Goal: Task Accomplishment & Management: Use online tool/utility

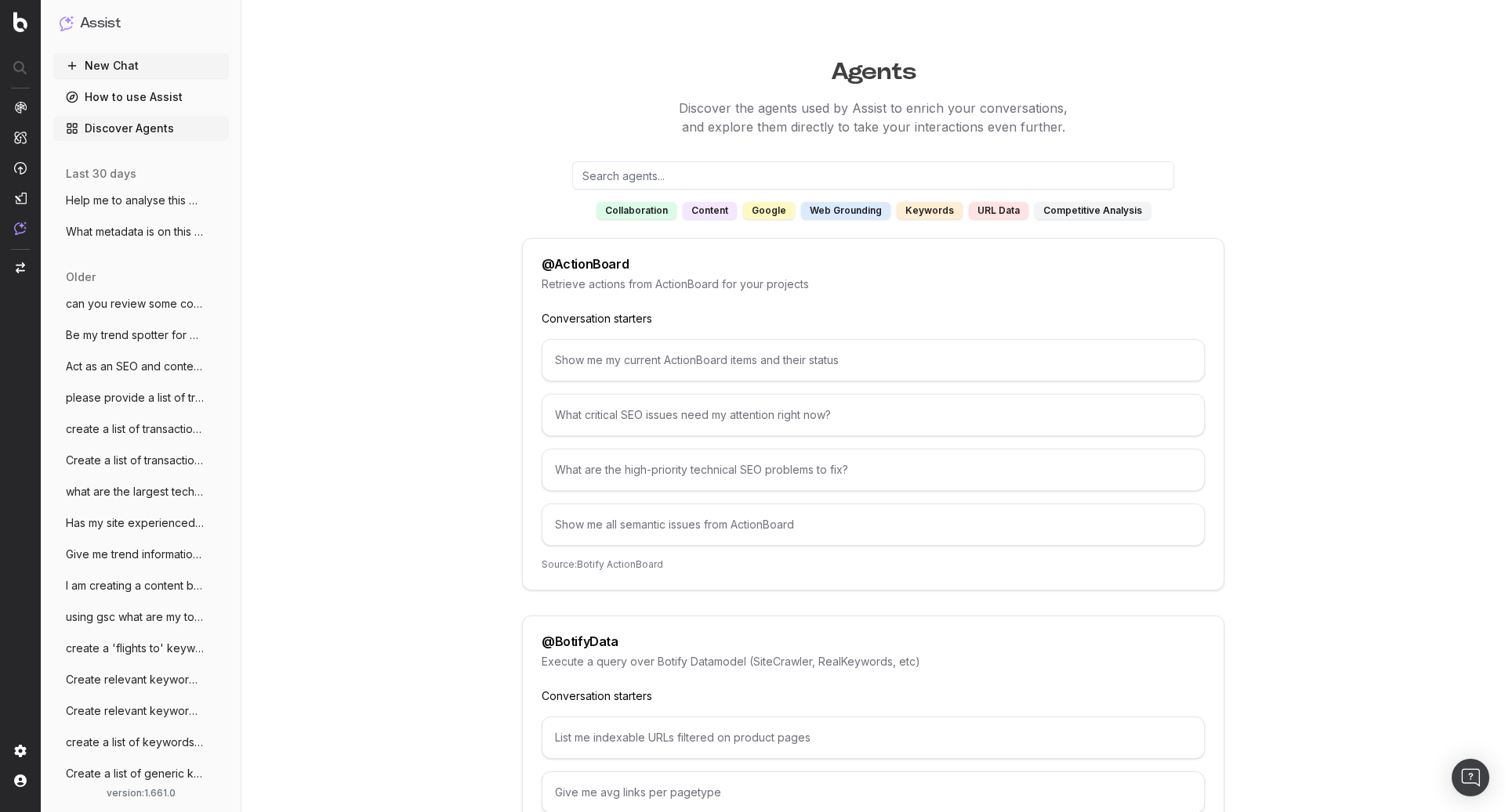
click at [141, 342] on span "Be my trend spotter for UHND (a notre da" at bounding box center [135, 335] width 138 height 15
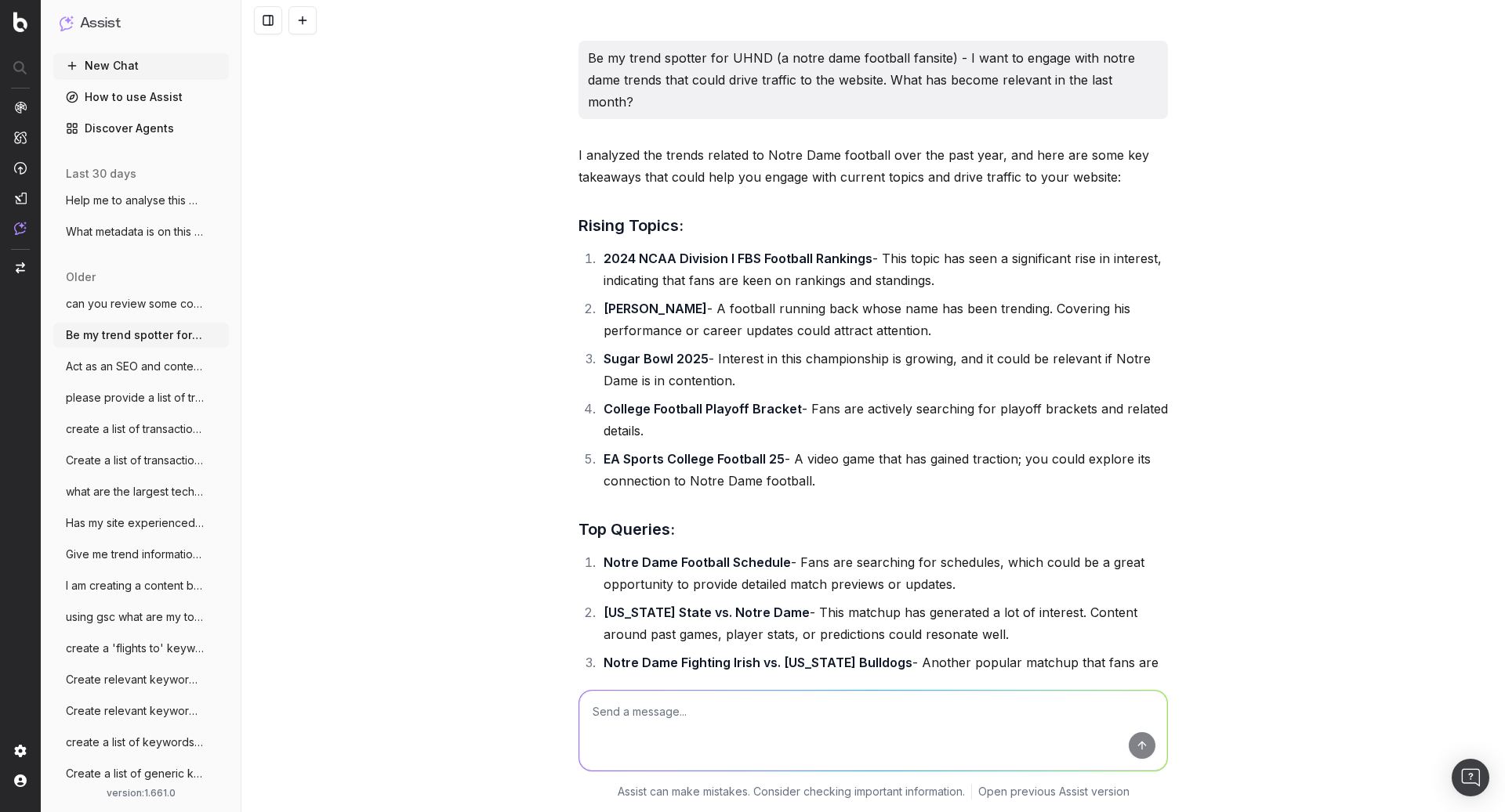
scroll to position [5450, 0]
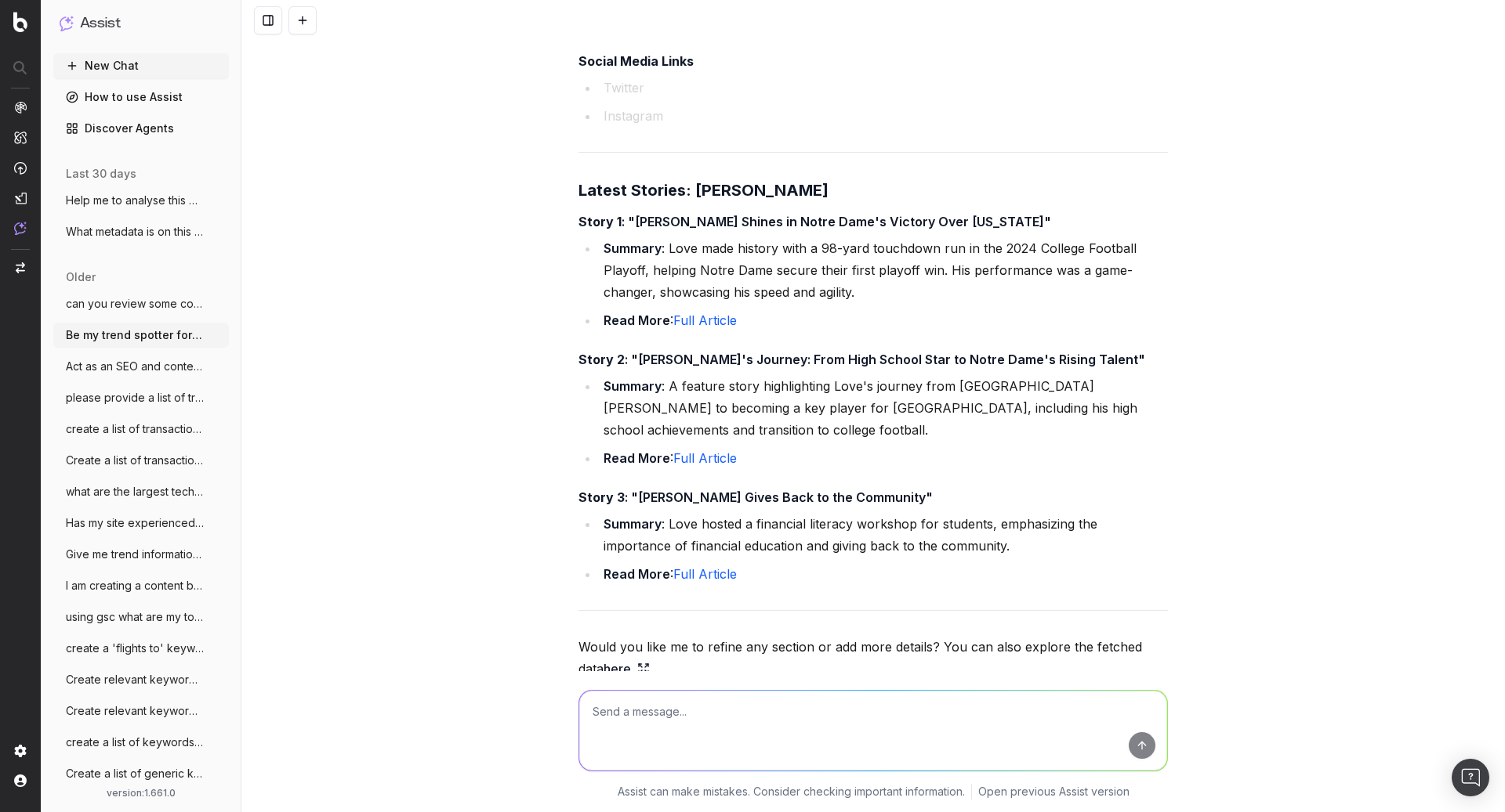
click at [114, 365] on span "Act as an SEO and content expert. This a" at bounding box center [135, 366] width 138 height 15
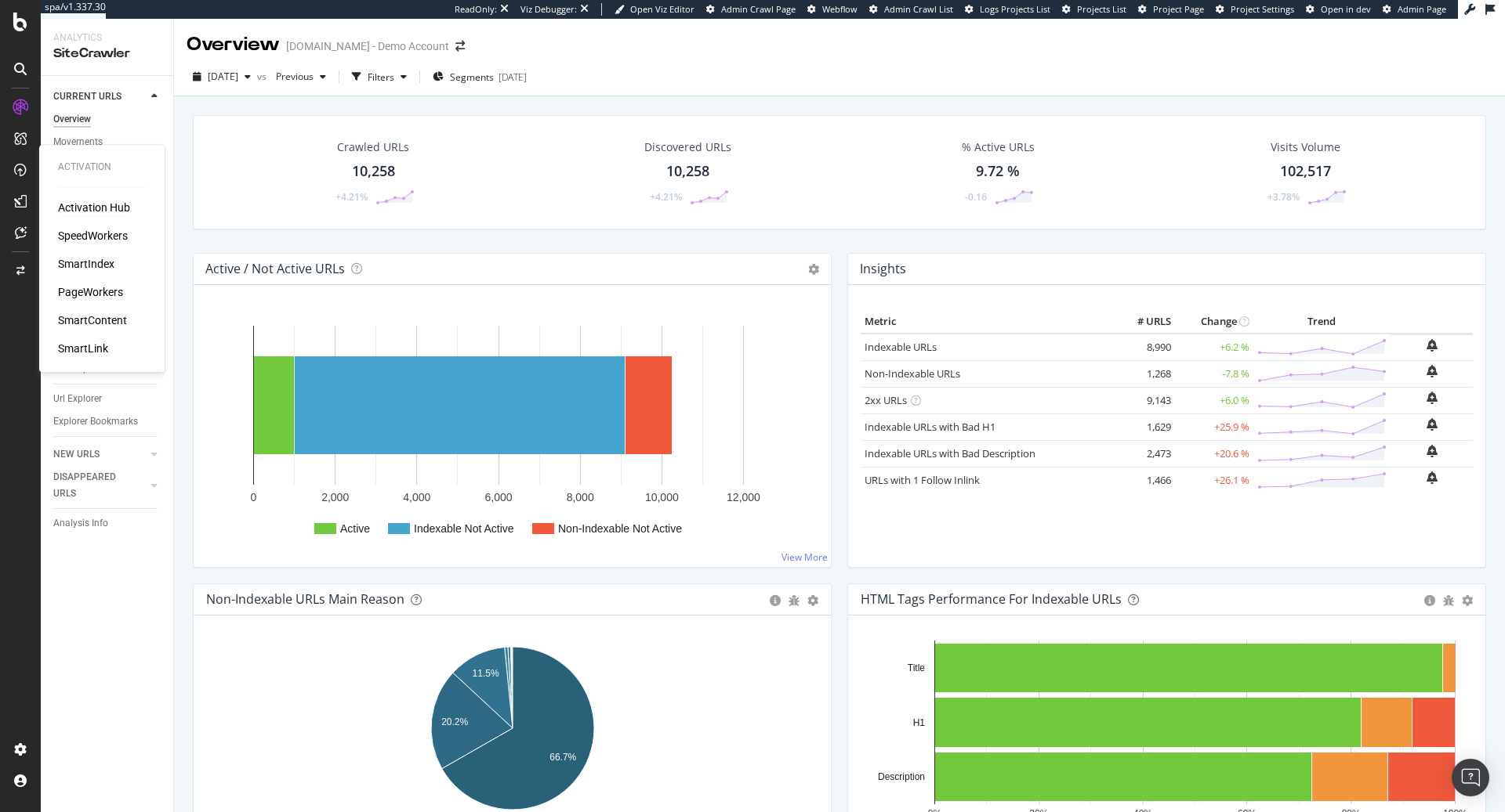
click at [91, 210] on div "Activation Hub" at bounding box center [93, 207] width 72 height 15
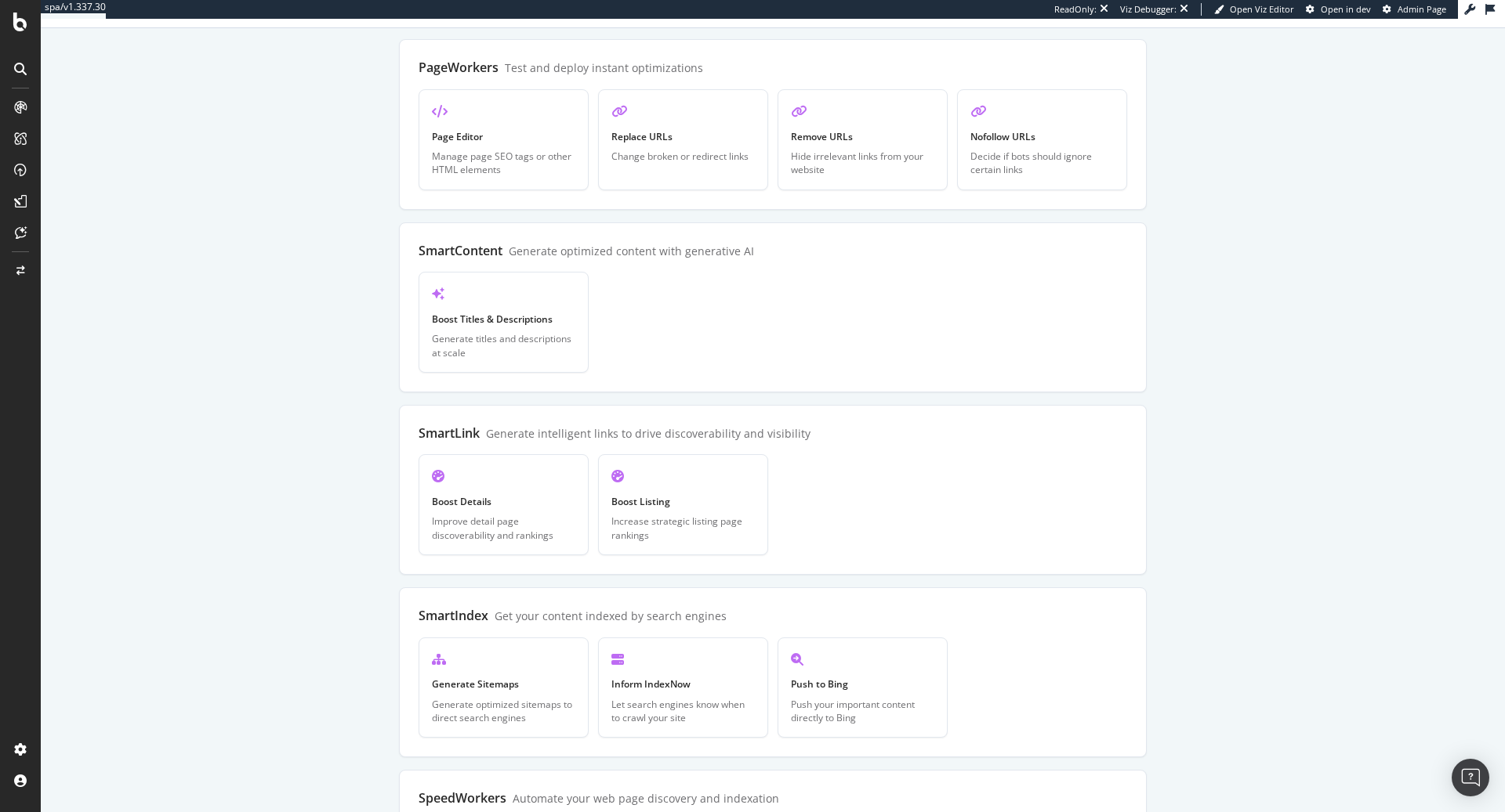
scroll to position [80, 0]
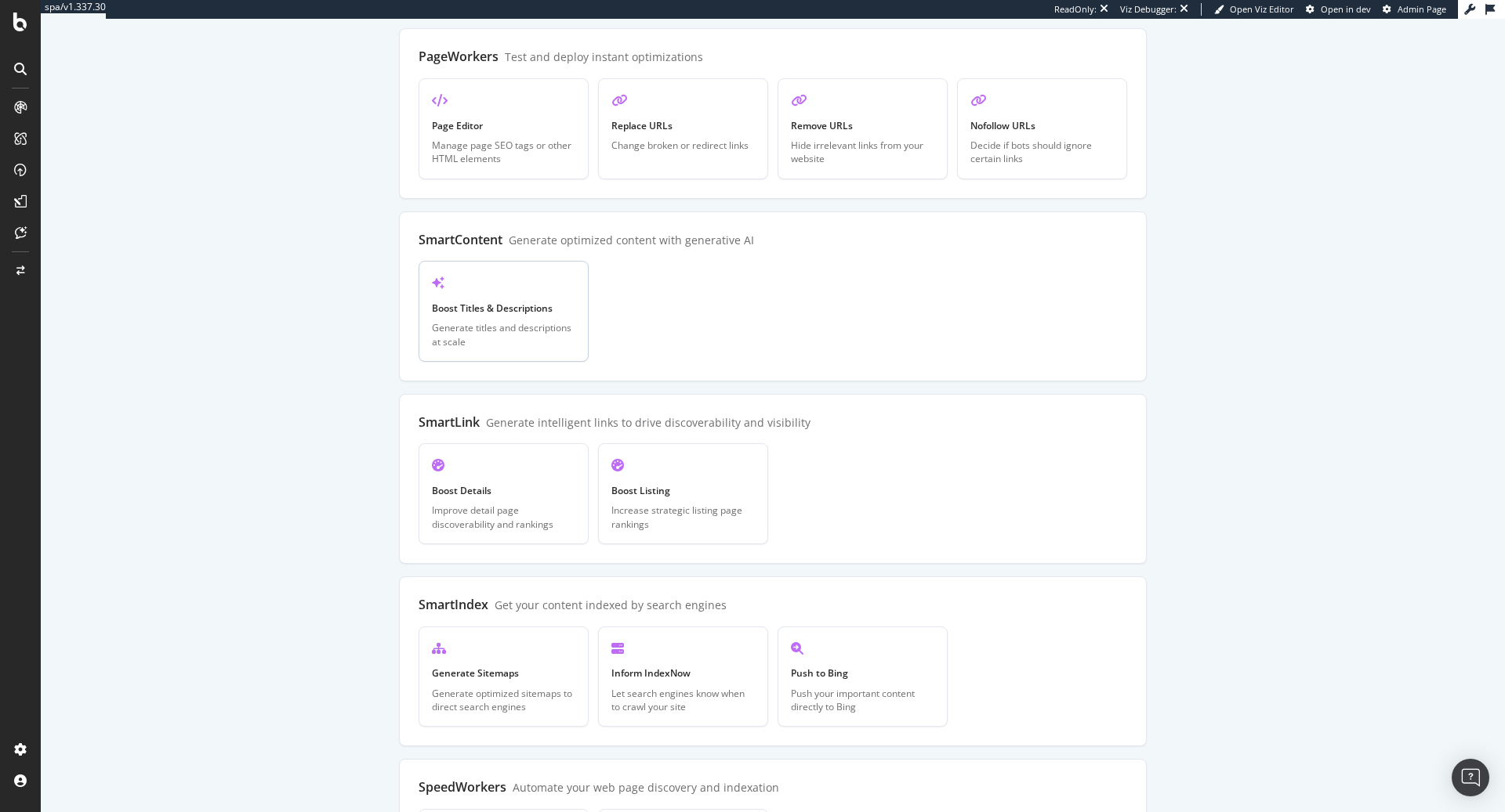
click at [490, 330] on div "Generate titles and descriptions at scale" at bounding box center [504, 334] width 143 height 26
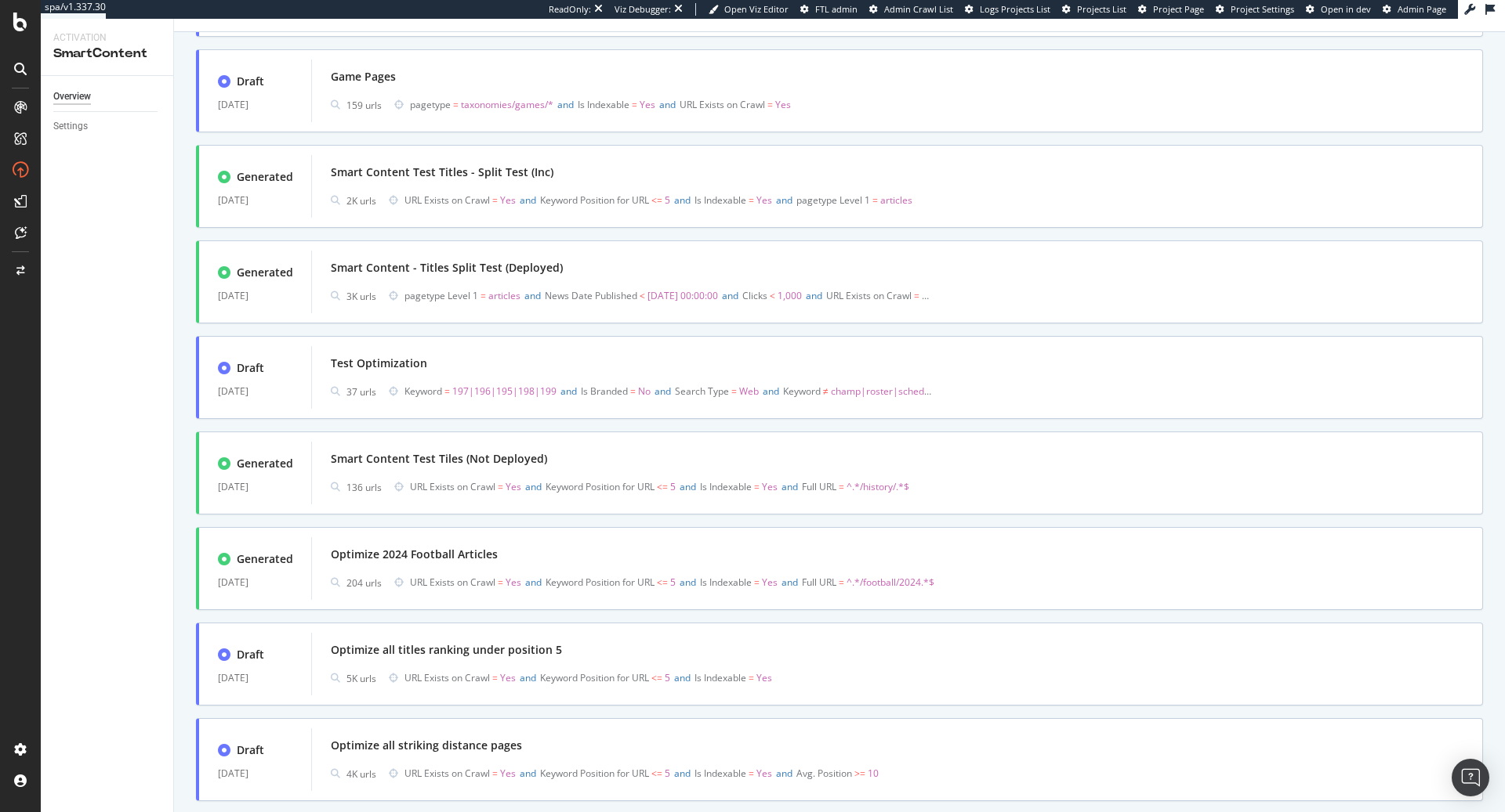
scroll to position [672, 0]
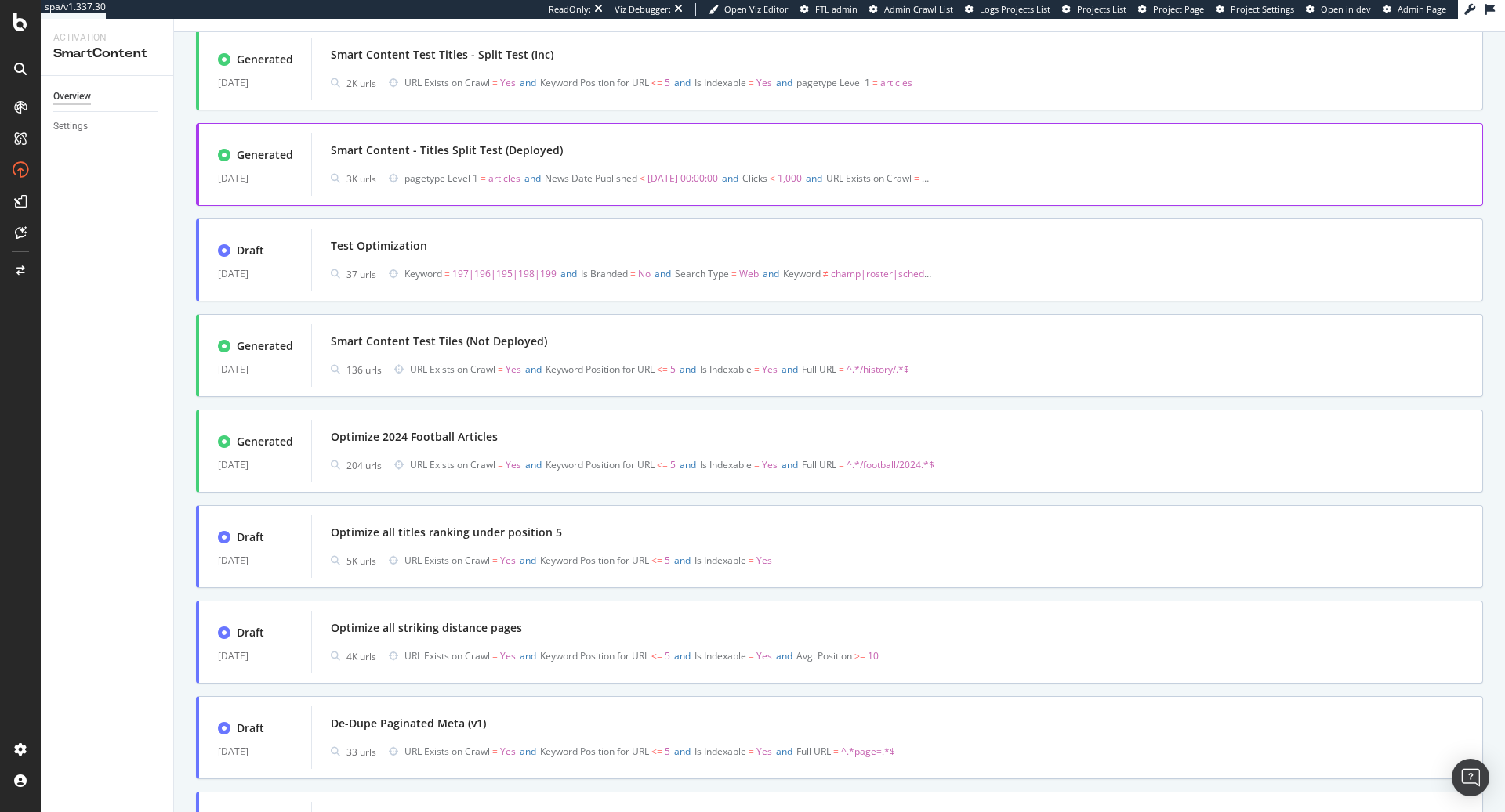
click at [513, 153] on div "Smart Content - Titles Split Test (Deployed)" at bounding box center [447, 150] width 232 height 15
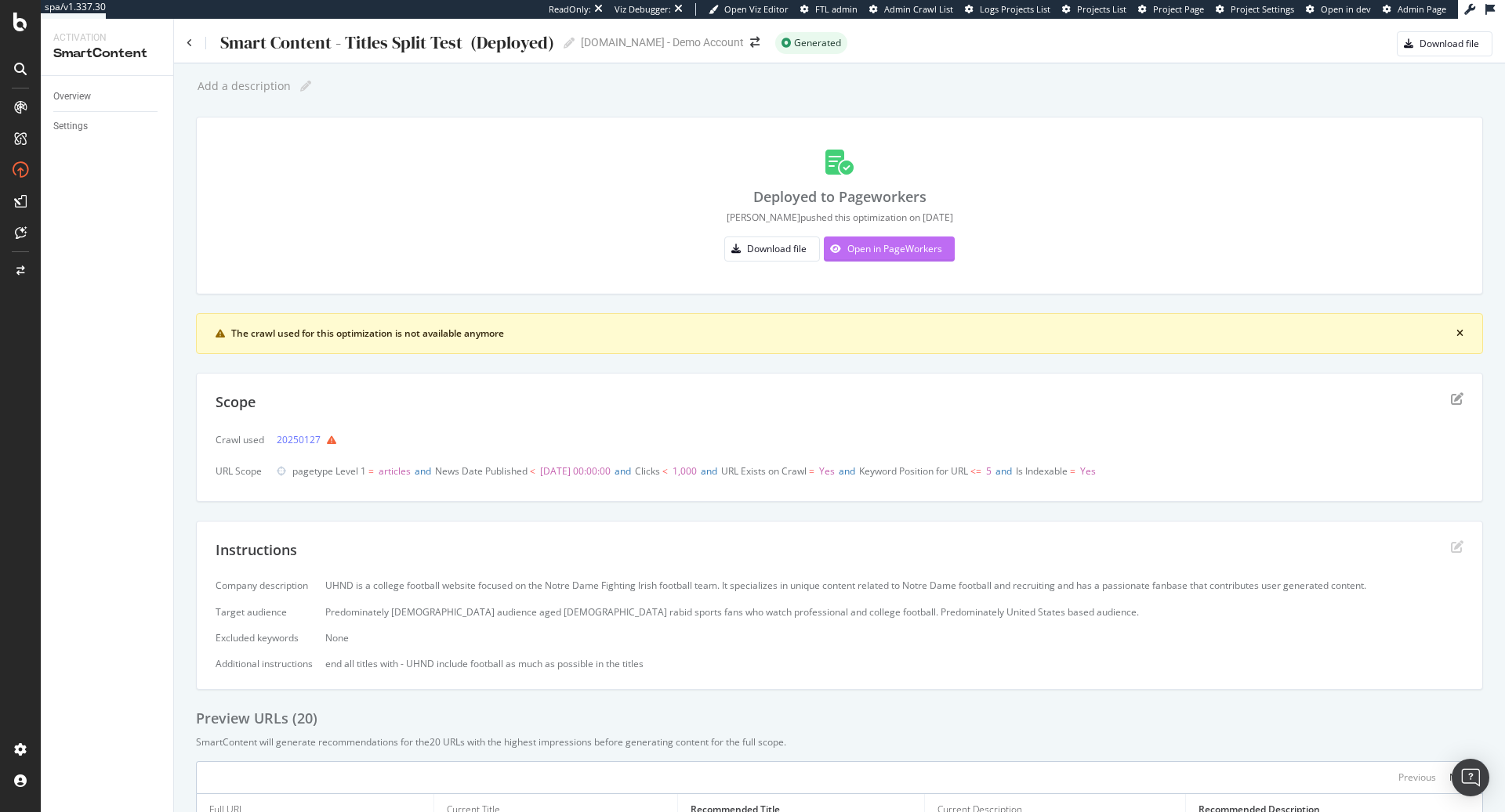
click at [882, 256] on div "Open in PageWorkers" at bounding box center [882, 249] width 118 height 24
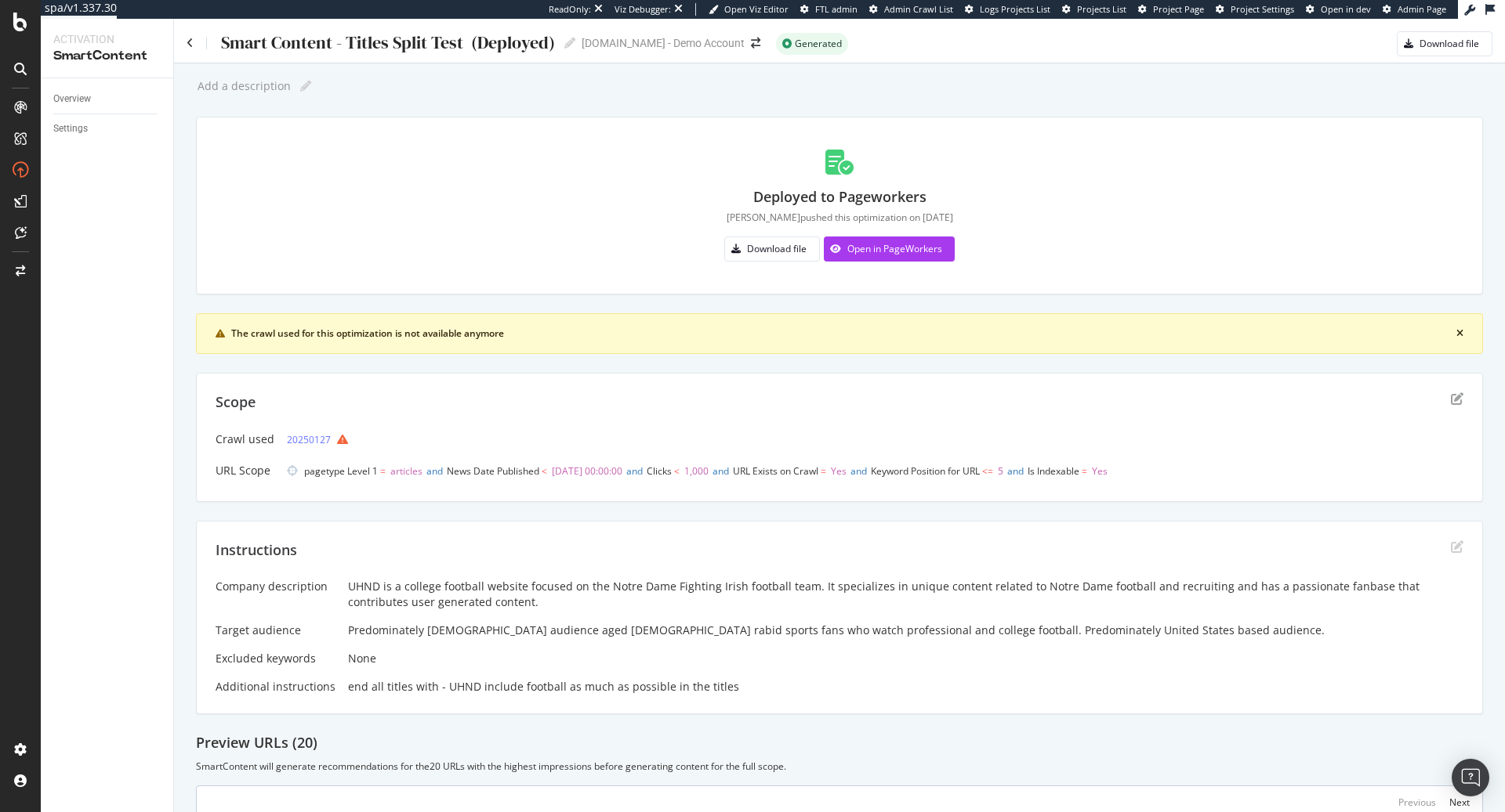
click at [912, 261] on div "Deployed to Pageworkers [PERSON_NAME] pushed this optimization on [DATE] Downlo…" at bounding box center [839, 205] width 1247 height 139
click at [912, 255] on div "Open in PageWorkers" at bounding box center [894, 249] width 94 height 14
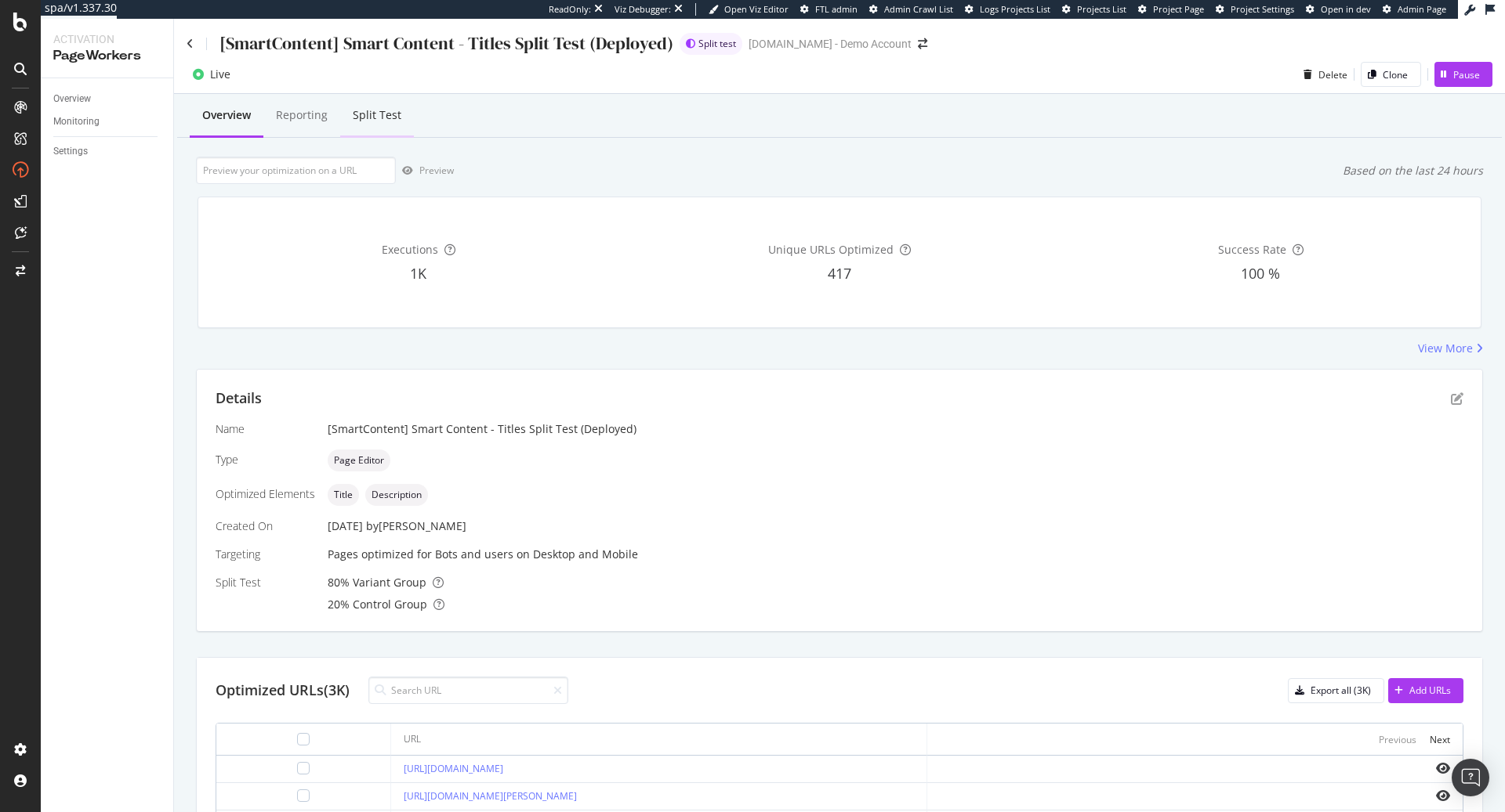
click at [374, 122] on div "Split Test" at bounding box center [377, 114] width 49 height 15
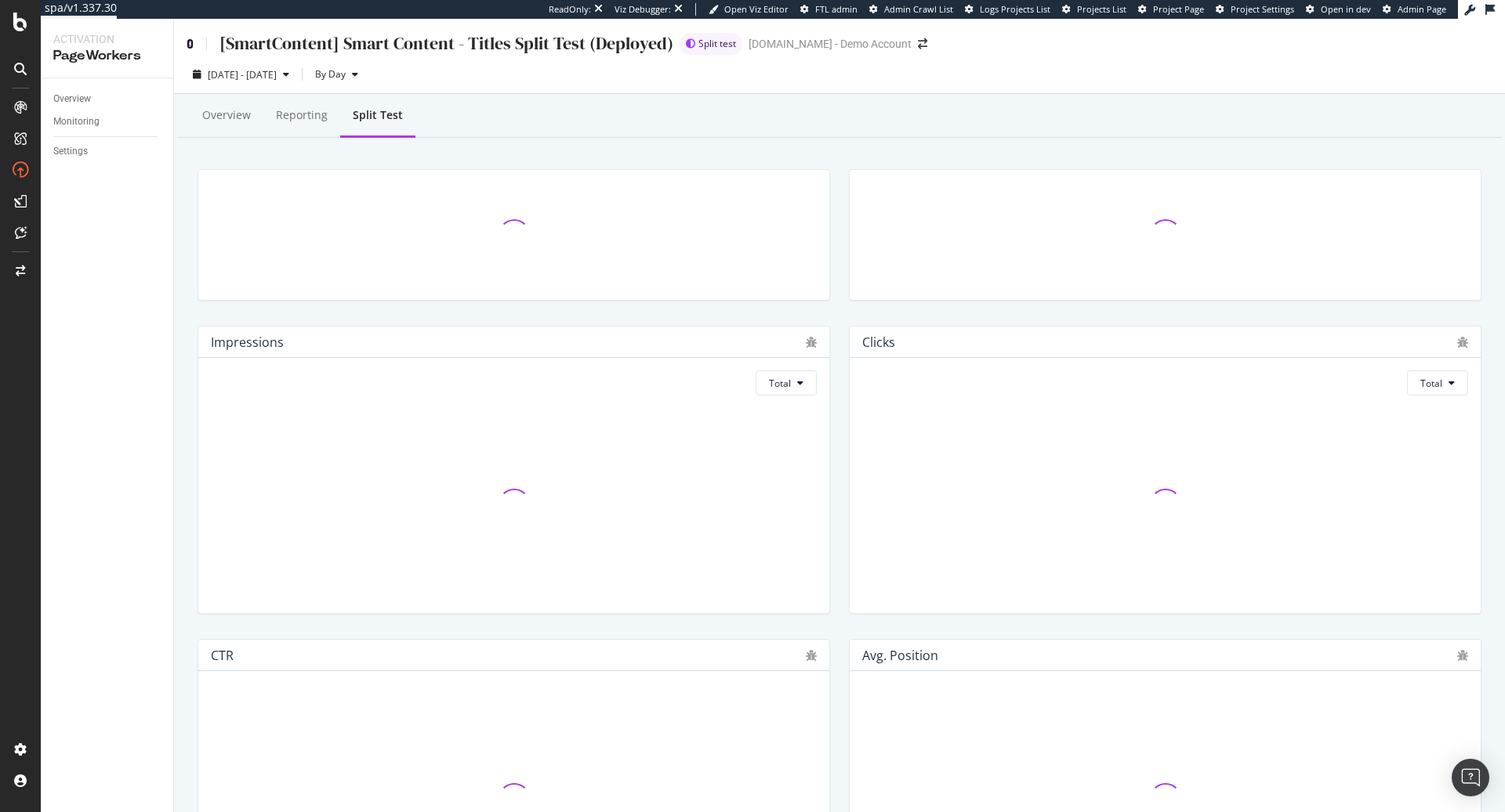
click at [189, 45] on icon at bounding box center [190, 44] width 7 height 11
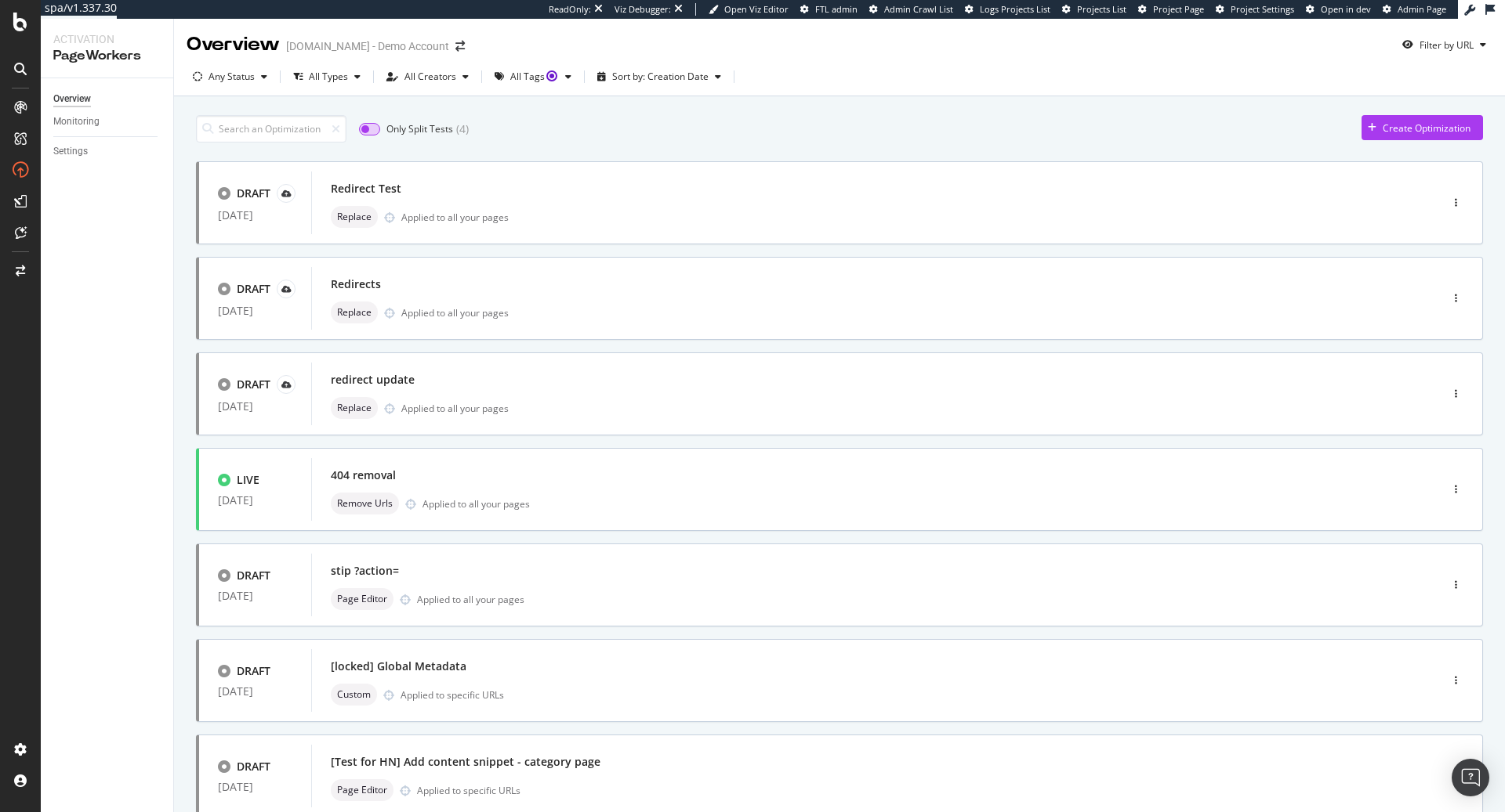
click at [372, 129] on input "checkbox" at bounding box center [369, 130] width 21 height 13
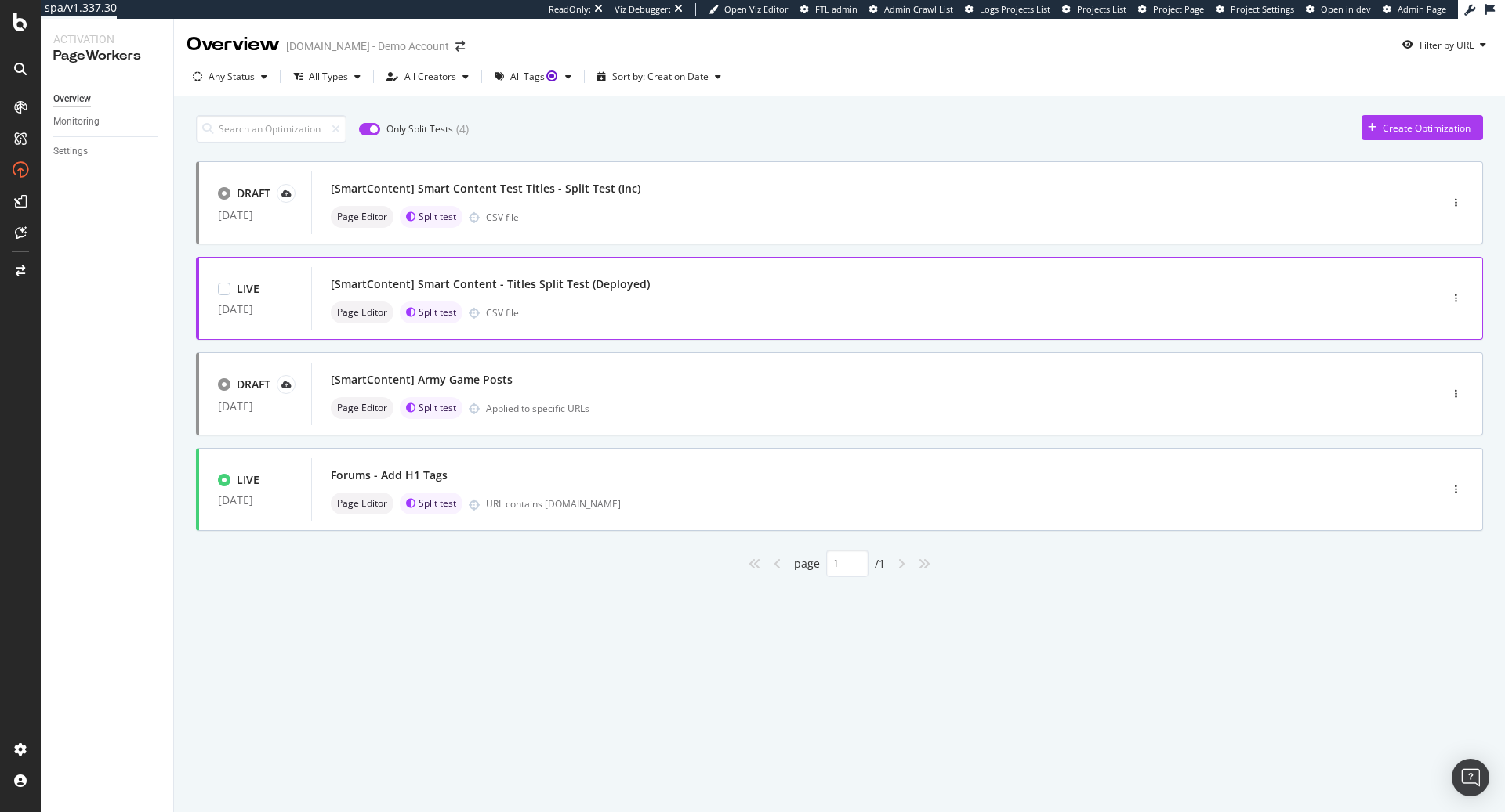
click at [624, 289] on div "[SmartContent] Smart Content - Titles Split Test (Deployed)" at bounding box center [489, 284] width 319 height 15
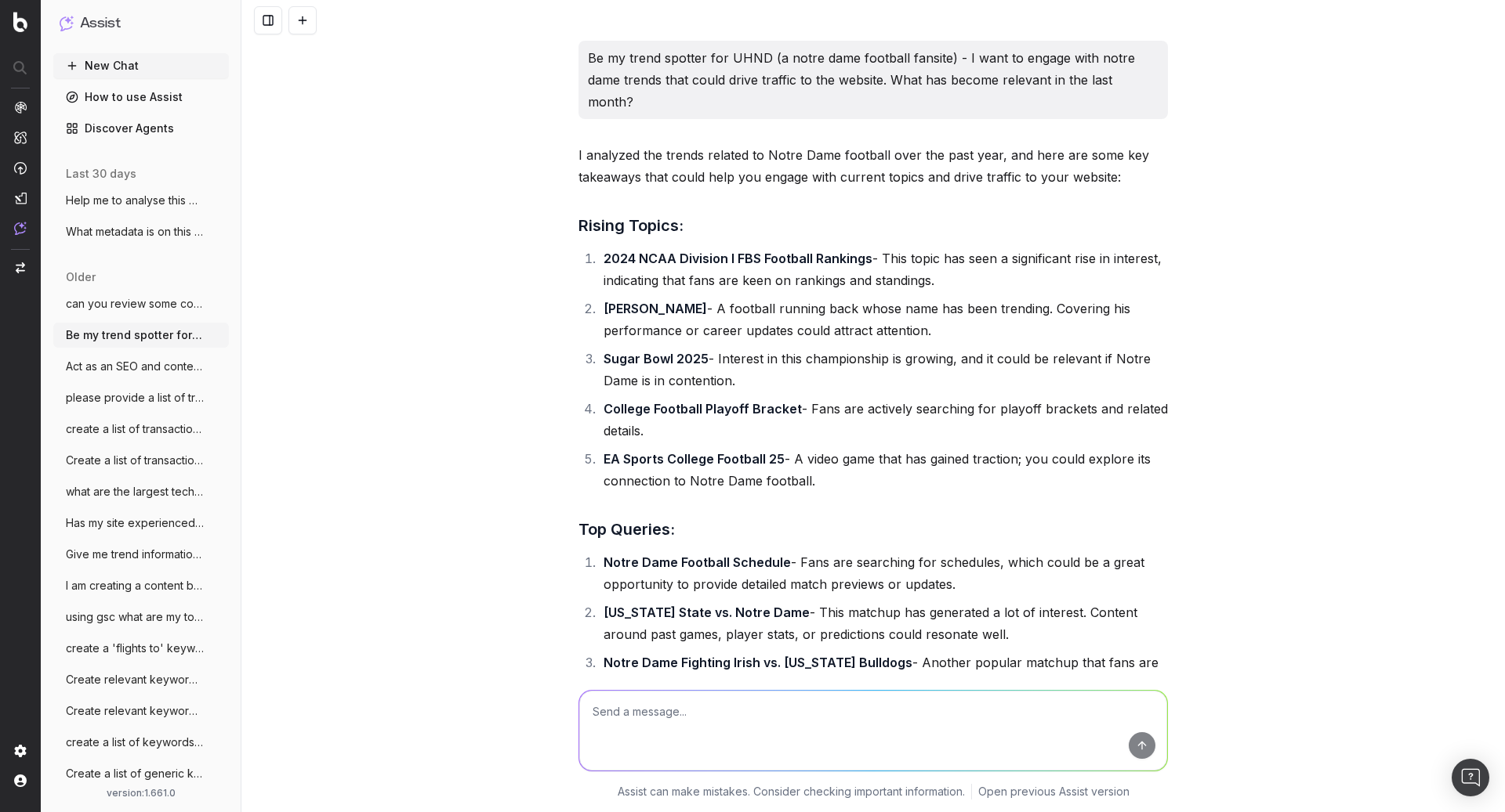
scroll to position [5450, 0]
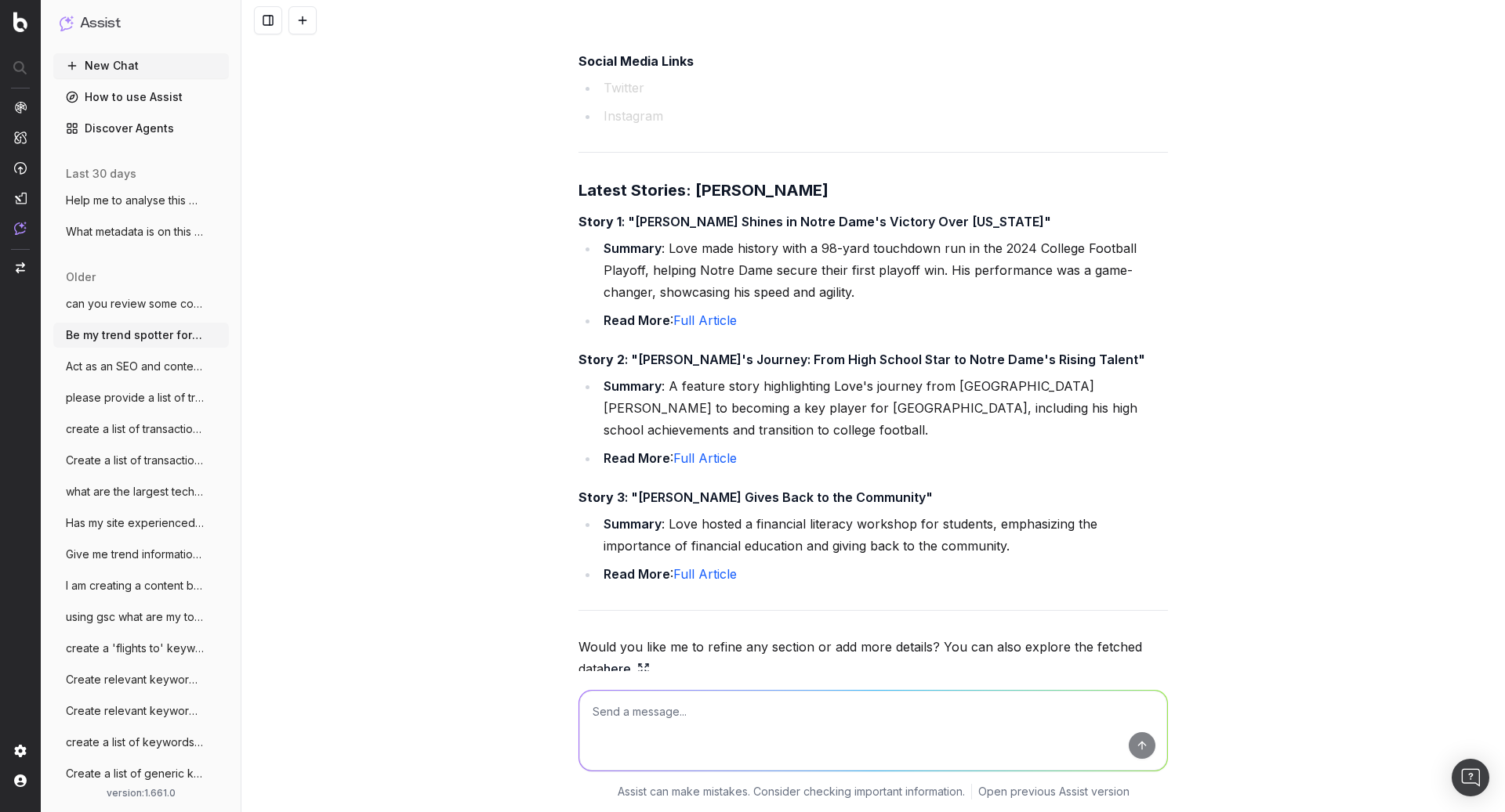
click at [109, 98] on link "How to use Assist" at bounding box center [141, 97] width 175 height 25
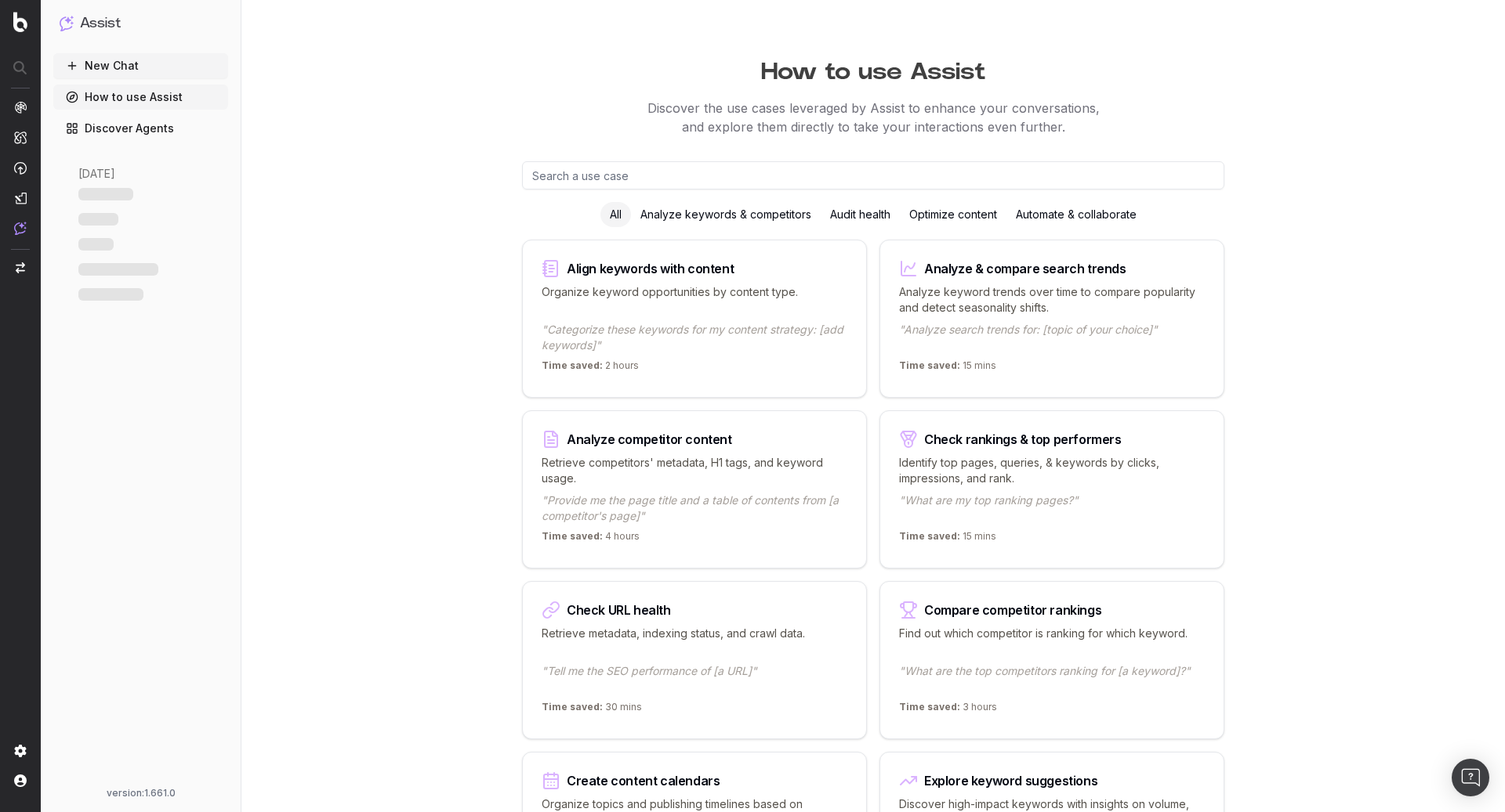
click at [134, 129] on link "Discover Agents" at bounding box center [141, 129] width 175 height 25
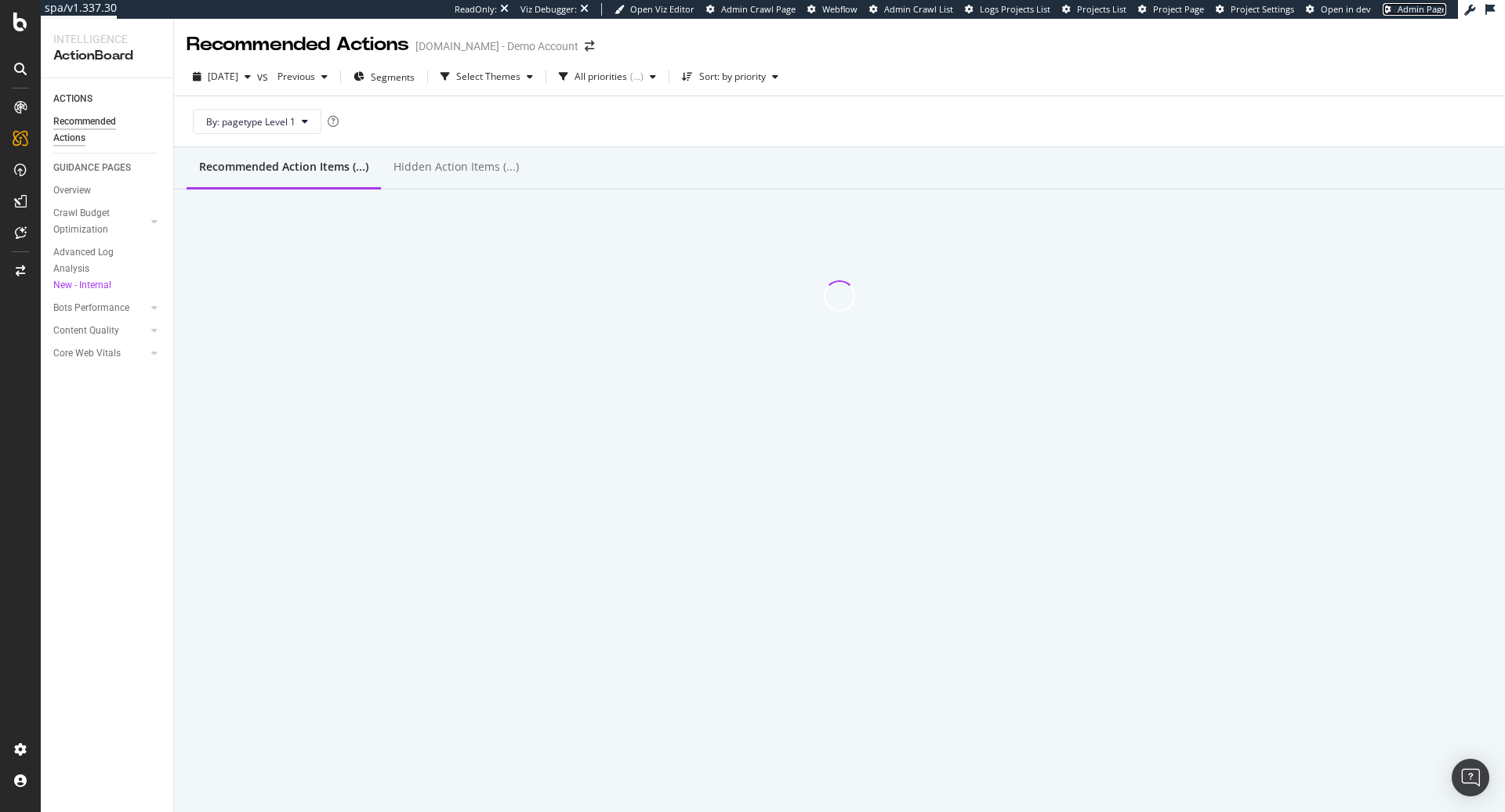
click at [1403, 13] on span "Admin Page" at bounding box center [1421, 8] width 49 height 12
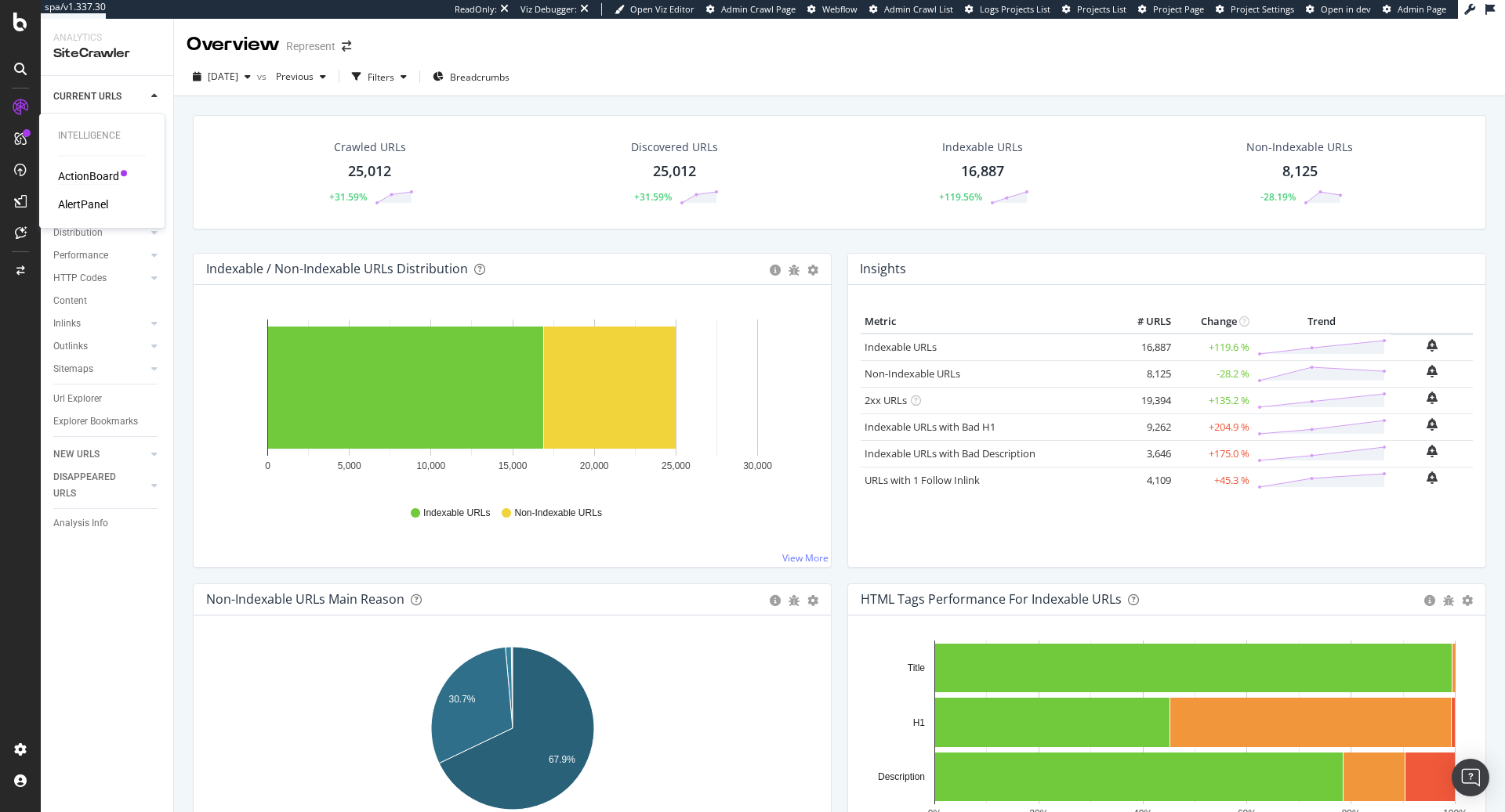
click at [81, 171] on div "ActionBoard" at bounding box center [88, 176] width 61 height 15
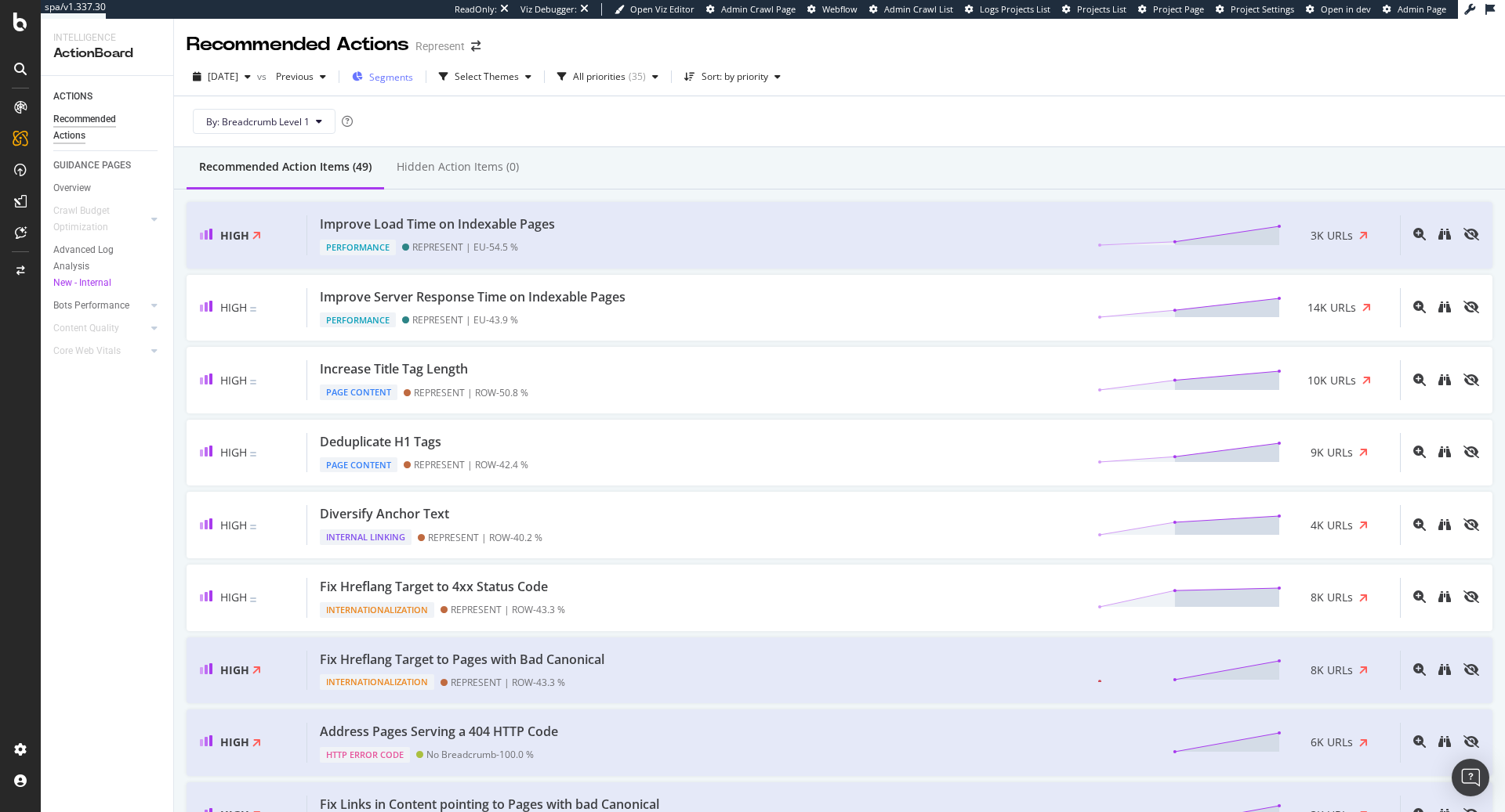
click at [413, 83] on span "Segments" at bounding box center [391, 77] width 44 height 14
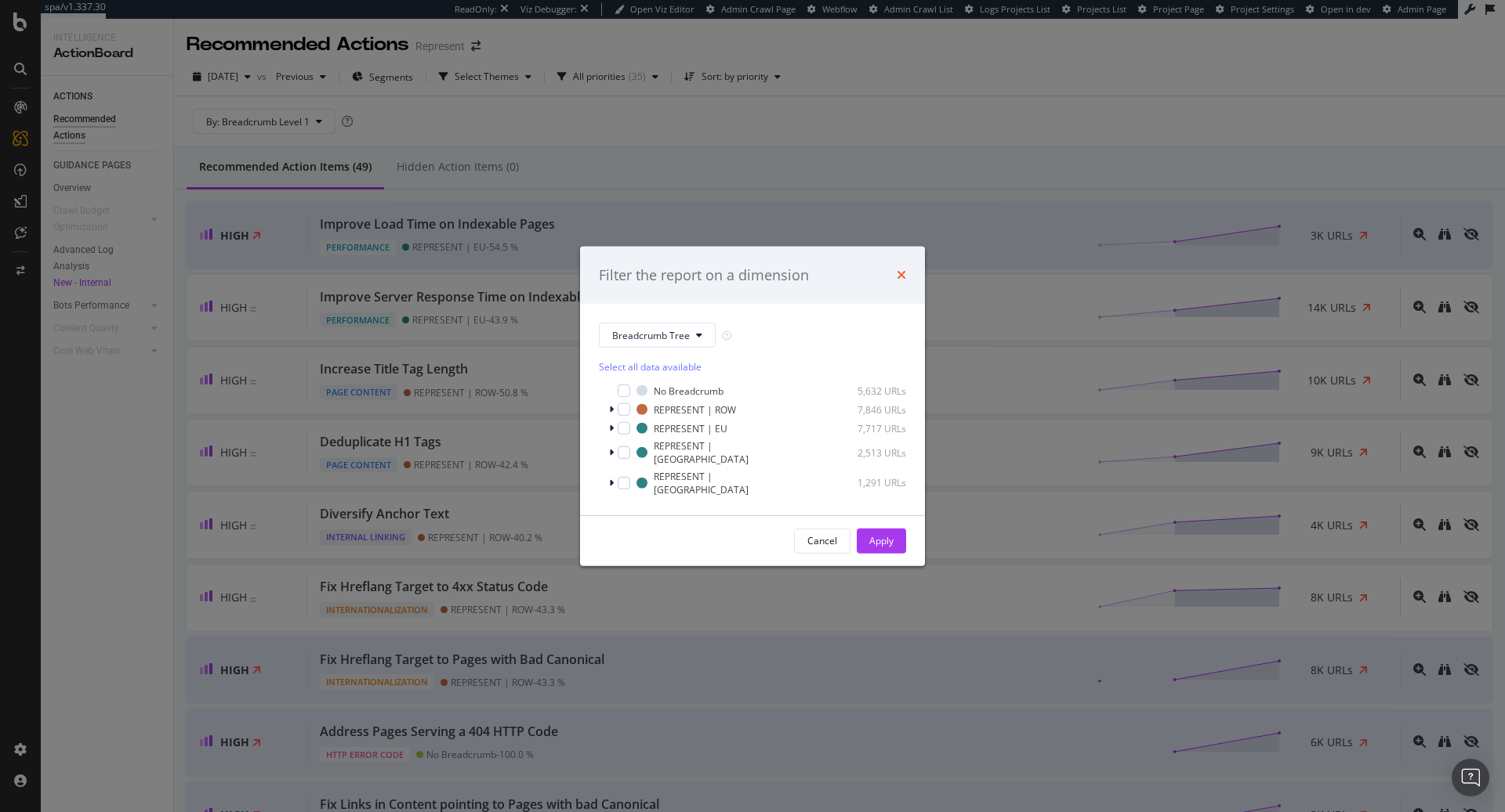
click at [901, 281] on icon "times" at bounding box center [901, 275] width 9 height 13
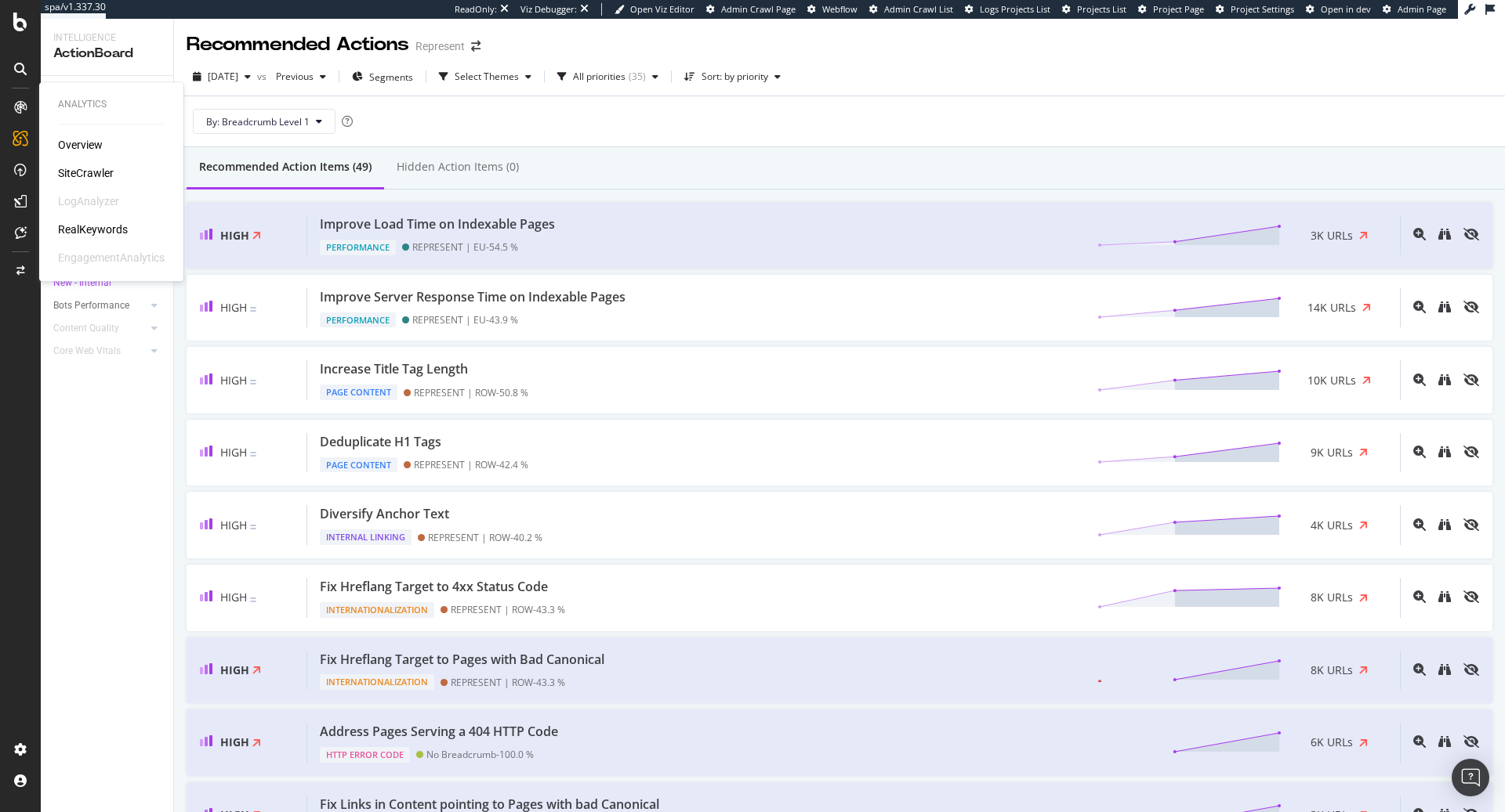
click at [115, 232] on div "RealKeywords" at bounding box center [93, 229] width 70 height 15
click at [79, 168] on div "SiteCrawler" at bounding box center [85, 172] width 55 height 15
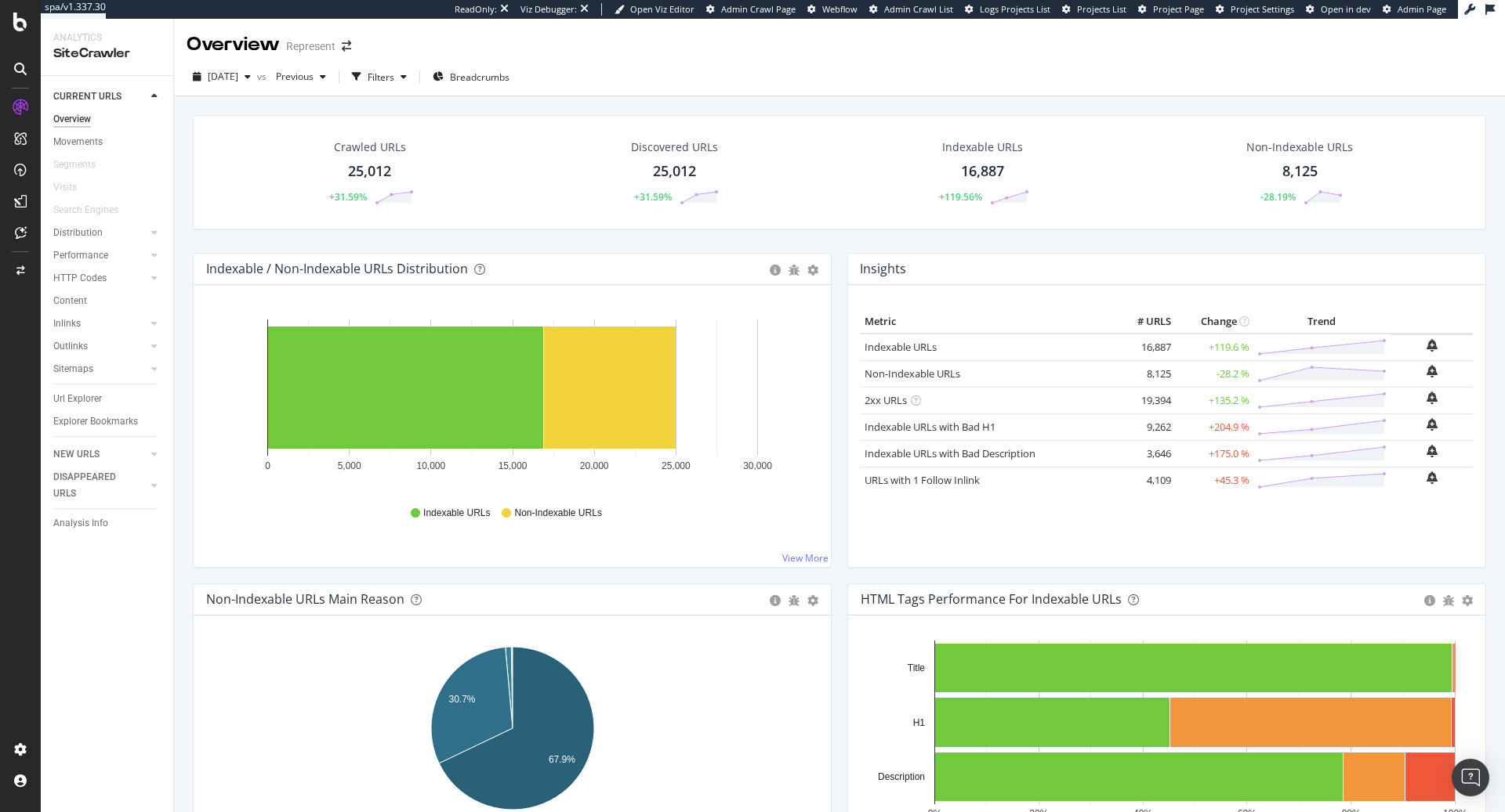
click at [362, 178] on div "25,012" at bounding box center [369, 171] width 43 height 20
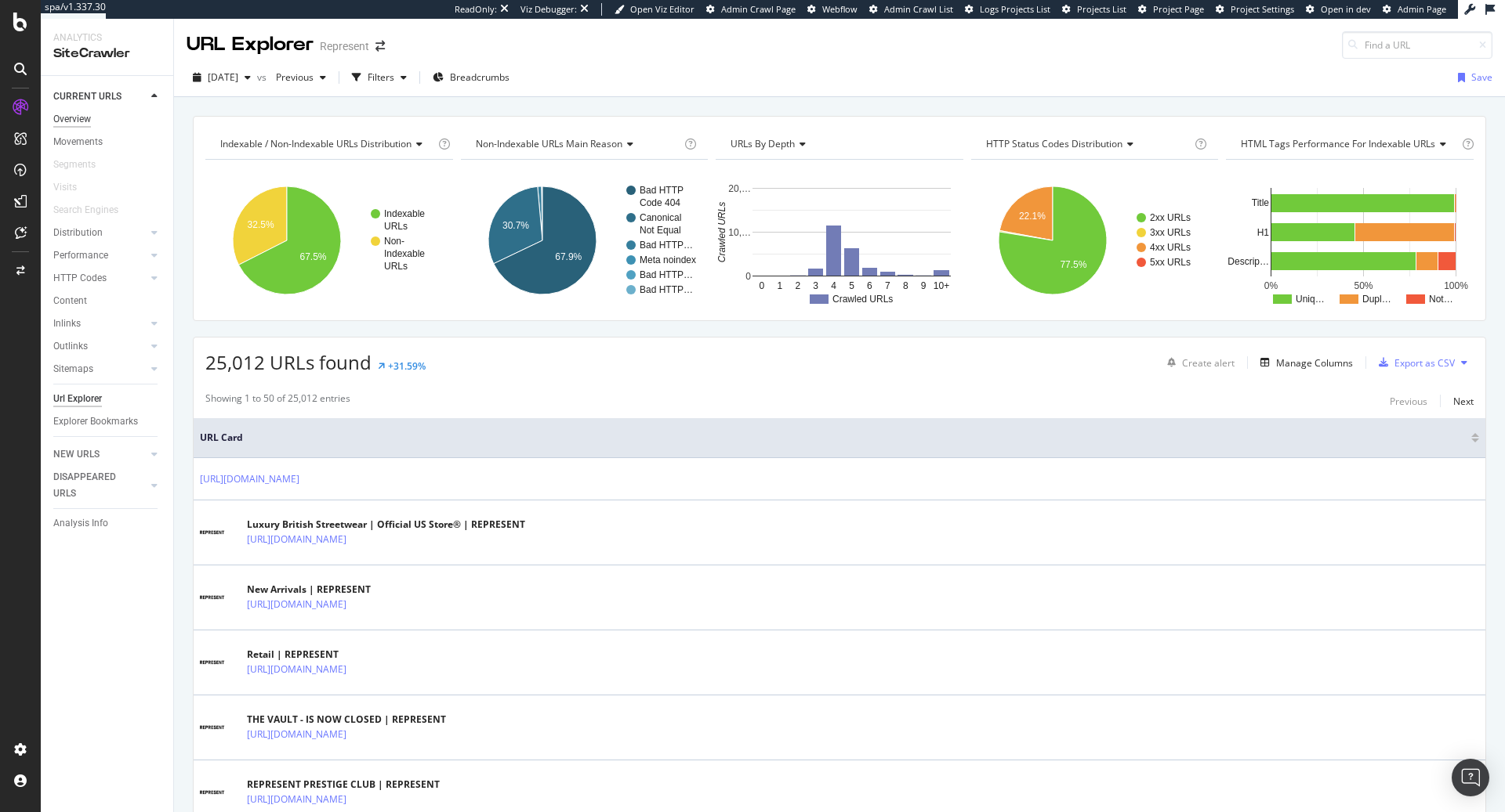
click at [85, 123] on div "Overview" at bounding box center [72, 120] width 37 height 16
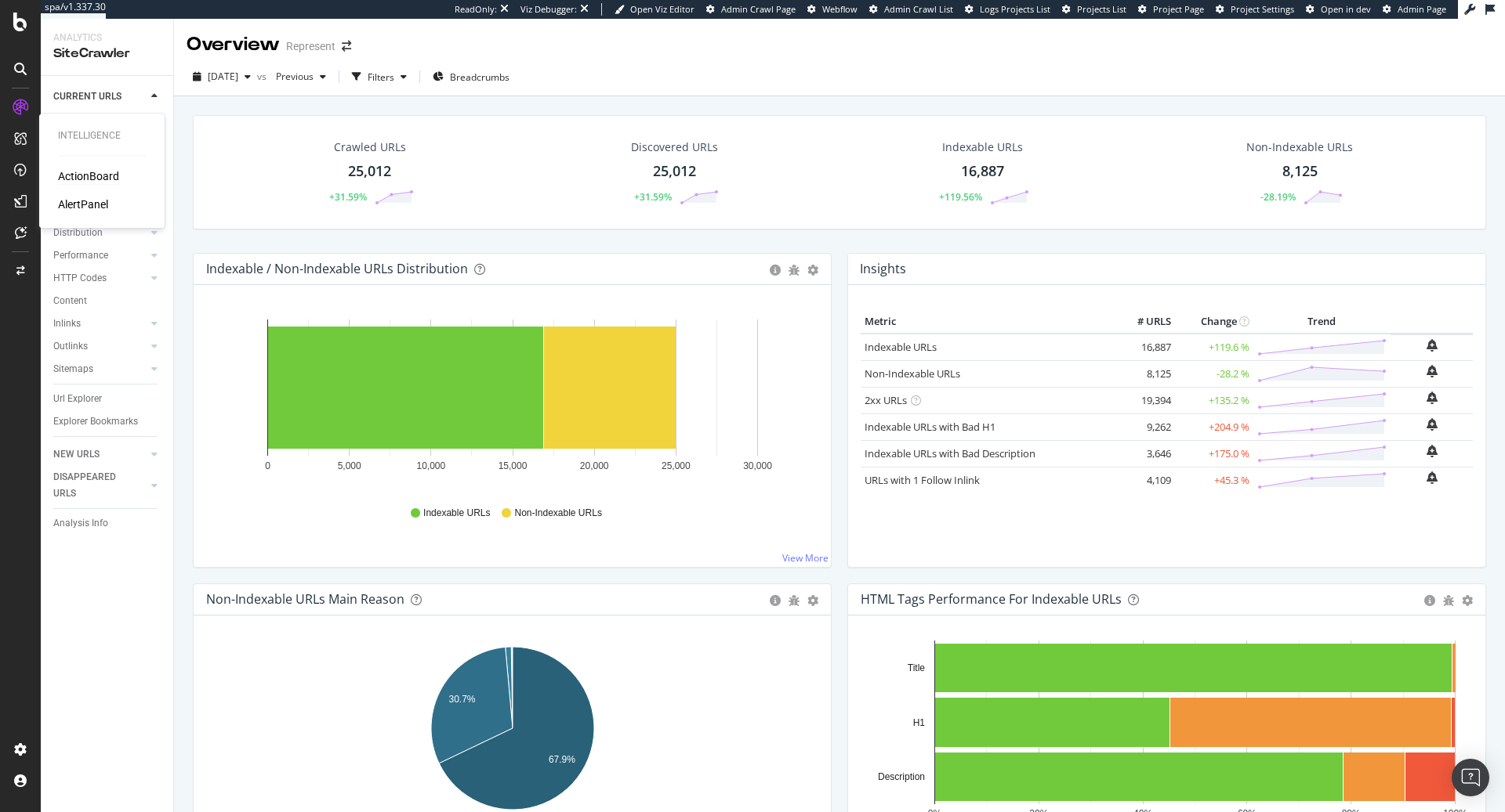
click at [95, 171] on div "ActionBoard" at bounding box center [88, 176] width 61 height 15
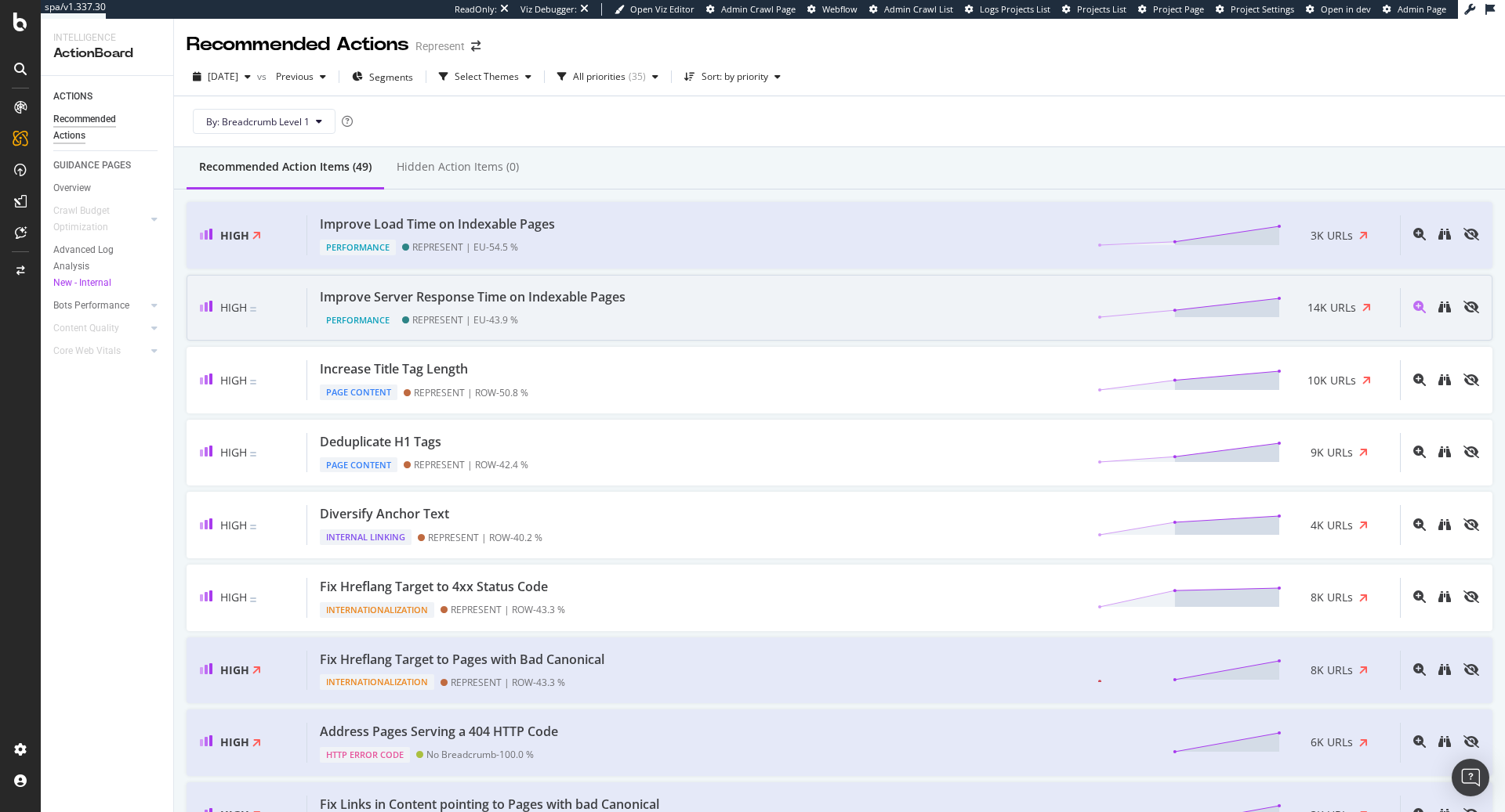
click at [656, 294] on div "Improve Server Response Time on Indexable Pages Performance REPRESENT | EU - 43…" at bounding box center [852, 308] width 1092 height 40
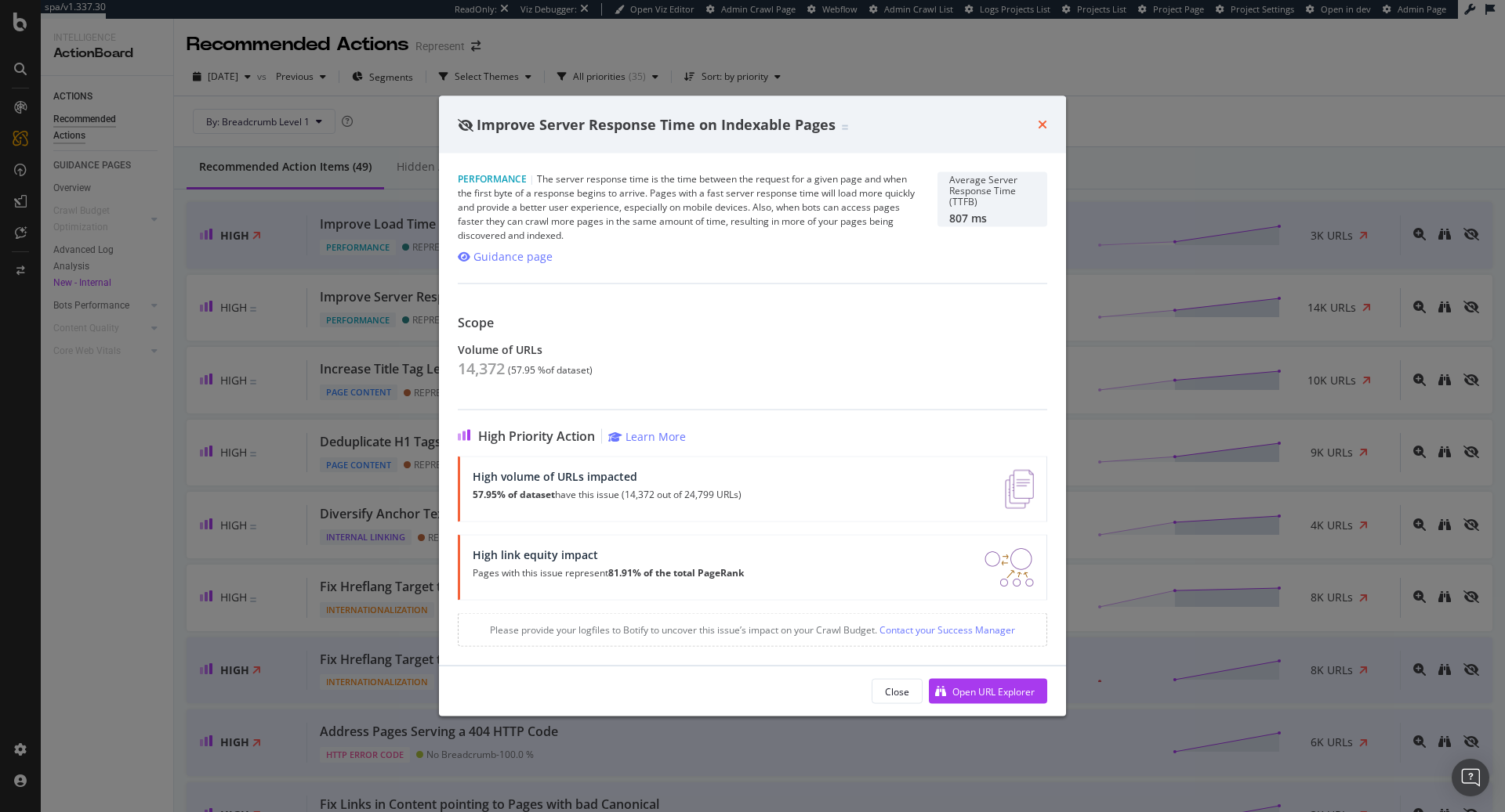
click at [1042, 125] on icon "times" at bounding box center [1042, 124] width 9 height 13
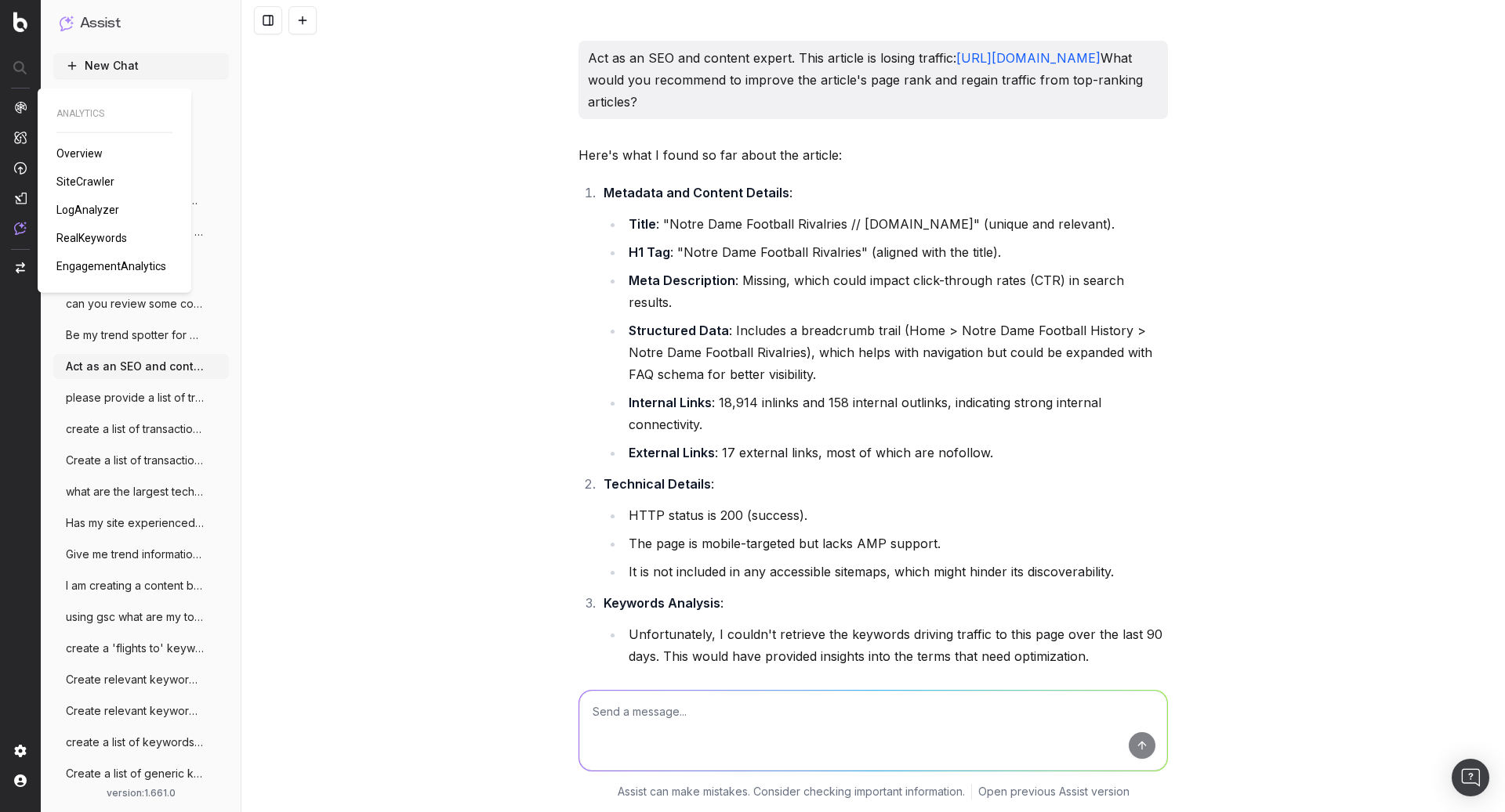
scroll to position [3314, 0]
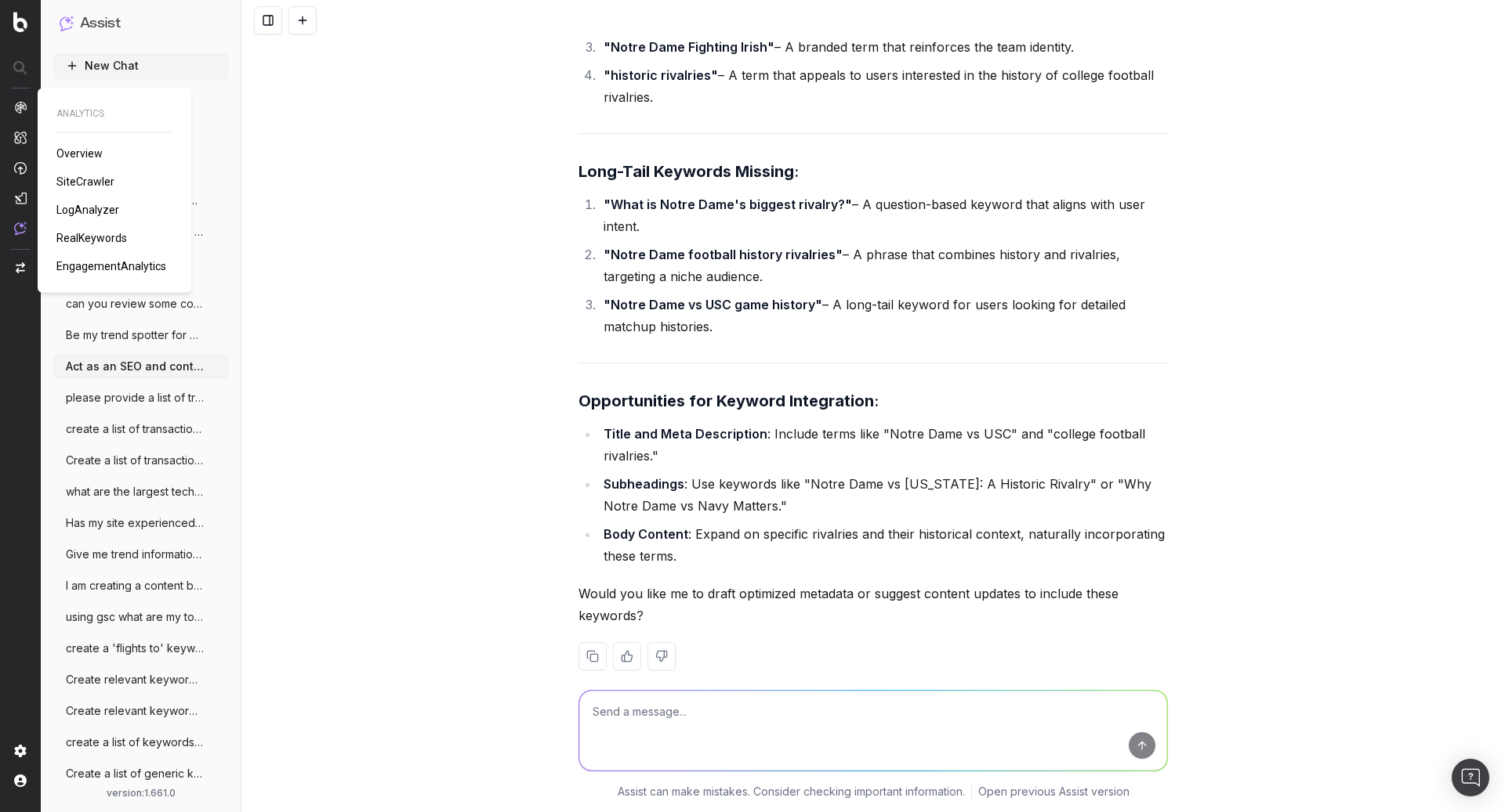
click at [82, 178] on span "SiteCrawler" at bounding box center [85, 181] width 58 height 13
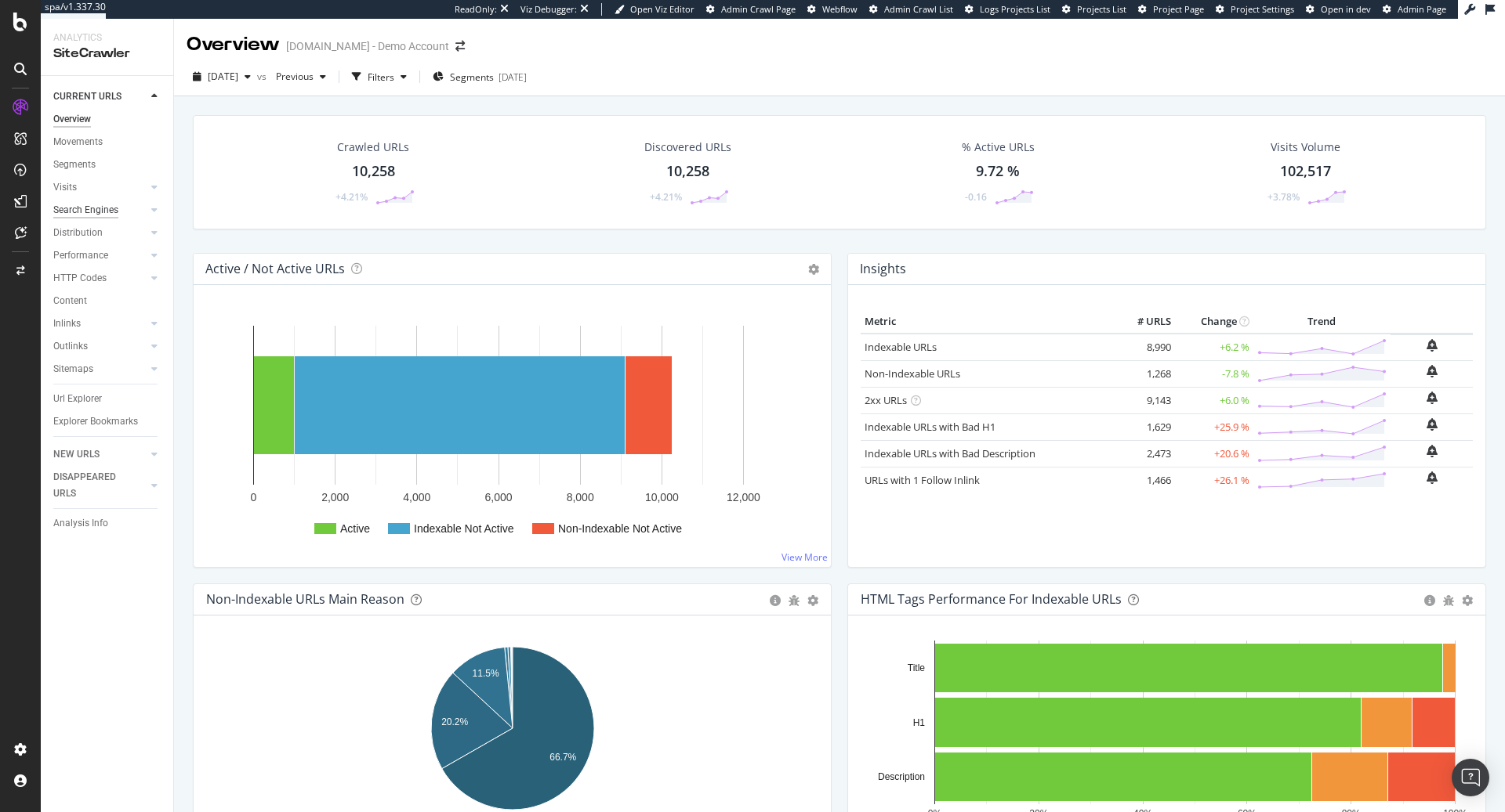
click at [100, 210] on div "Search Engines" at bounding box center [86, 210] width 65 height 16
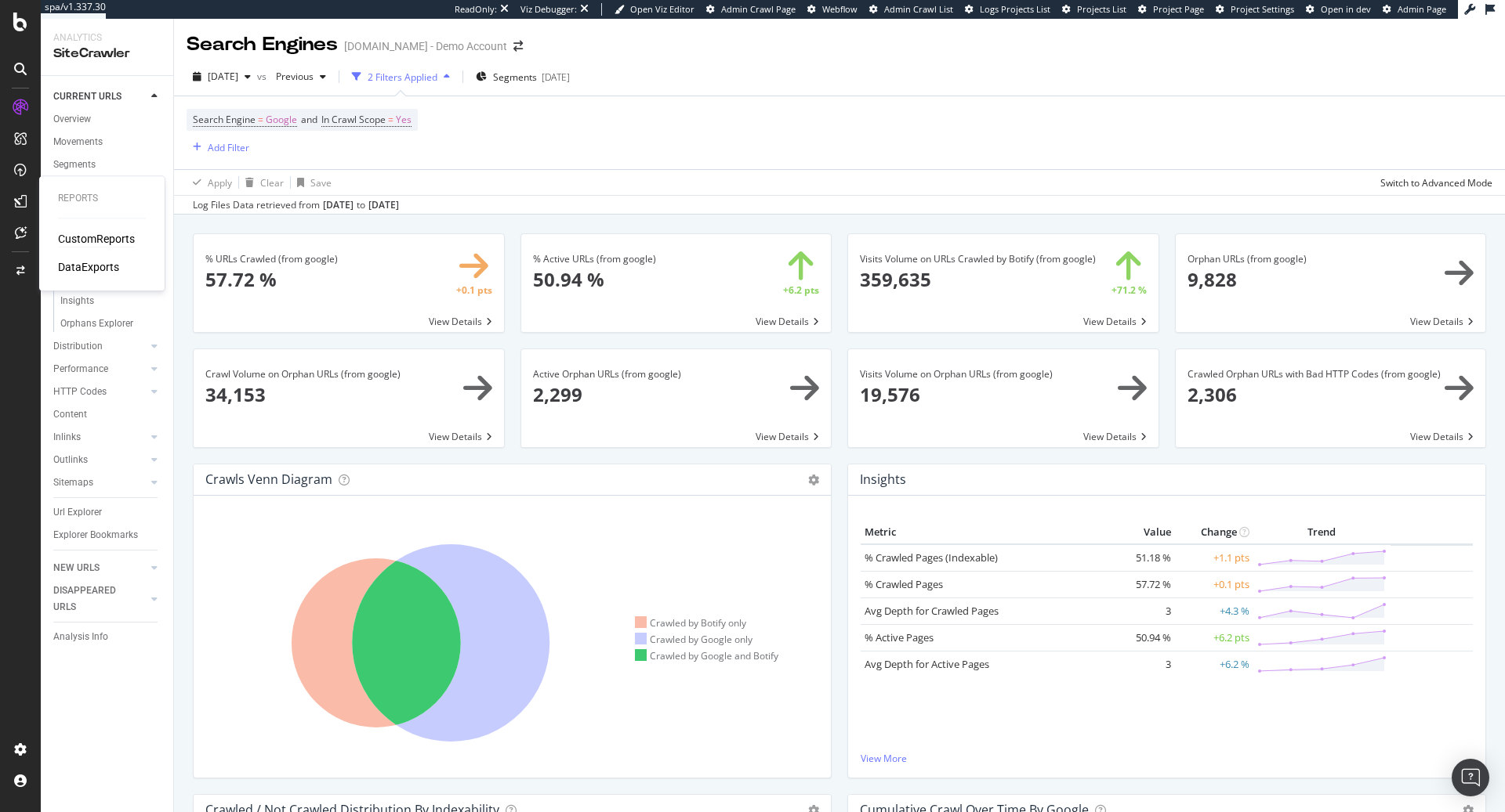
click at [96, 238] on div "CustomReports" at bounding box center [96, 239] width 77 height 15
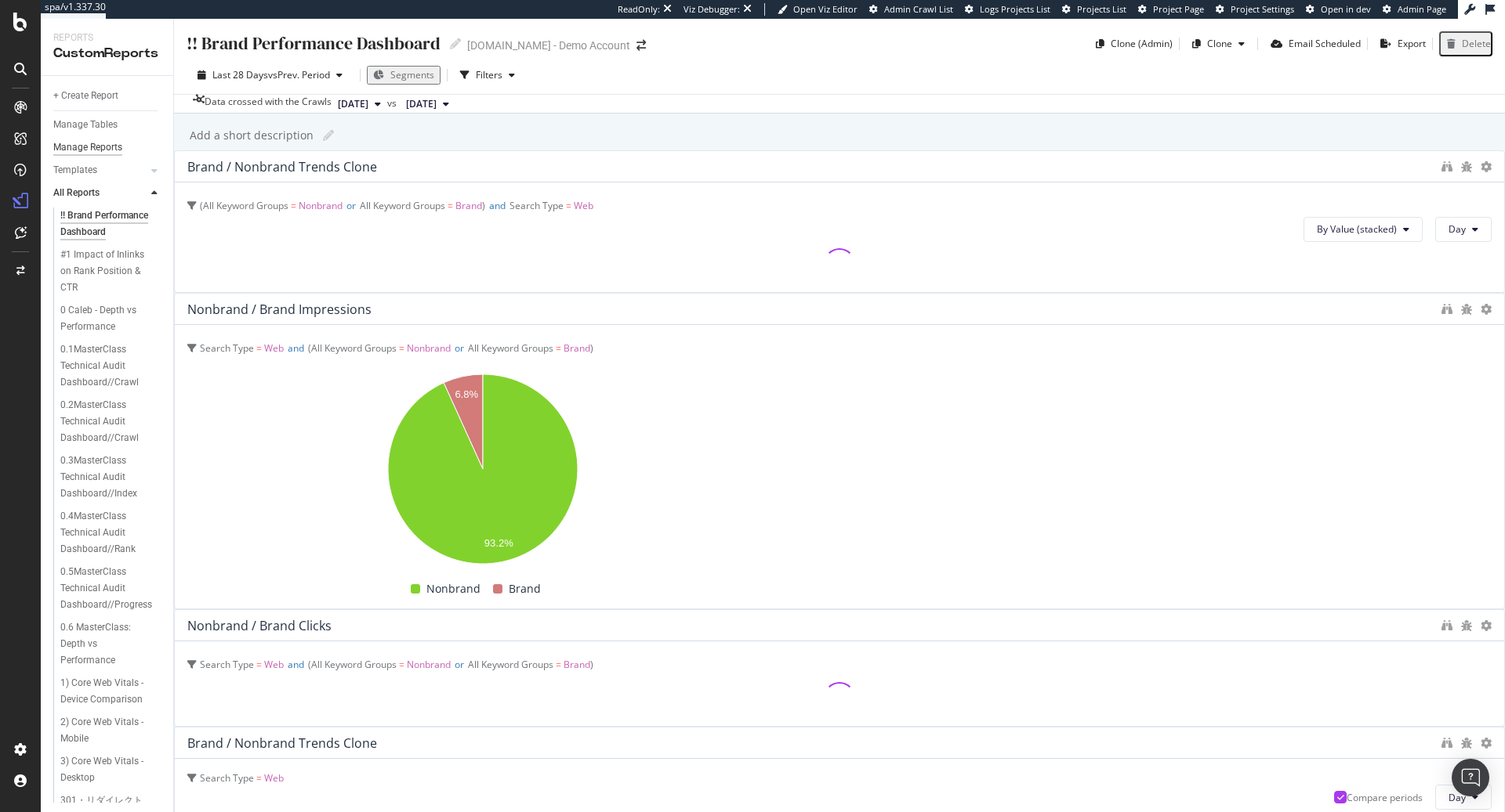
click at [82, 154] on div "Manage Reports" at bounding box center [88, 148] width 69 height 16
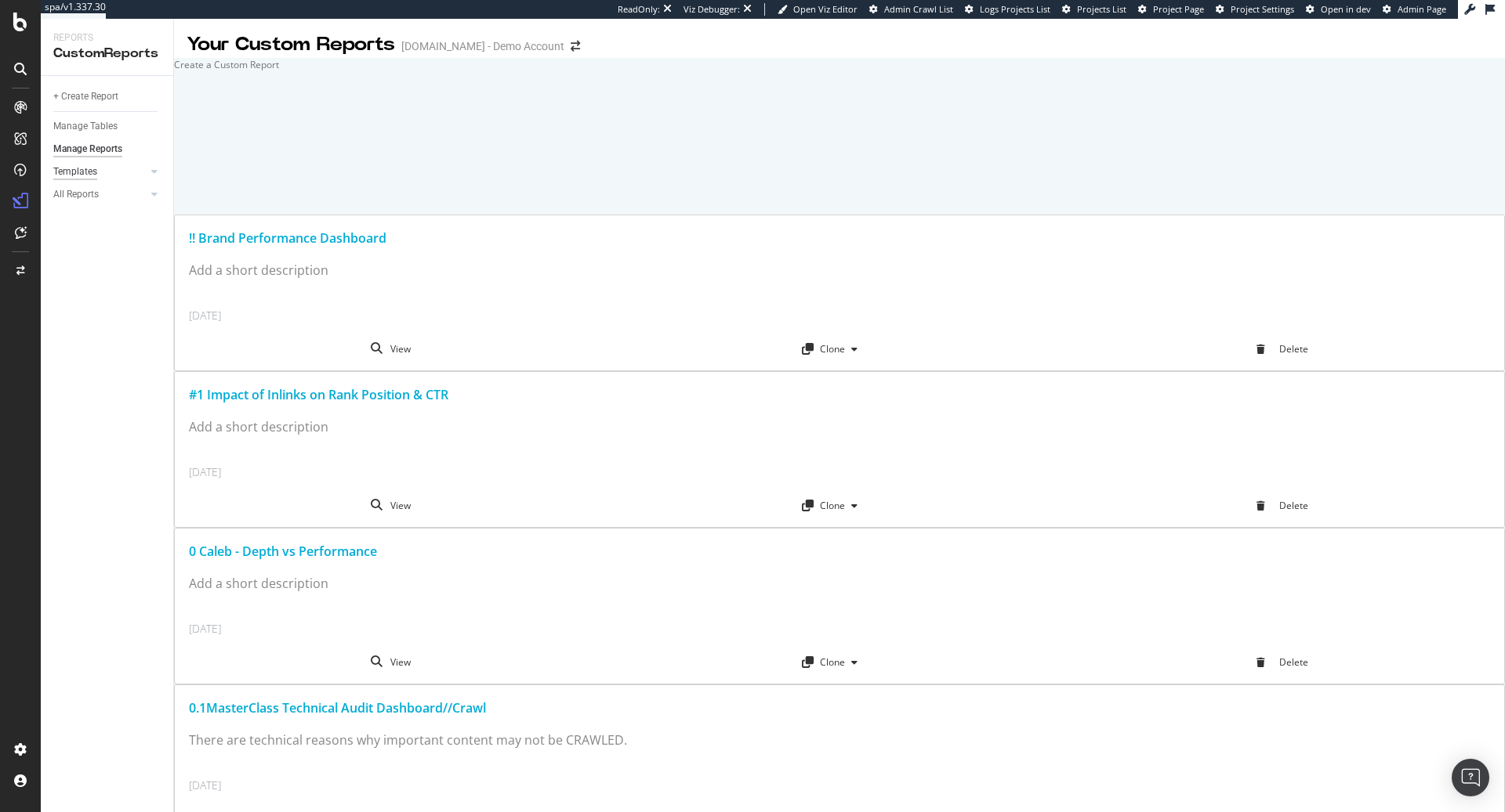
click at [75, 169] on div "Templates" at bounding box center [75, 171] width 44 height 16
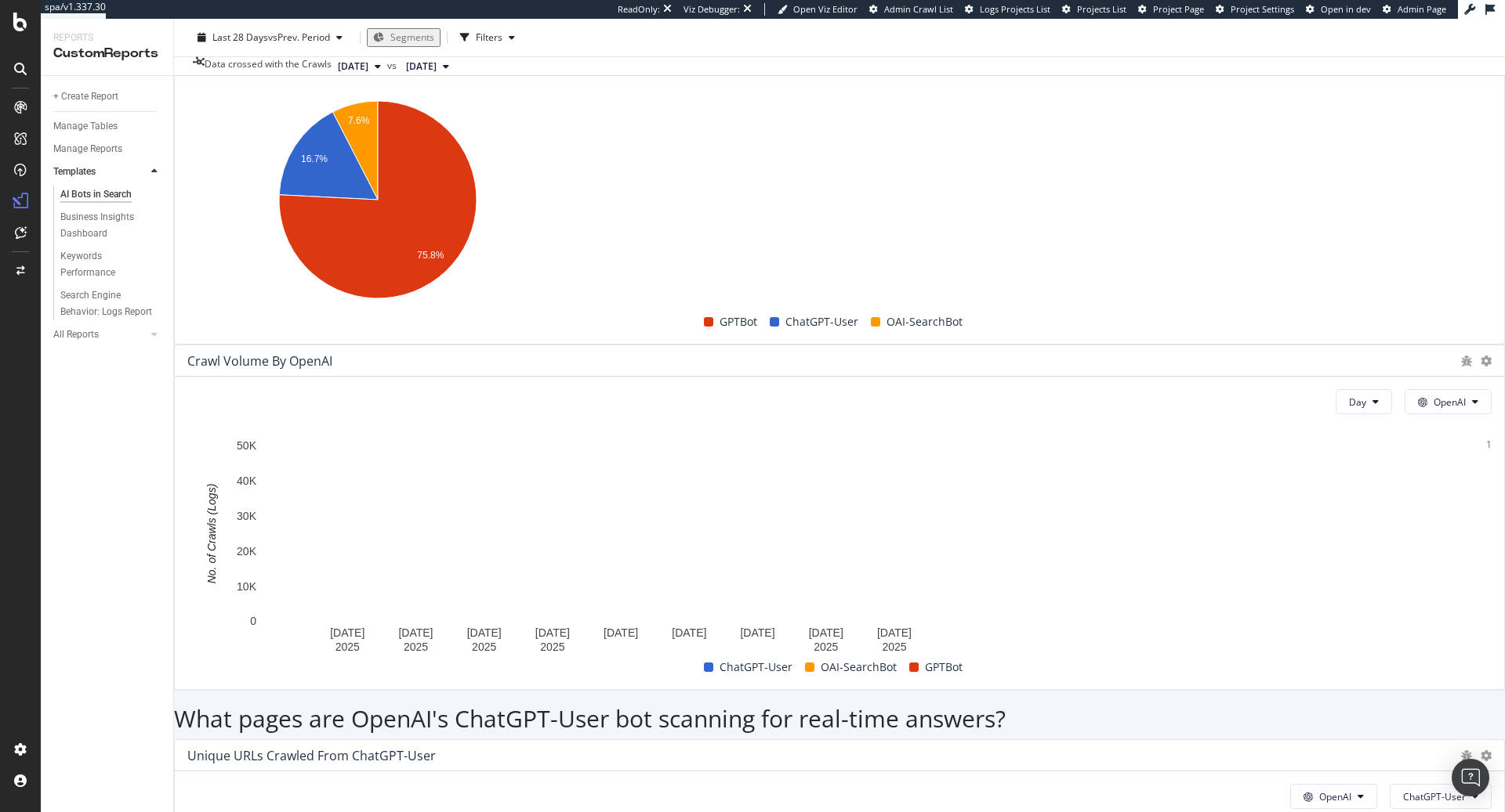
scroll to position [1288, 0]
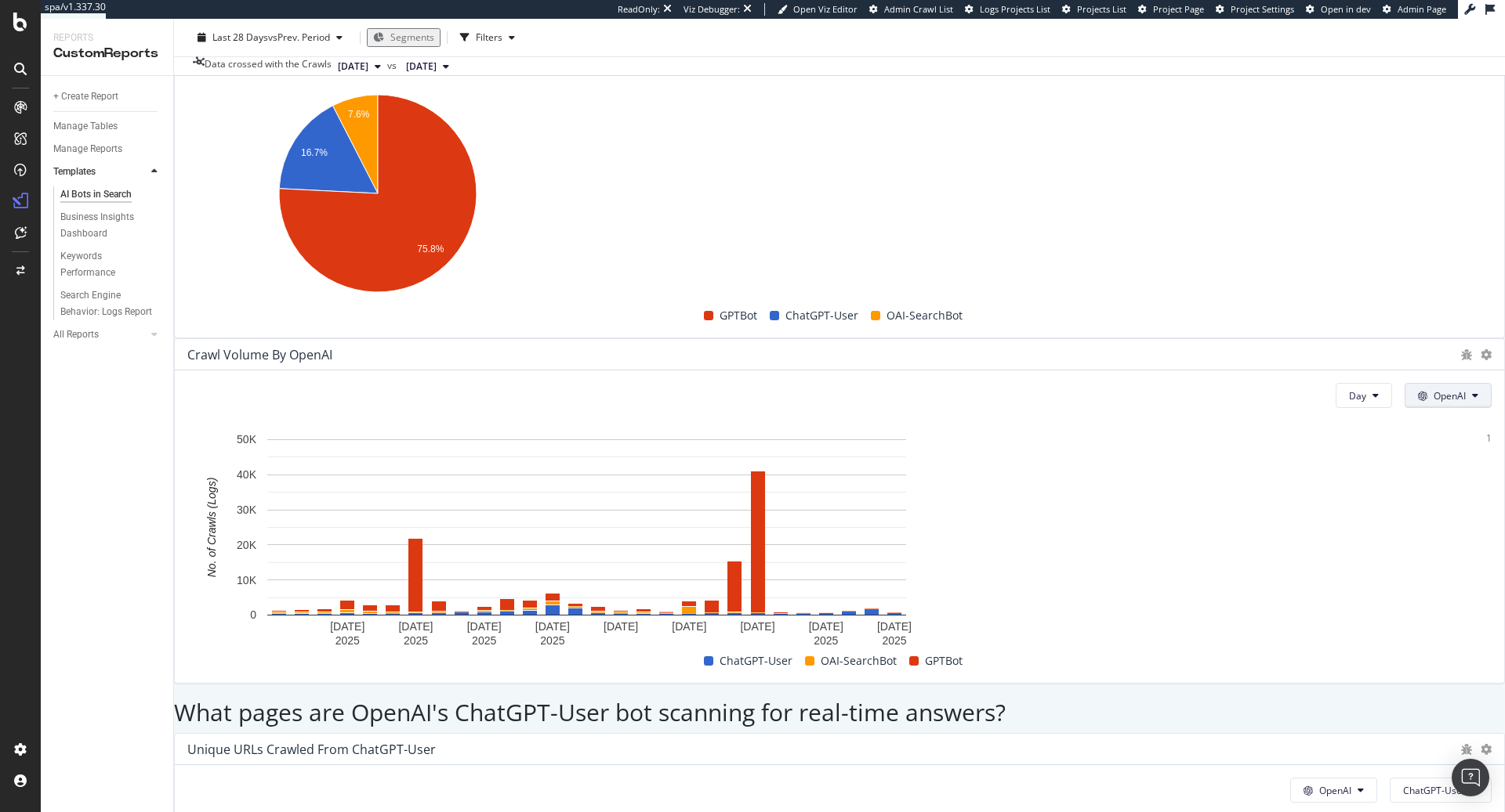
click at [1433, 389] on span "OpenAI" at bounding box center [1449, 396] width 32 height 14
click at [1427, 344] on span "Other AI Bots" at bounding box center [1429, 343] width 58 height 15
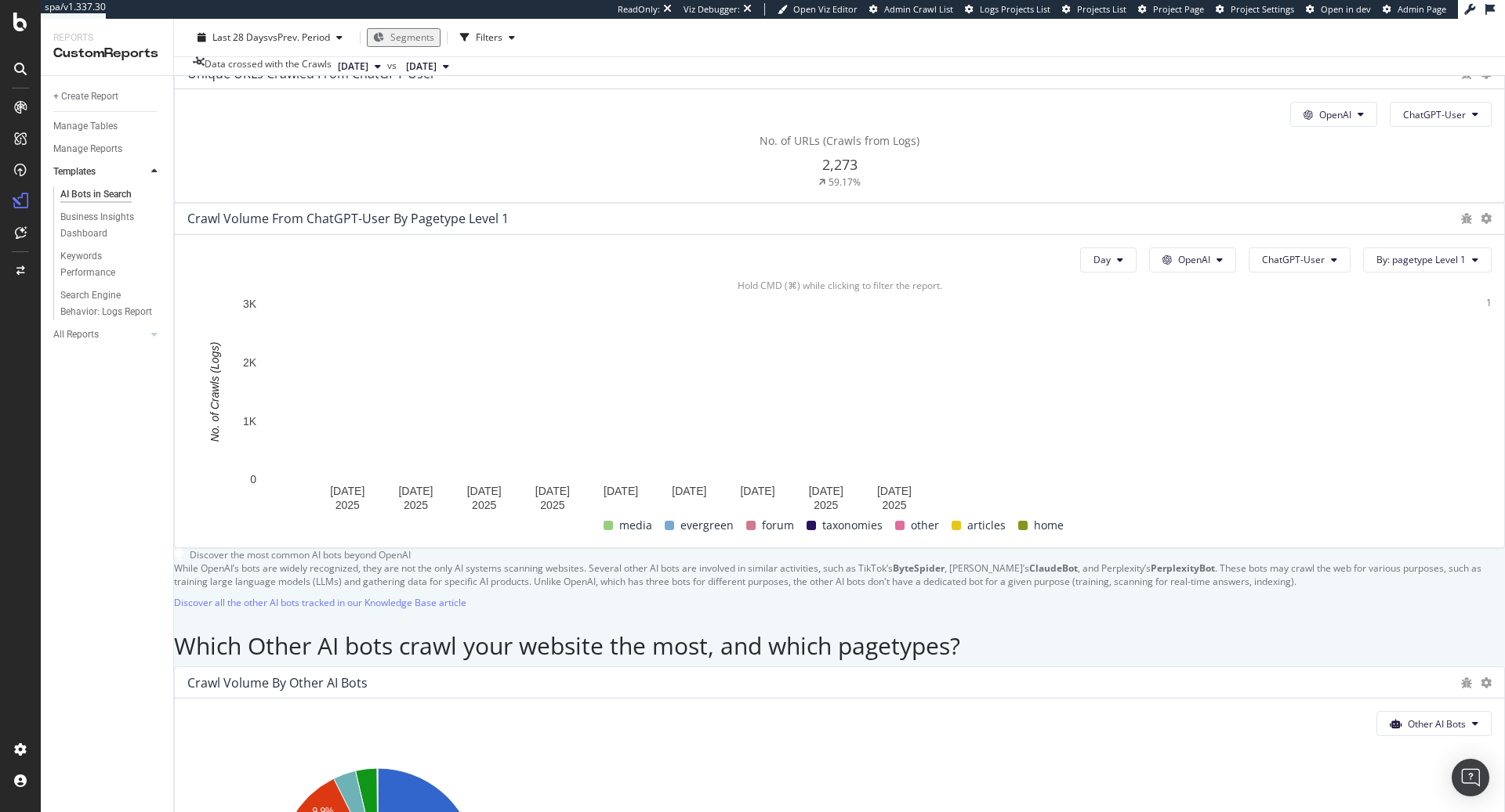
scroll to position [1737, 0]
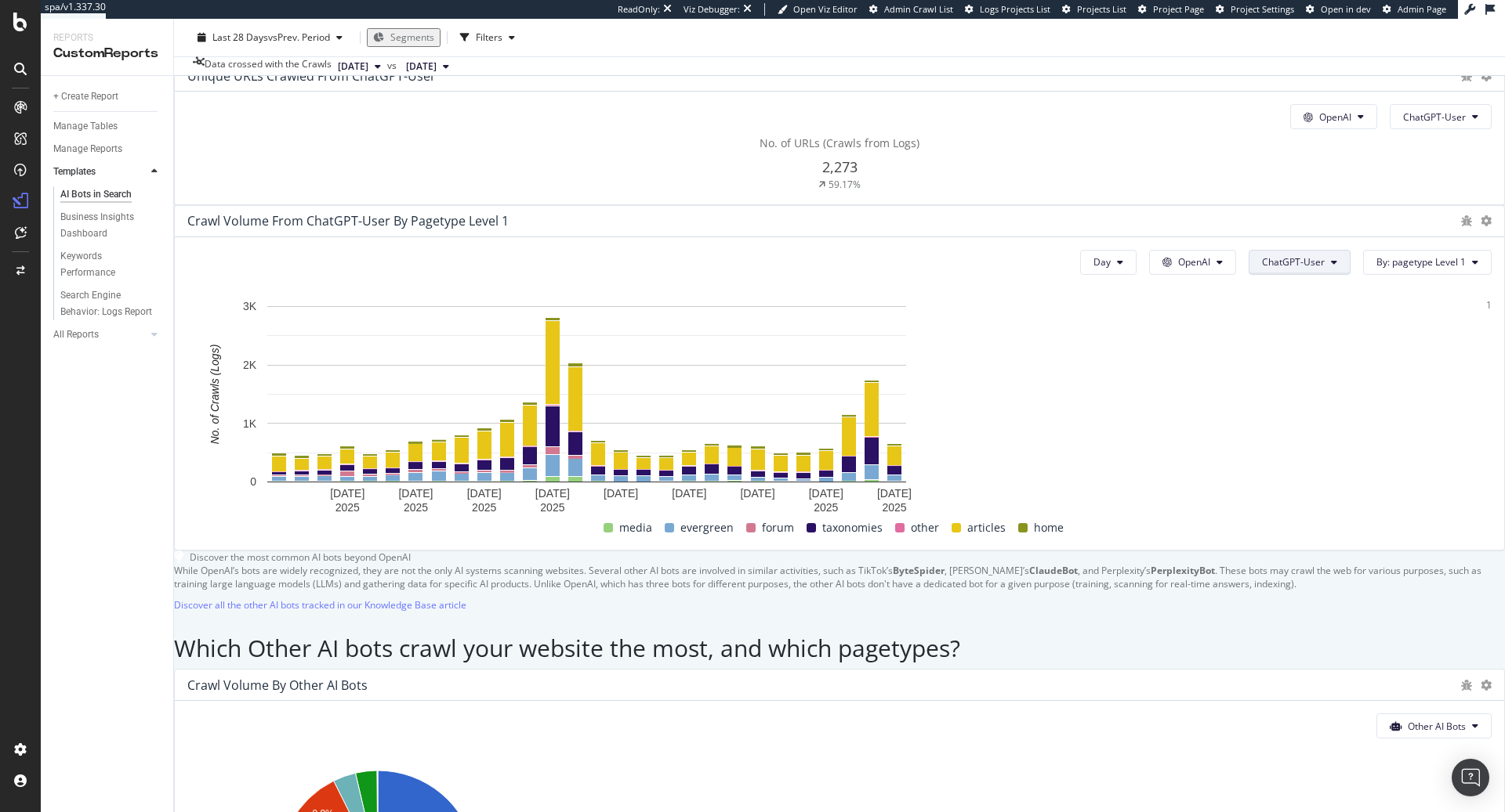
click at [1262, 255] on span "ChatGPT-User" at bounding box center [1293, 261] width 63 height 14
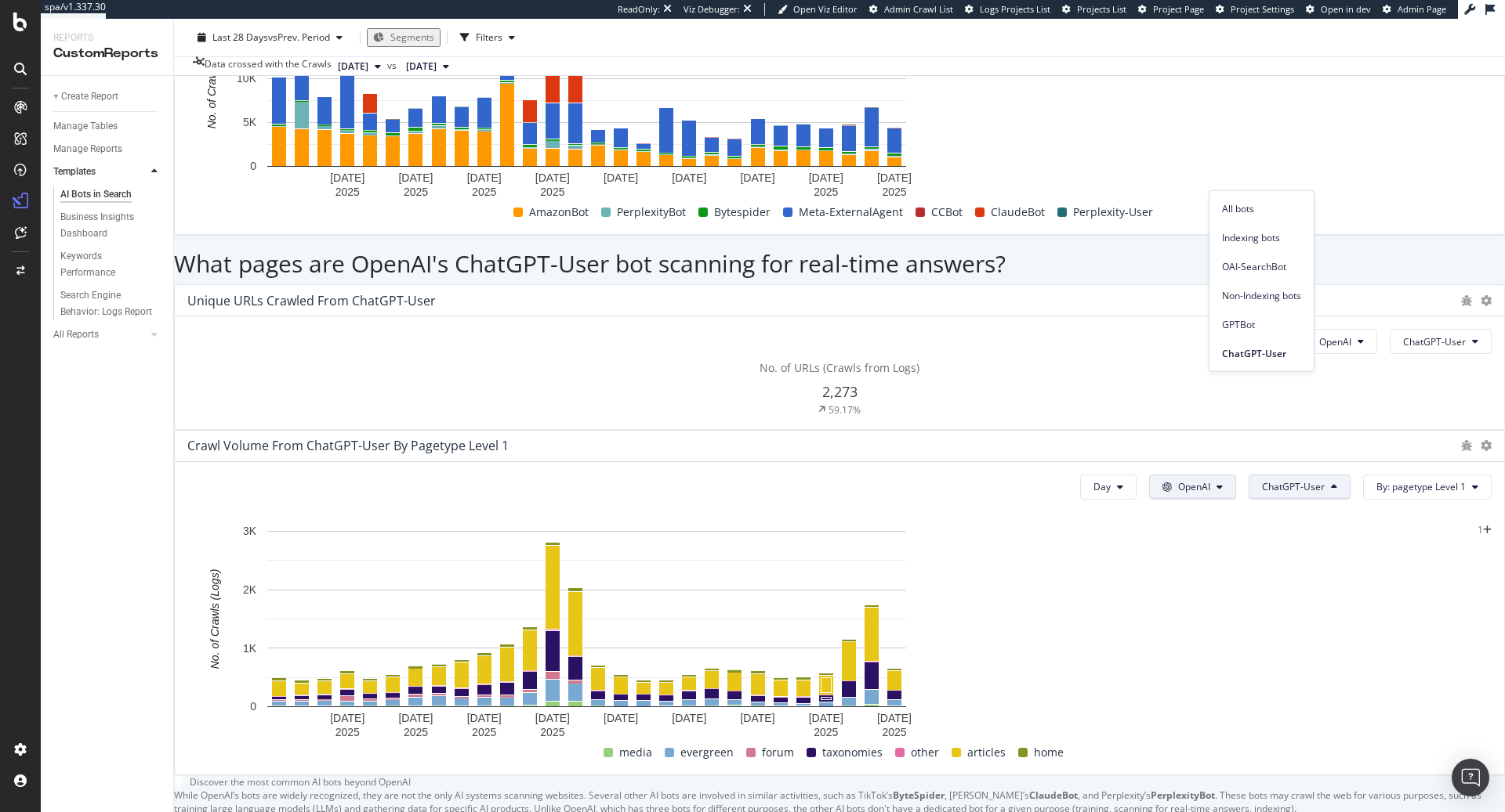
click at [1178, 480] on span "OpenAI" at bounding box center [1194, 486] width 32 height 14
click at [1166, 297] on span "Other AI Bots" at bounding box center [1176, 296] width 58 height 15
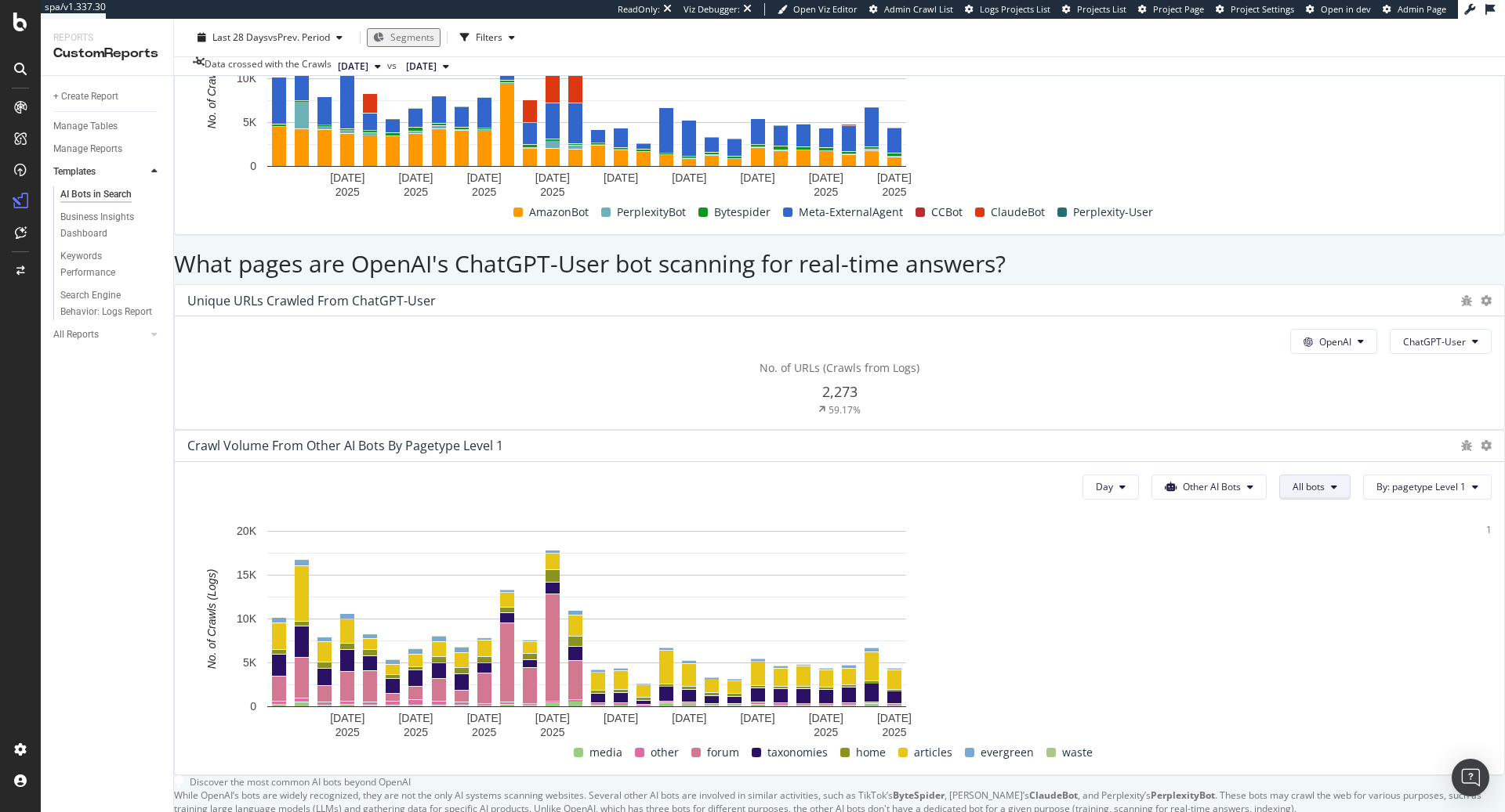
click at [1293, 480] on span "All bots" at bounding box center [1308, 486] width 32 height 14
click at [1310, 389] on div "Perplexity-User" at bounding box center [1294, 382] width 113 height 23
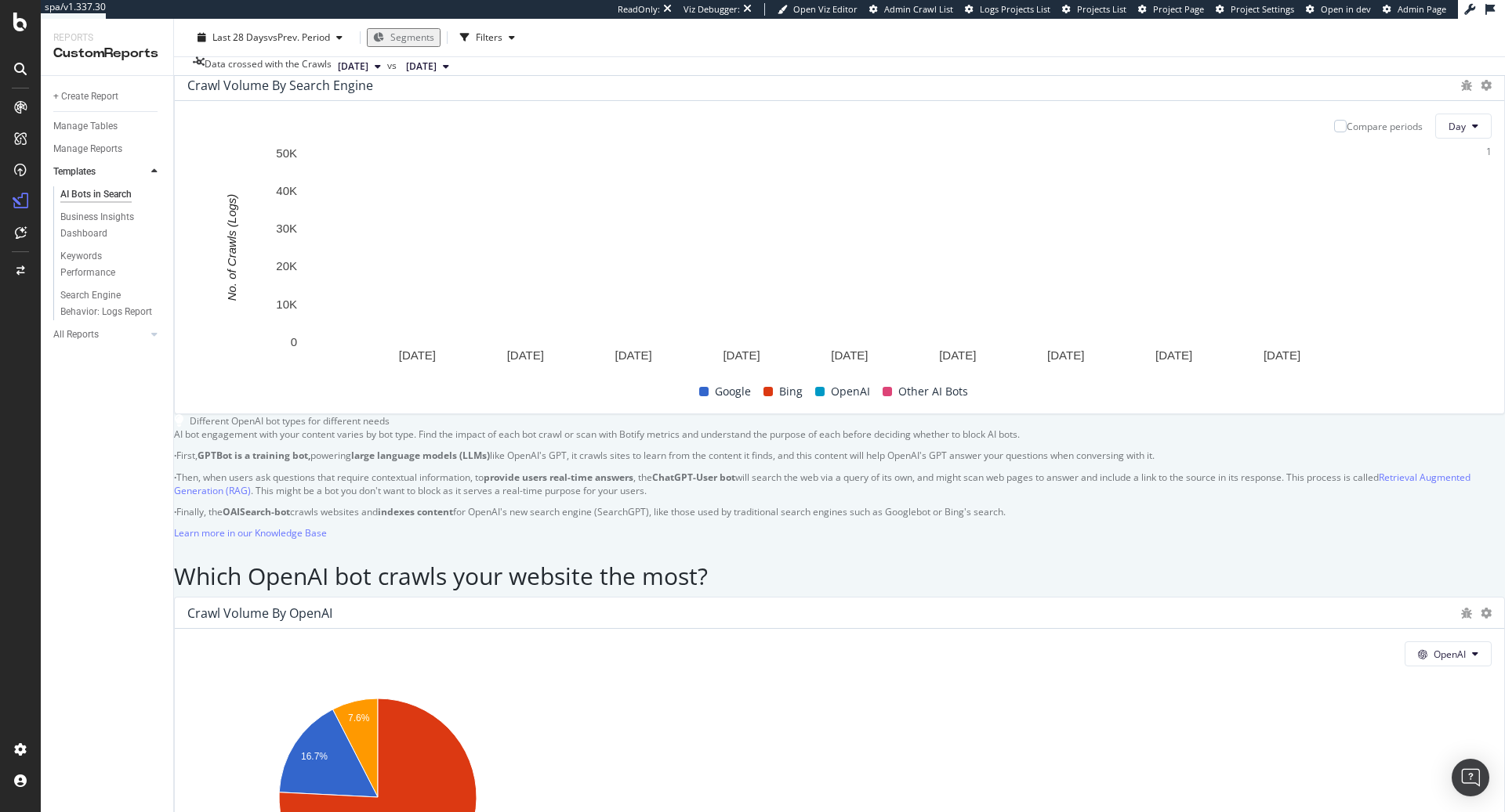
scroll to position [688, 0]
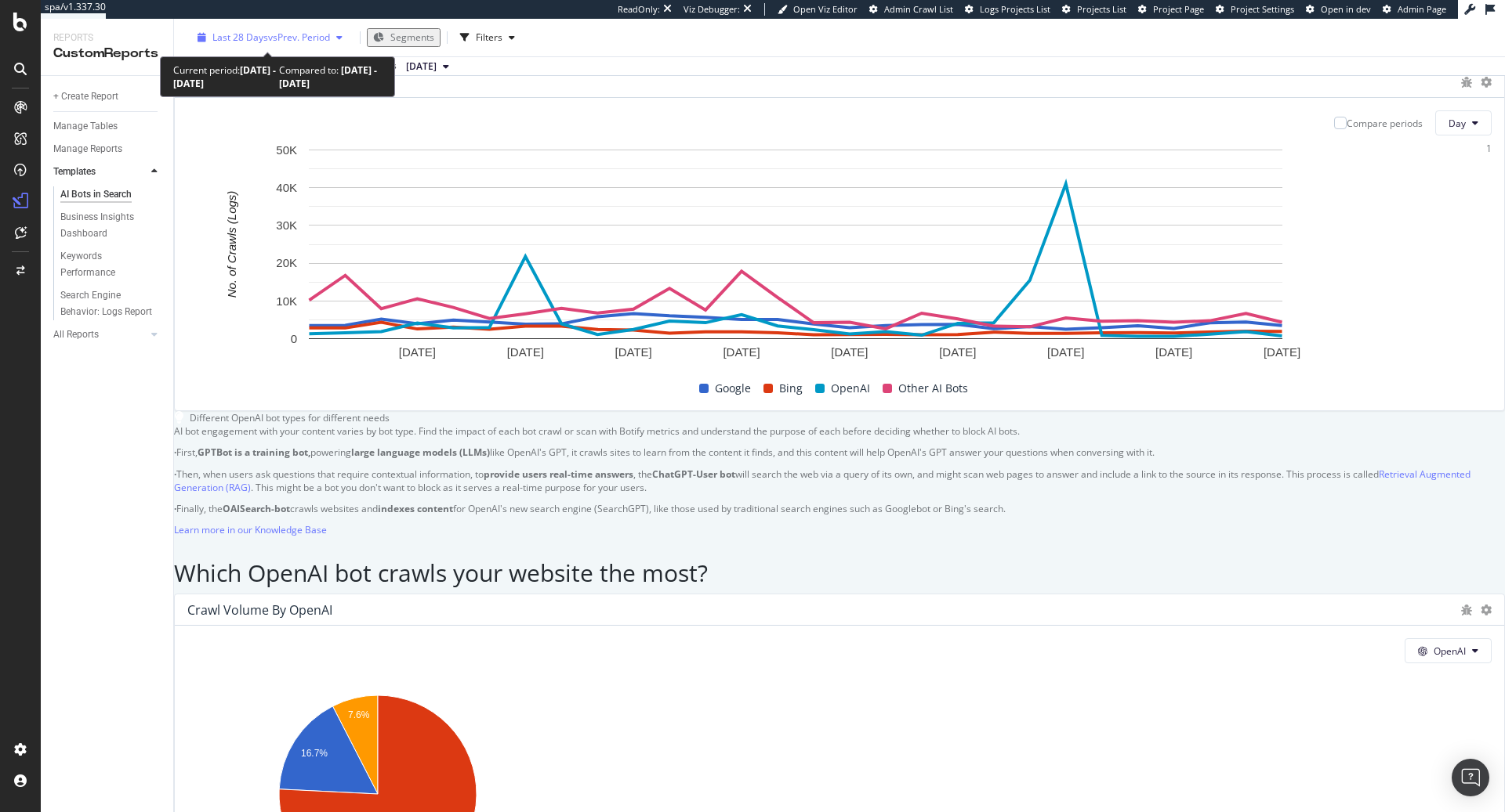
click at [310, 37] on span "vs Prev. Period" at bounding box center [299, 37] width 62 height 14
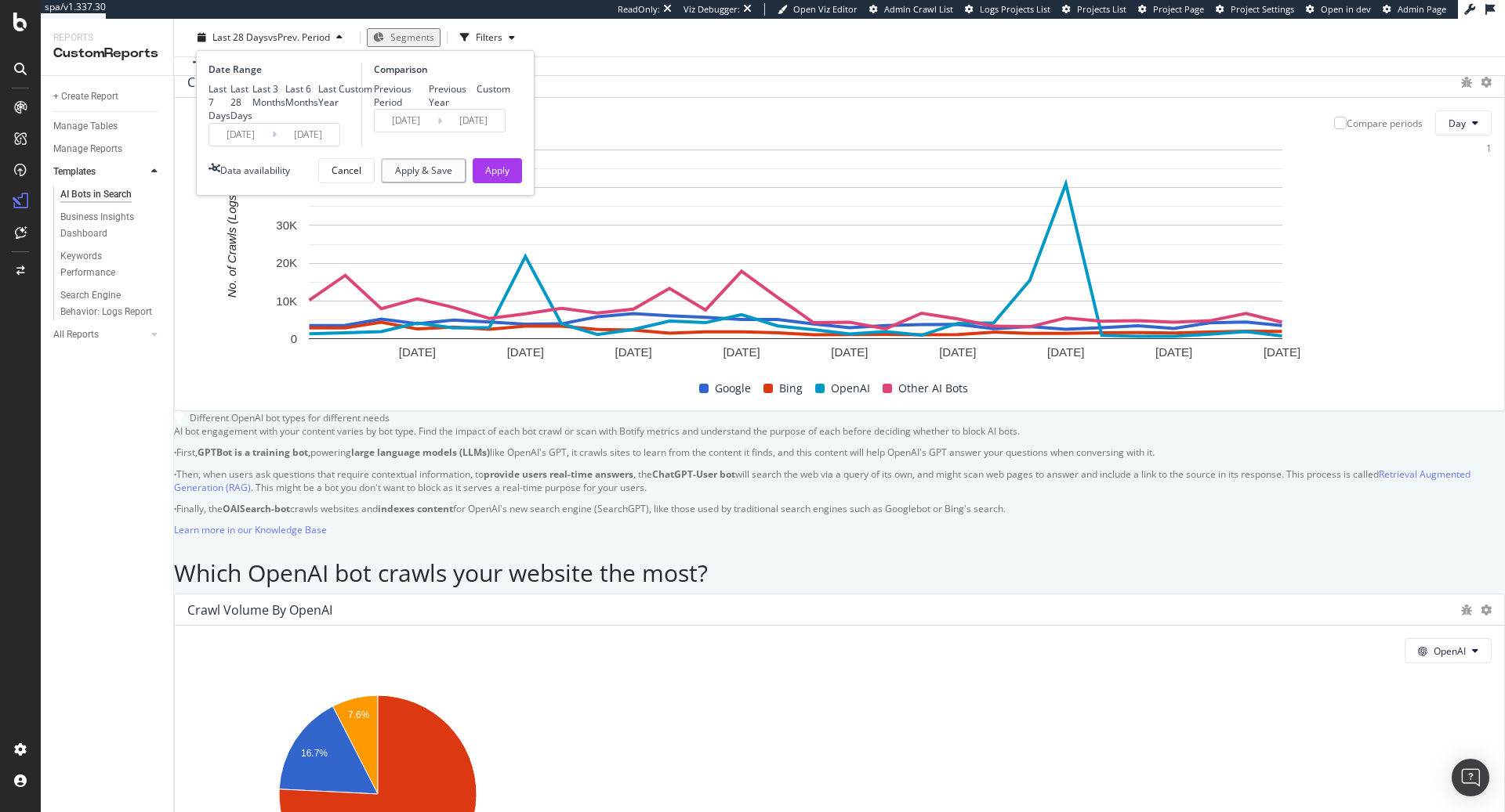
click at [285, 109] on div "Last 6 Months" at bounding box center [301, 95] width 33 height 26
type input "2025/03/16"
type input "2024/09/12"
type input "2025/03/15"
click at [428, 109] on div "Previous Year" at bounding box center [453, 95] width 49 height 26
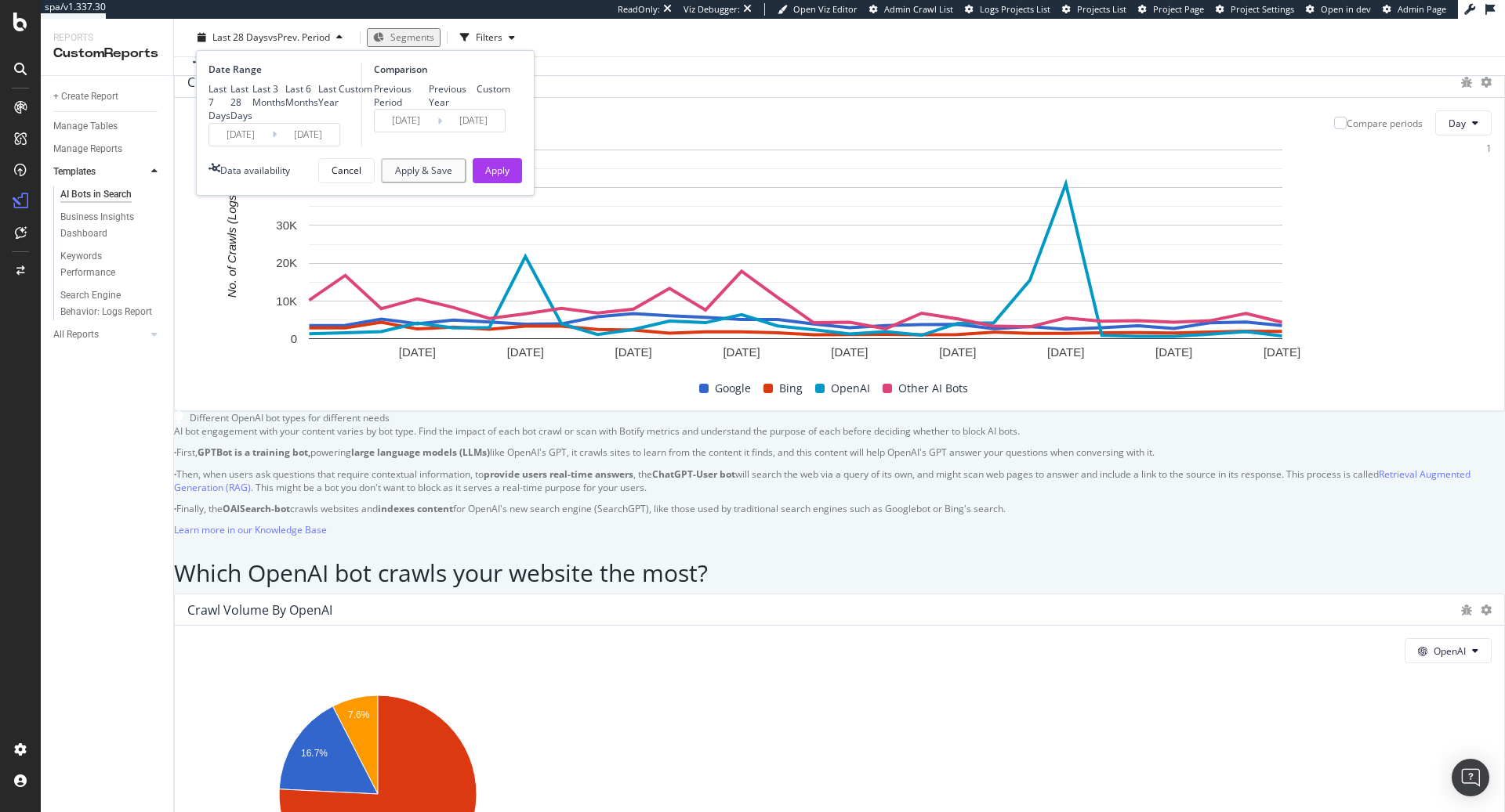
type input "2024/03/17"
type input "2024/09/16"
click at [500, 177] on div "Apply" at bounding box center [497, 170] width 25 height 14
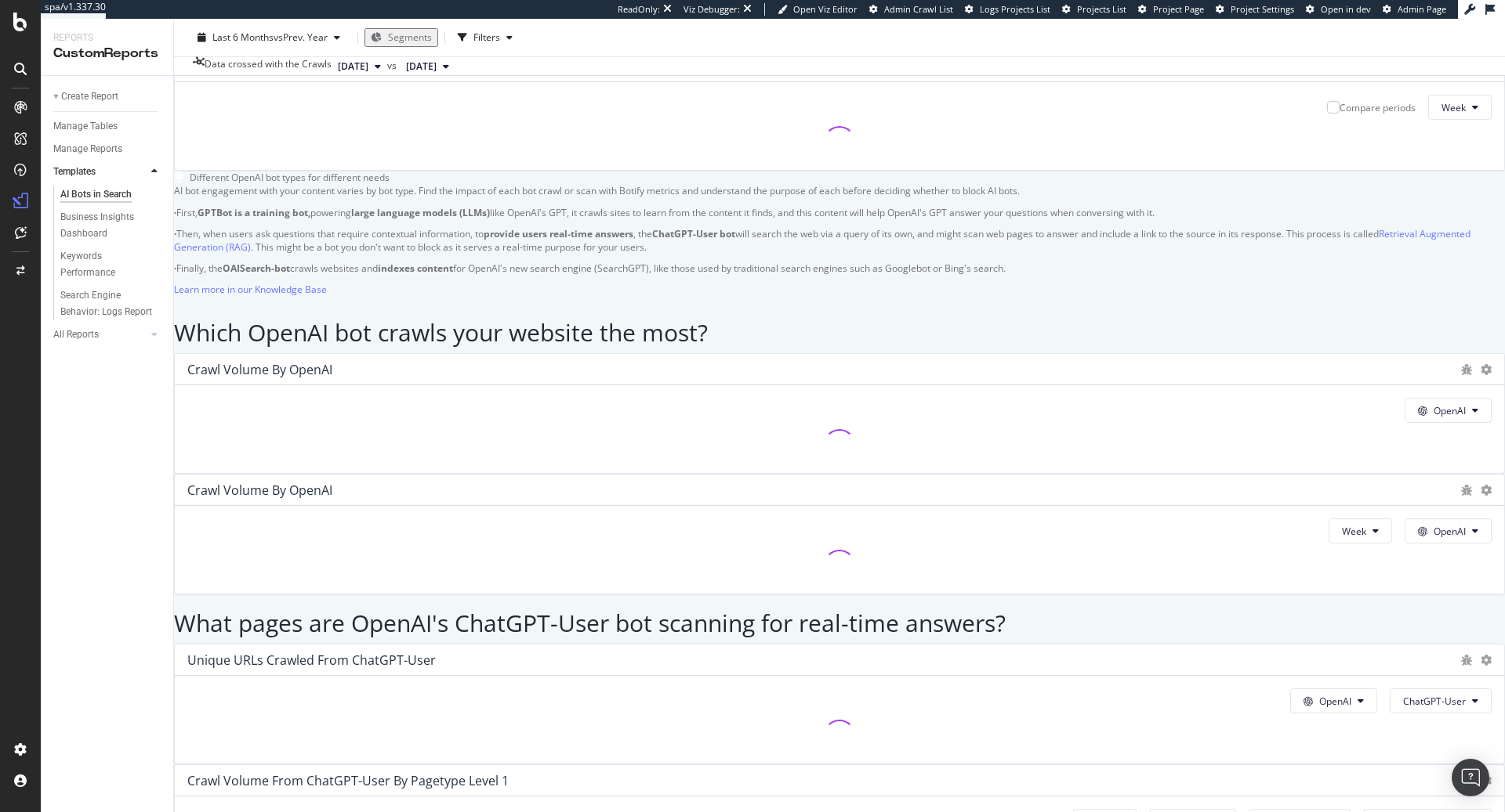
scroll to position [631, 0]
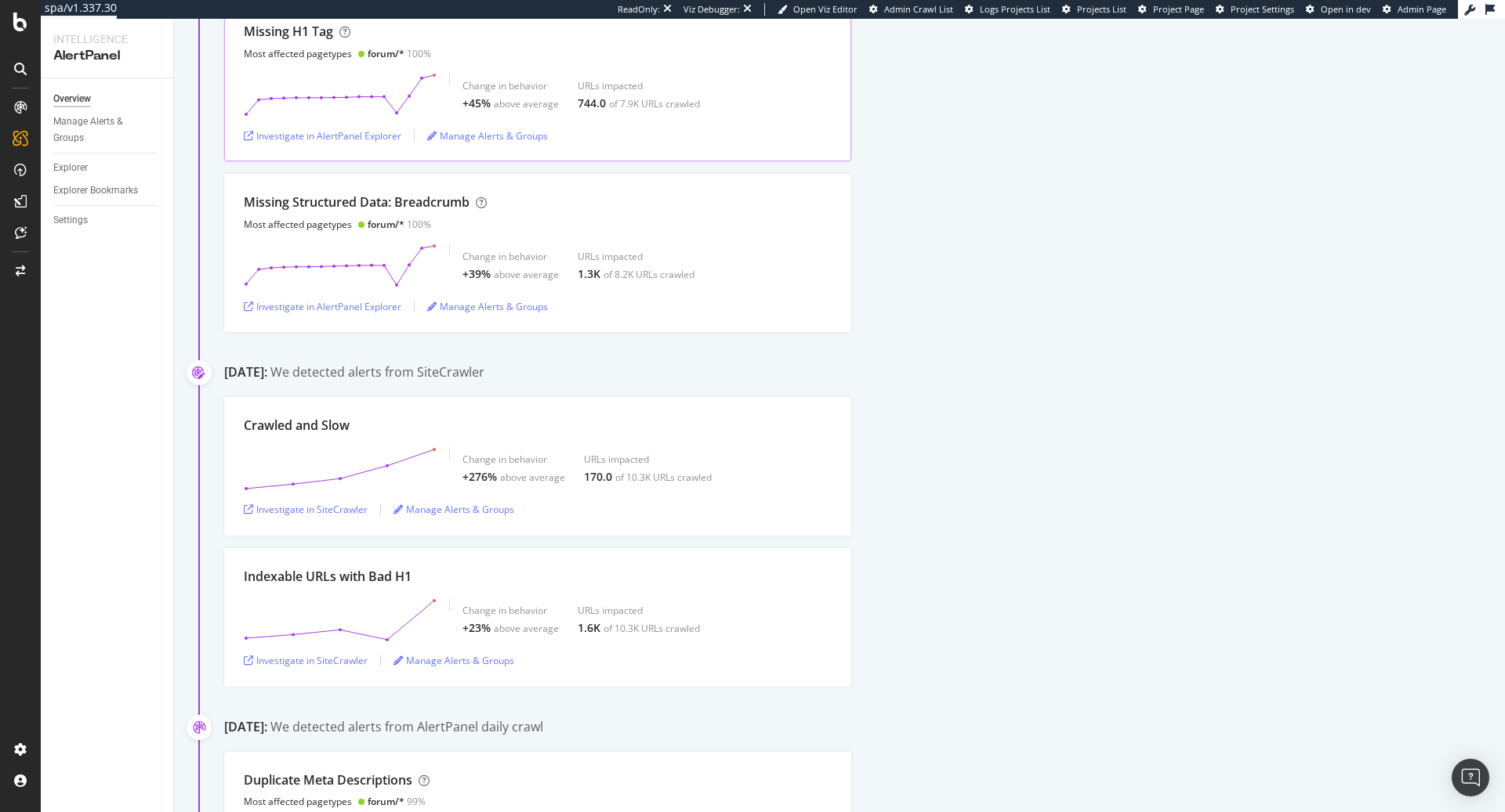
scroll to position [295, 0]
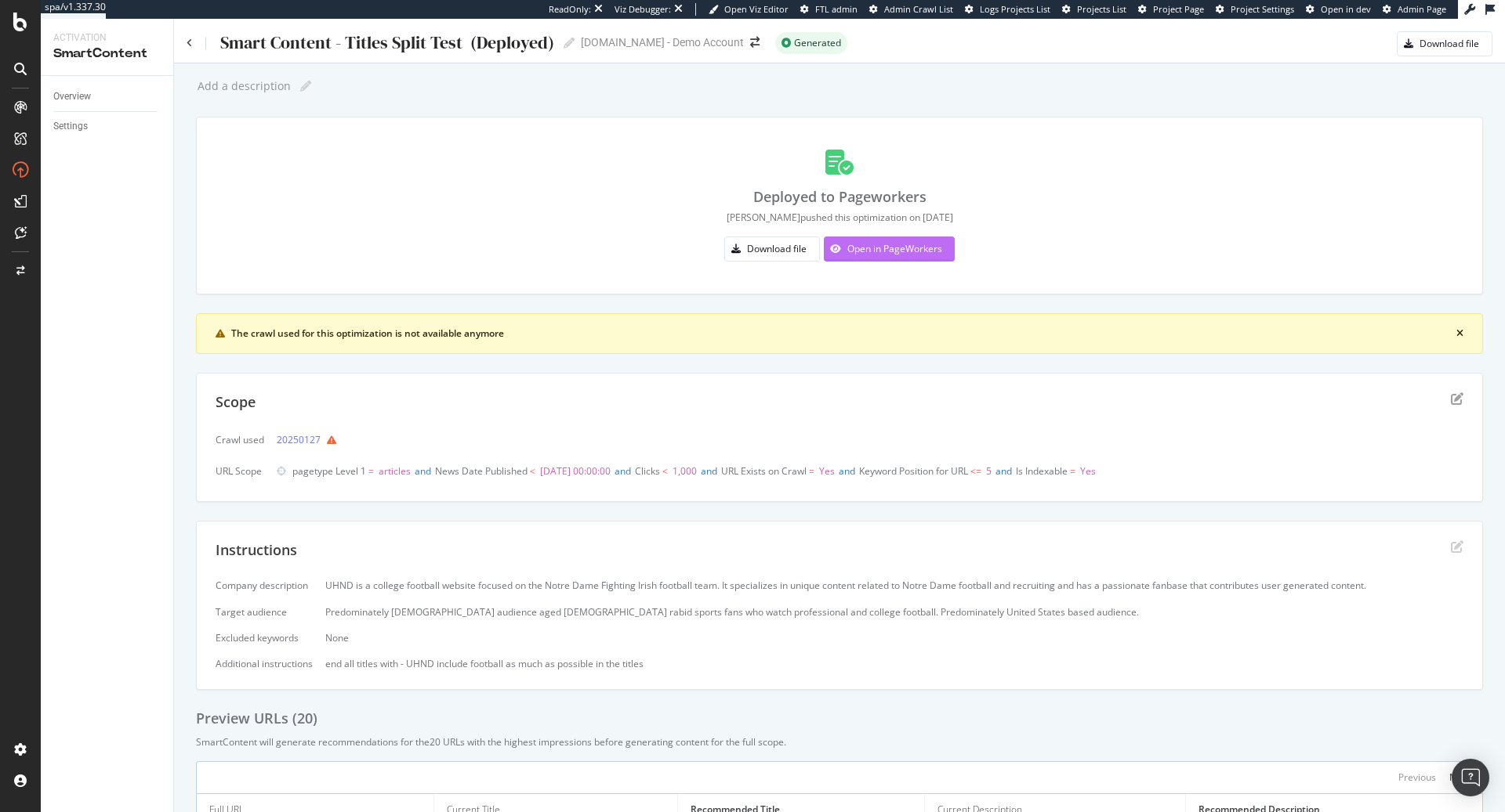
click at [907, 253] on div "Open in PageWorkers" at bounding box center [894, 249] width 94 height 14
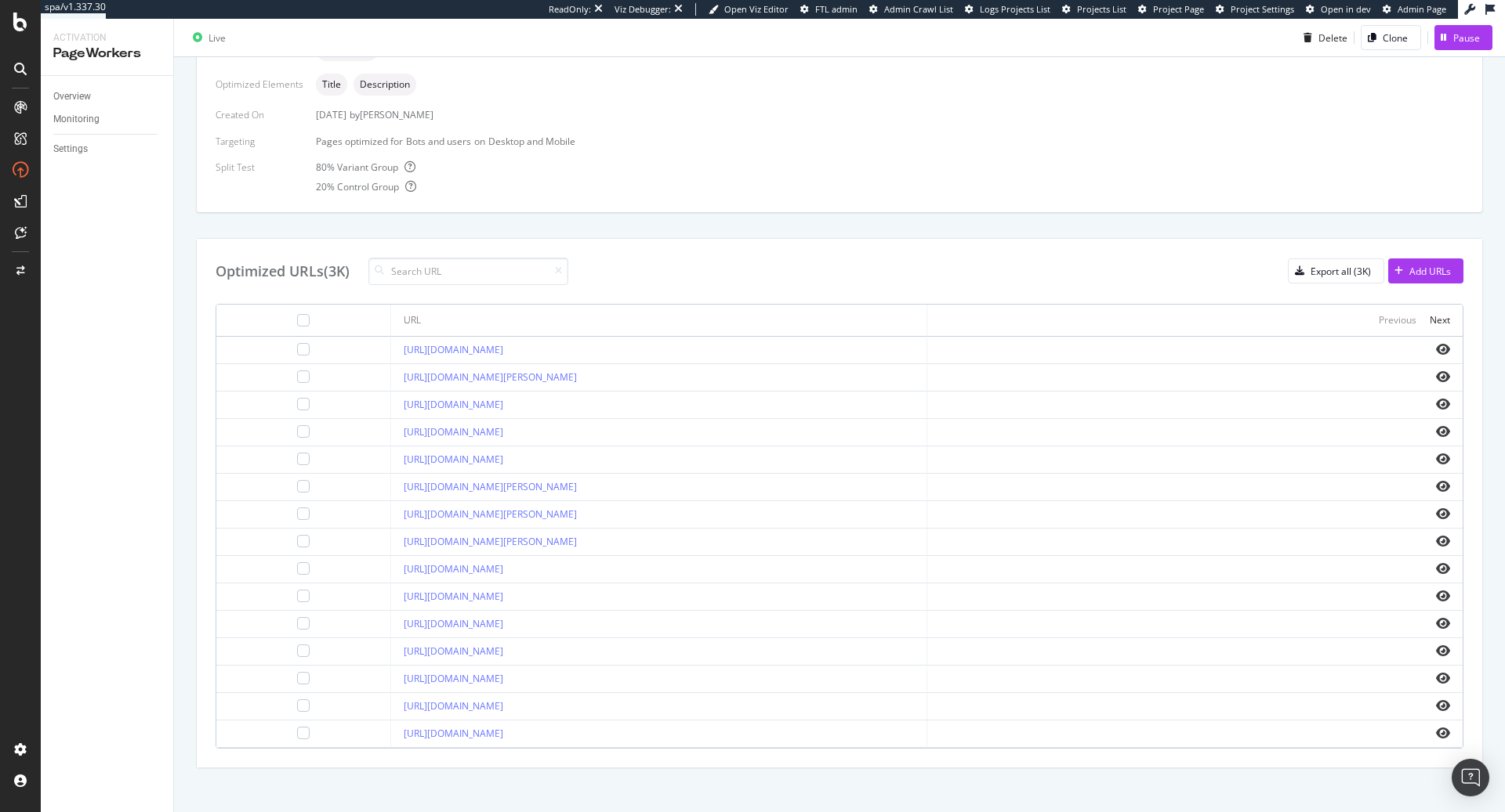
scroll to position [406, 0]
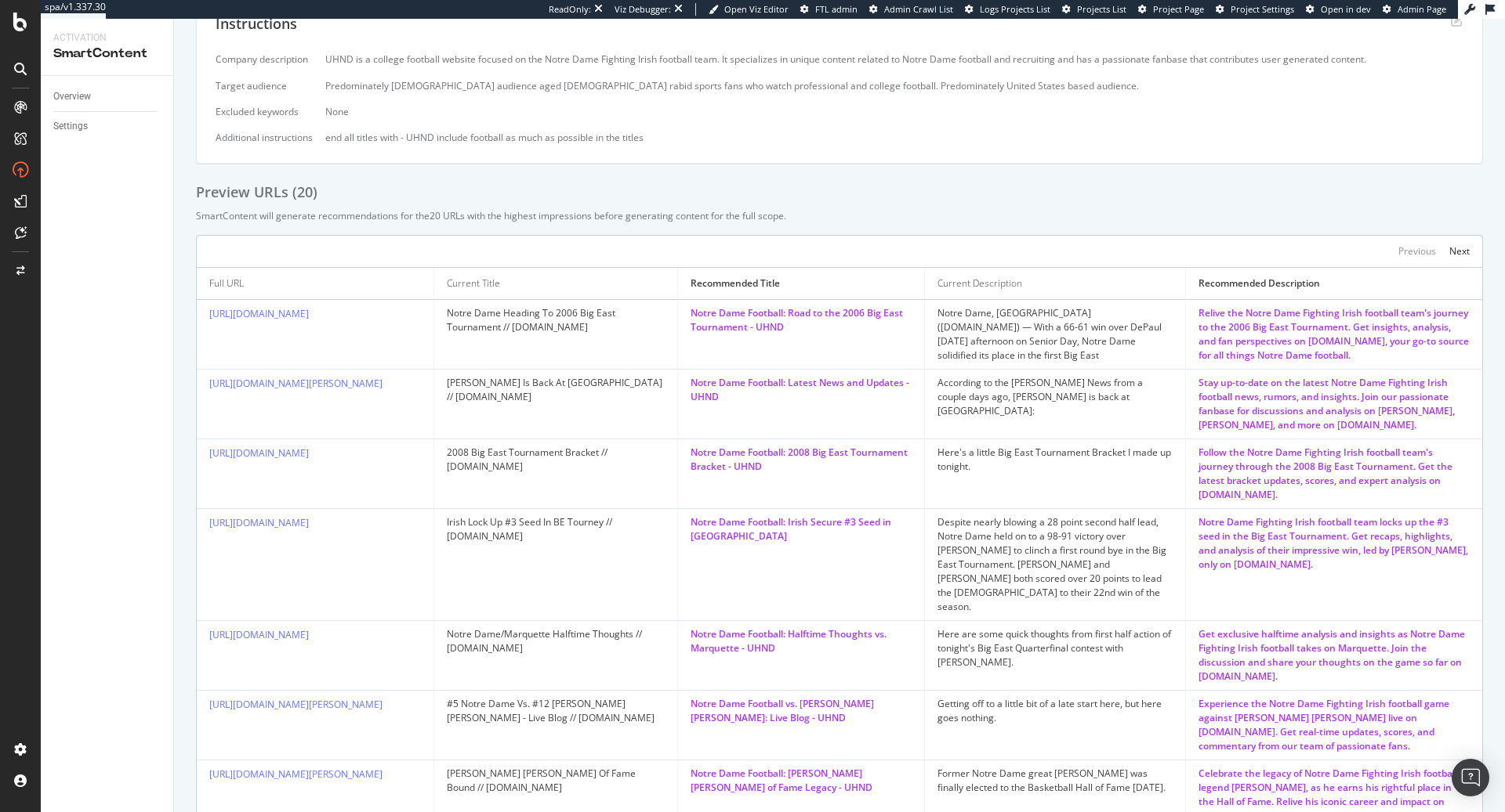
scroll to position [486, 0]
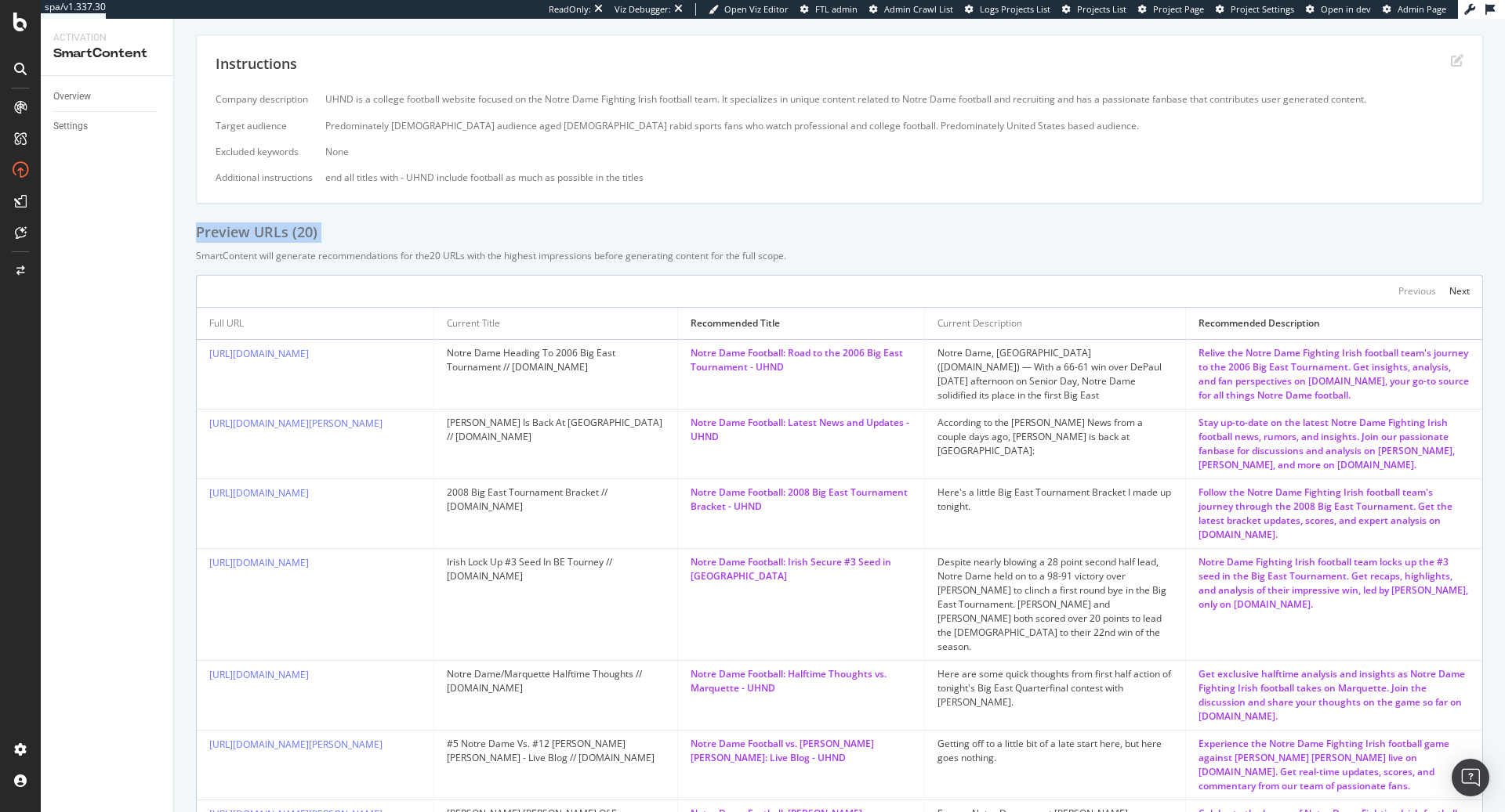
drag, startPoint x: 191, startPoint y: 238, endPoint x: 387, endPoint y: 240, distance: 196.0
click at [387, 240] on div "Add a description Add a description Deployed to Pageworkers frank pushed this o…" at bounding box center [840, 363] width 1331 height 1572
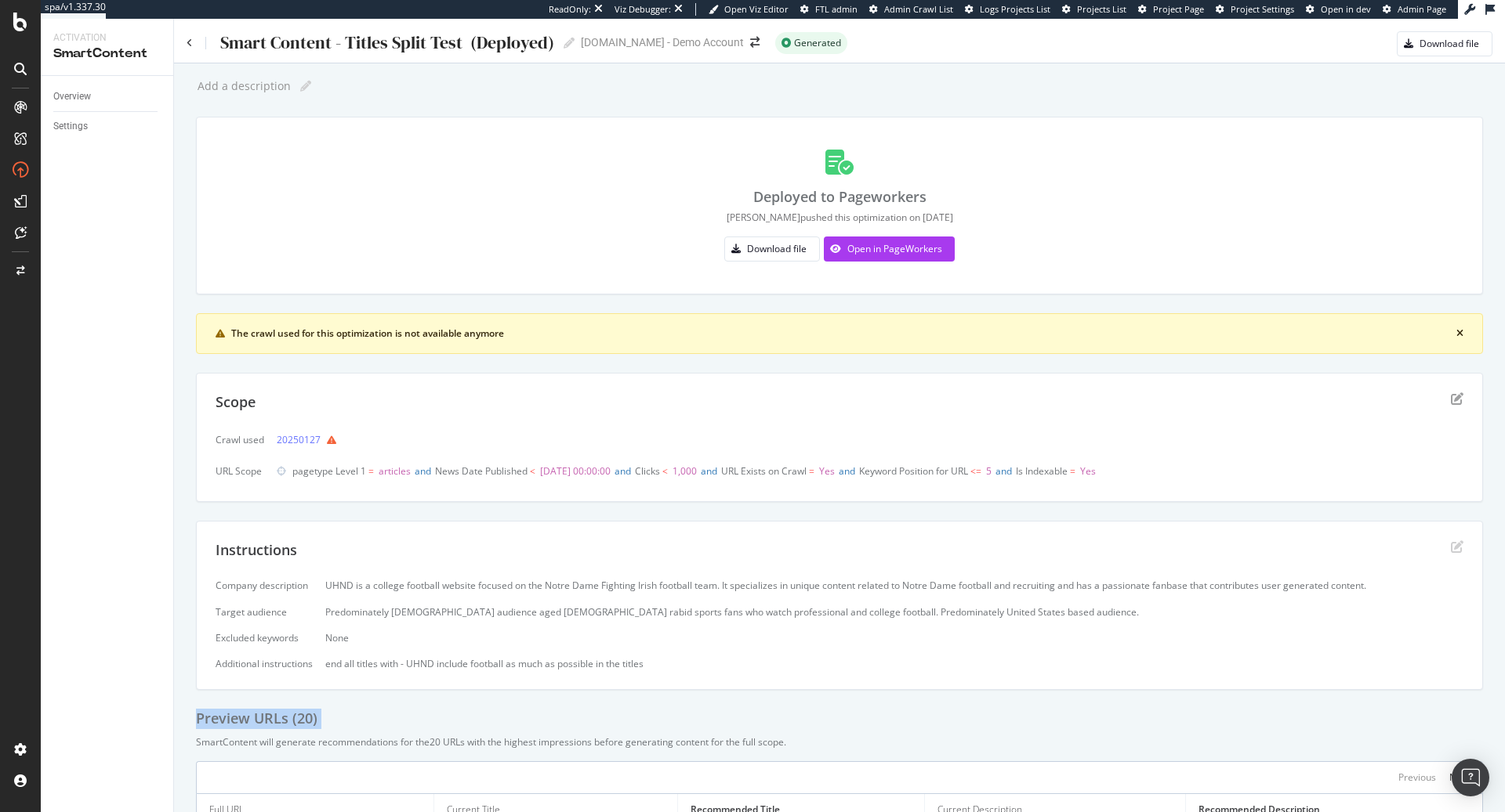
scroll to position [2, 0]
click at [927, 254] on div "Open in PageWorkers" at bounding box center [882, 248] width 118 height 24
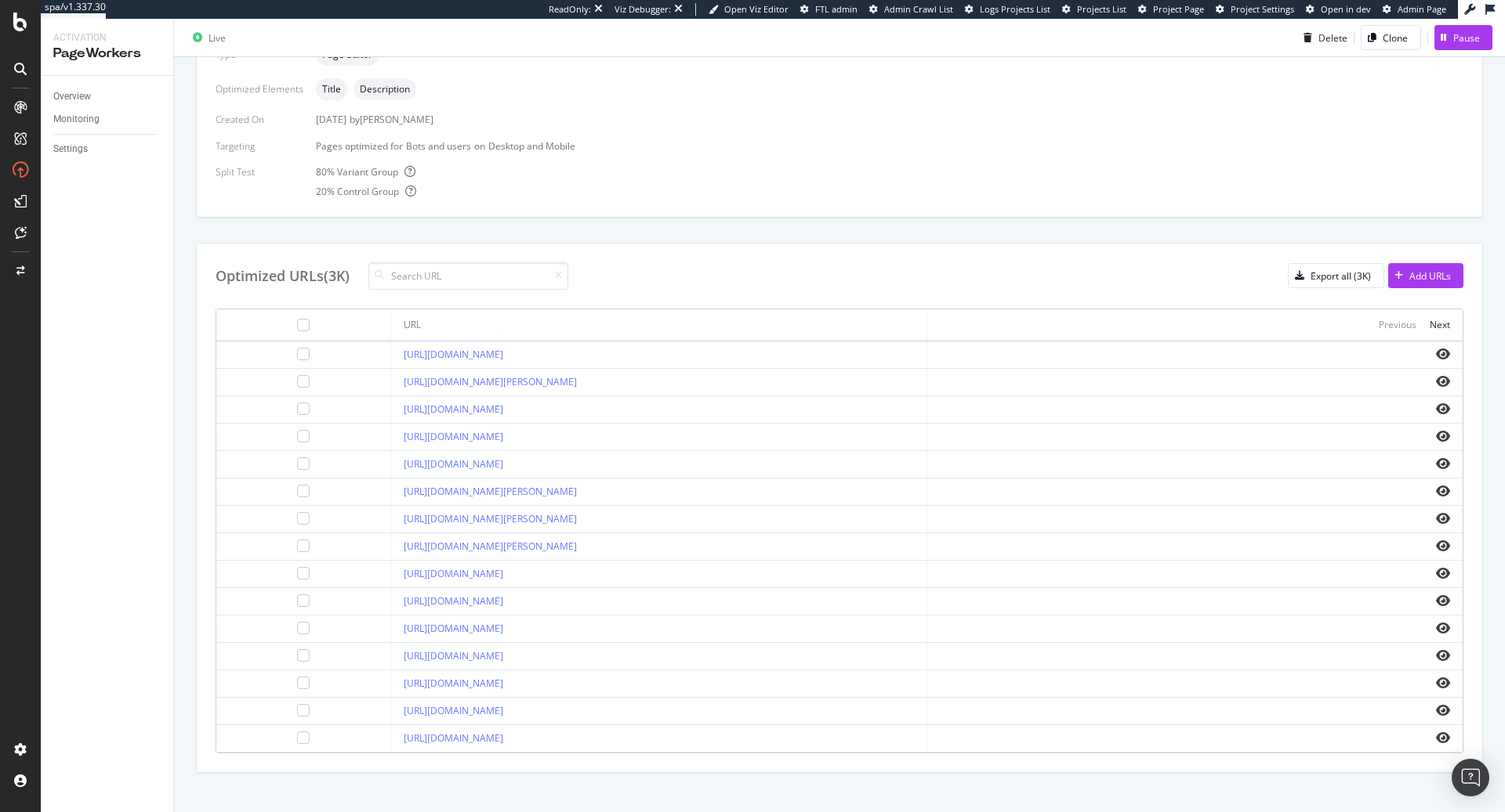
scroll to position [401, 0]
drag, startPoint x: 322, startPoint y: 275, endPoint x: 359, endPoint y: 277, distance: 37.1
click at [359, 277] on div "Optimized URLs (3K)" at bounding box center [391, 276] width 352 height 27
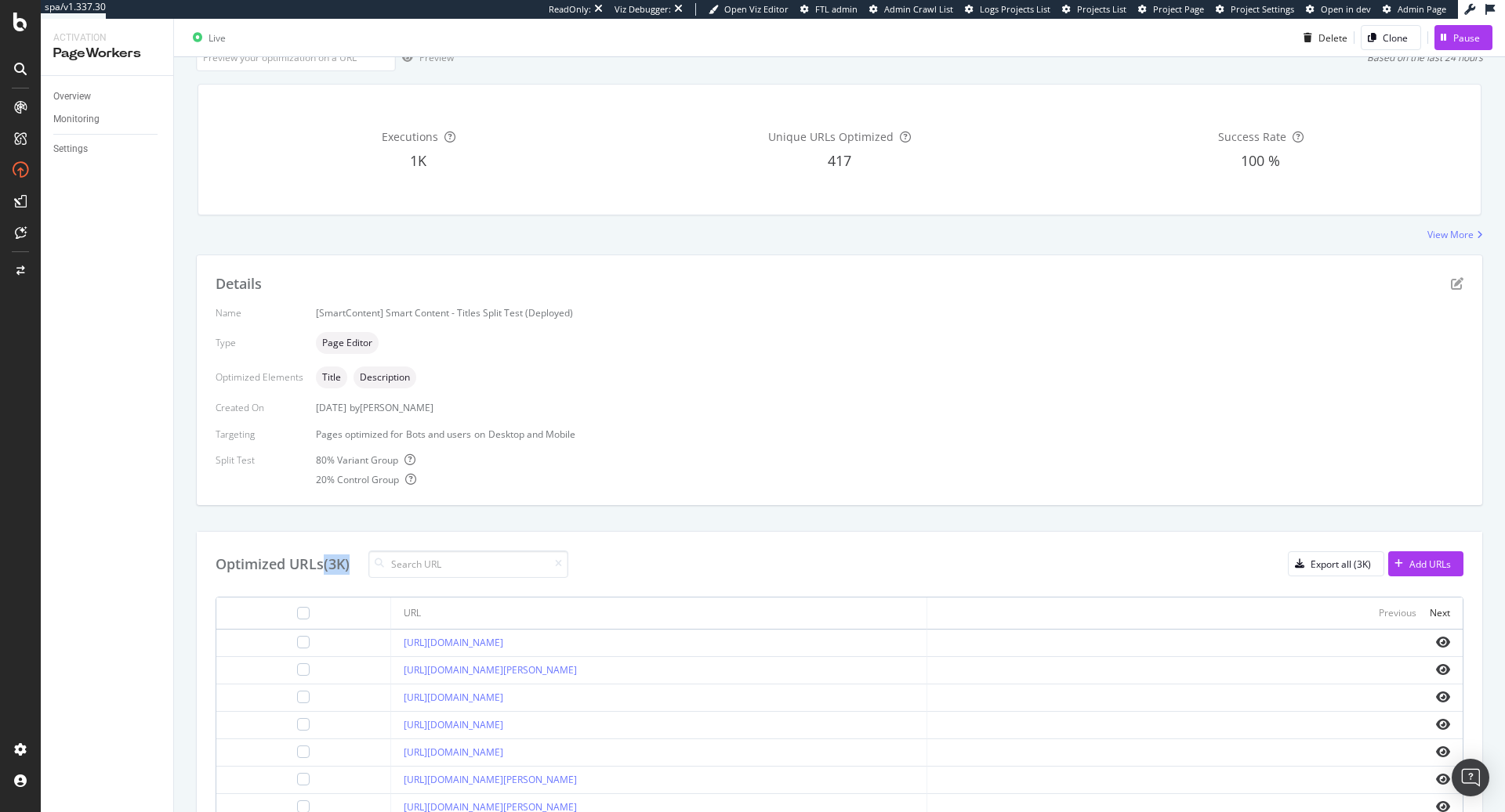
scroll to position [153, 0]
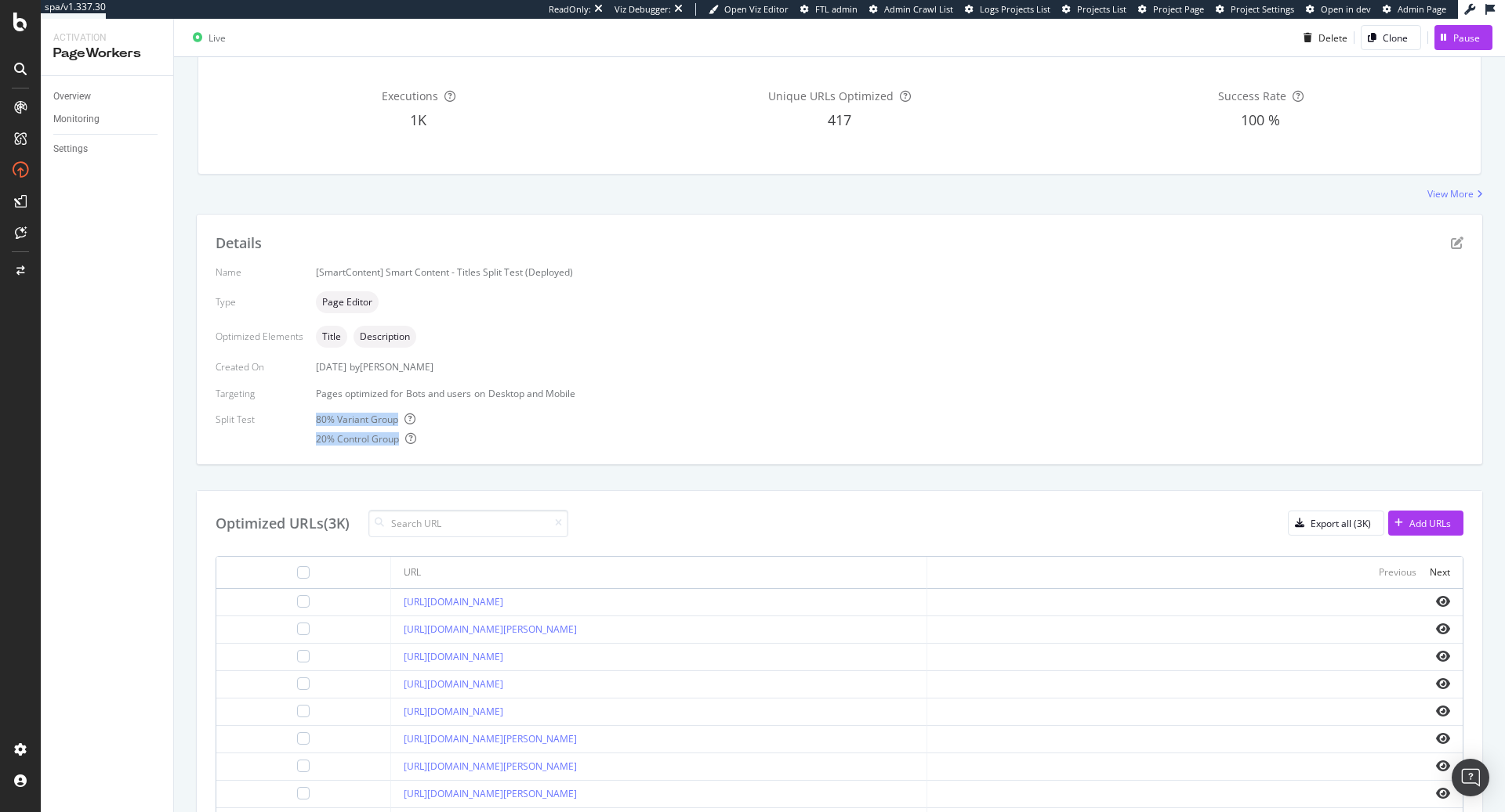
drag, startPoint x: 305, startPoint y: 418, endPoint x: 463, endPoint y: 445, distance: 160.3
click at [464, 446] on div "Details Name [SmartContent] Smart Content - Titles Split Test (Deployed) Type P…" at bounding box center [840, 339] width 1285 height 249
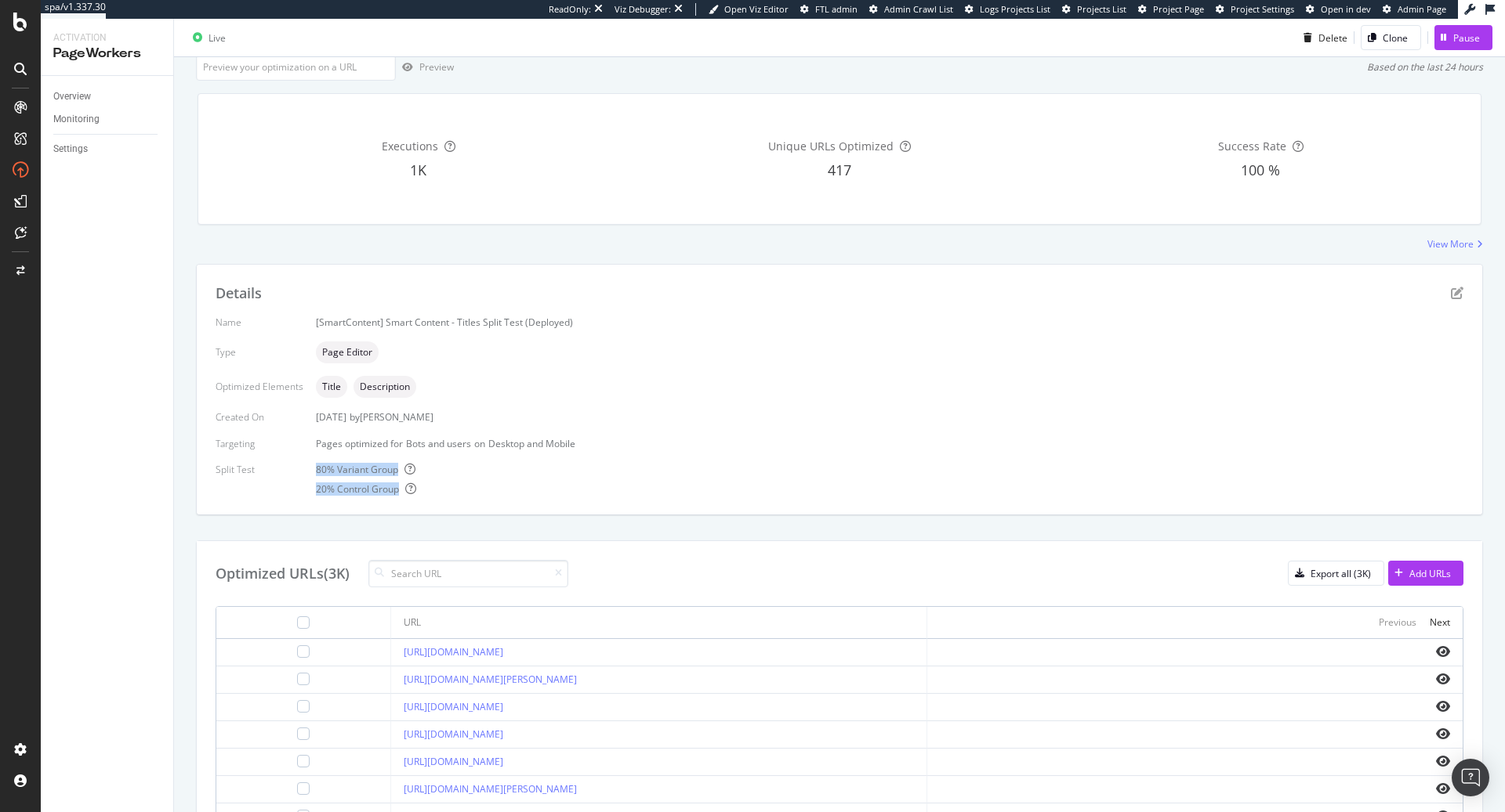
scroll to position [0, 0]
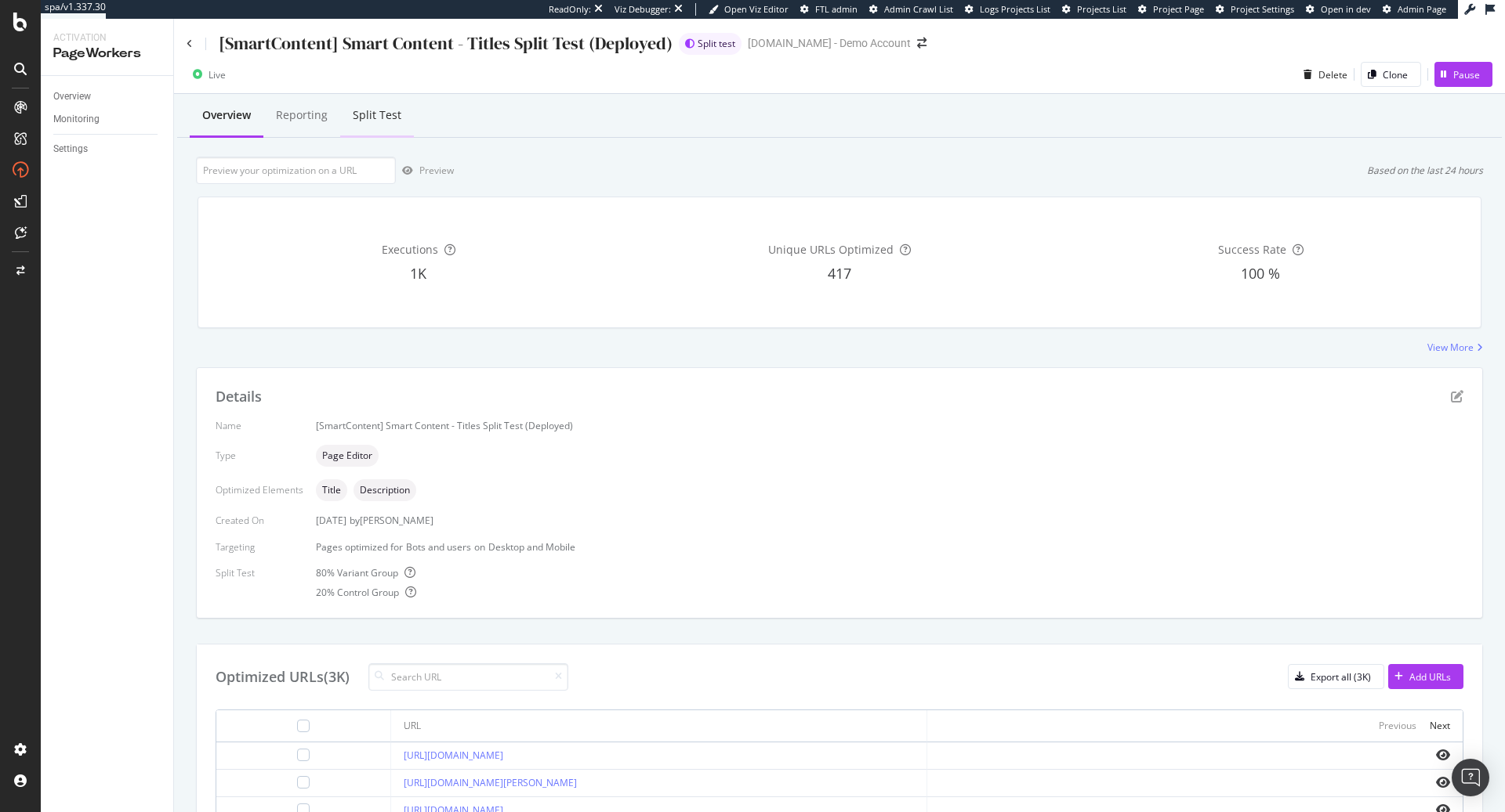
click at [373, 108] on div "Split Test" at bounding box center [377, 114] width 49 height 15
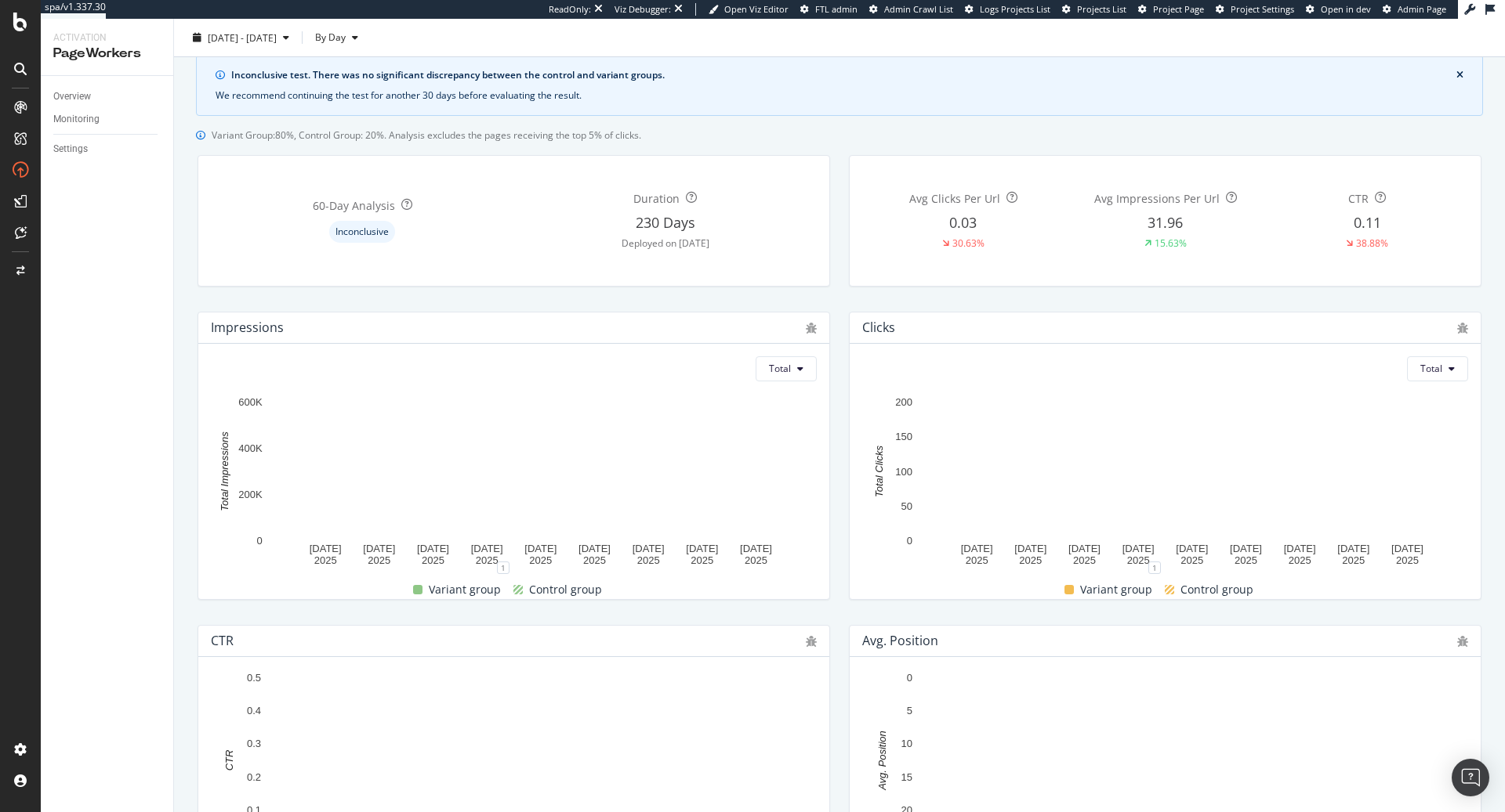
scroll to position [94, 0]
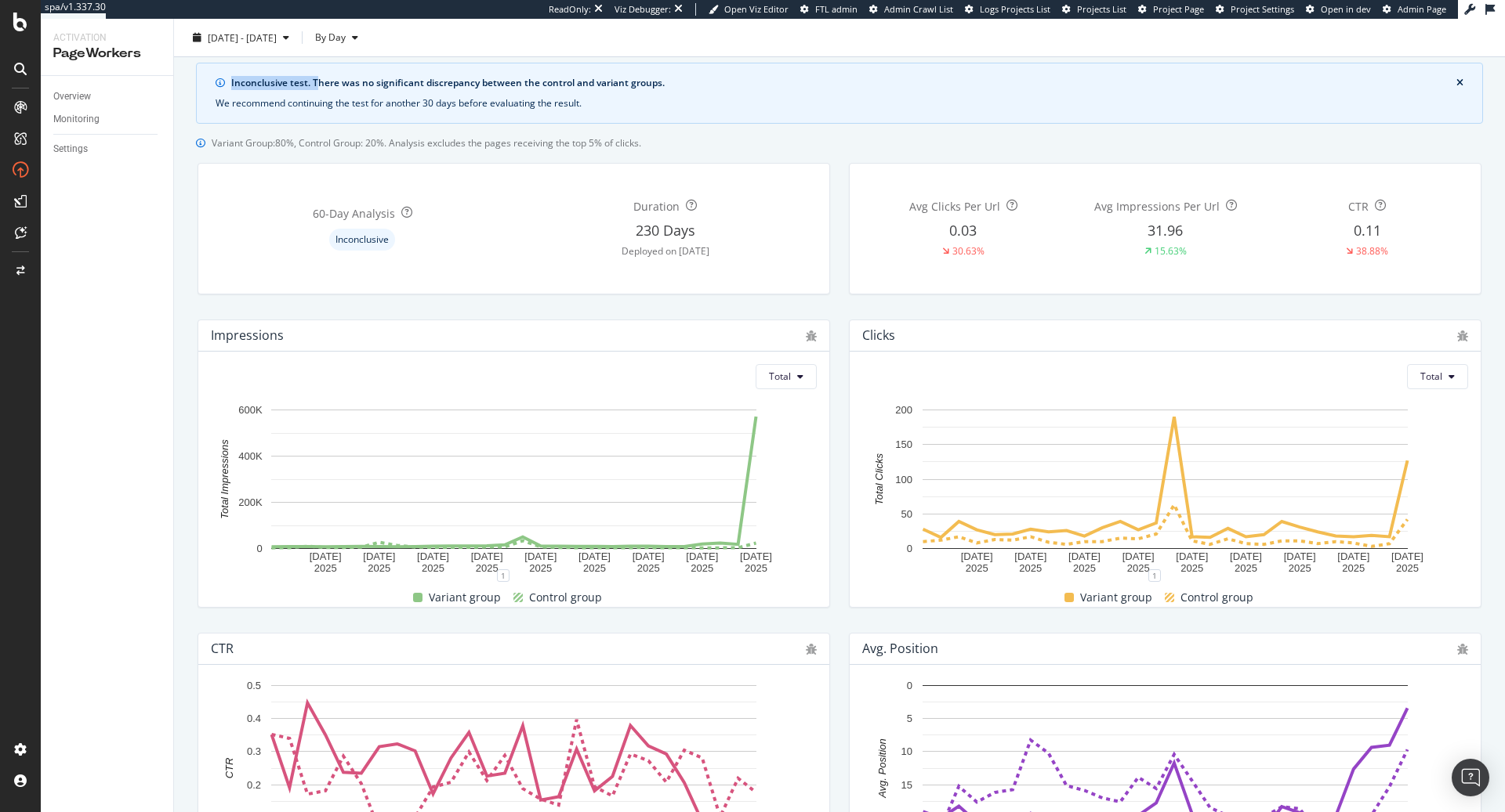
drag, startPoint x: 228, startPoint y: 80, endPoint x: 313, endPoint y: 83, distance: 85.1
click at [313, 83] on div "Inconclusive test. There was no significant discrepancy between the control and…" at bounding box center [839, 83] width 1247 height 15
click at [387, 93] on div "Inconclusive test. There was no significant discrepancy between the control and…" at bounding box center [840, 93] width 1287 height 61
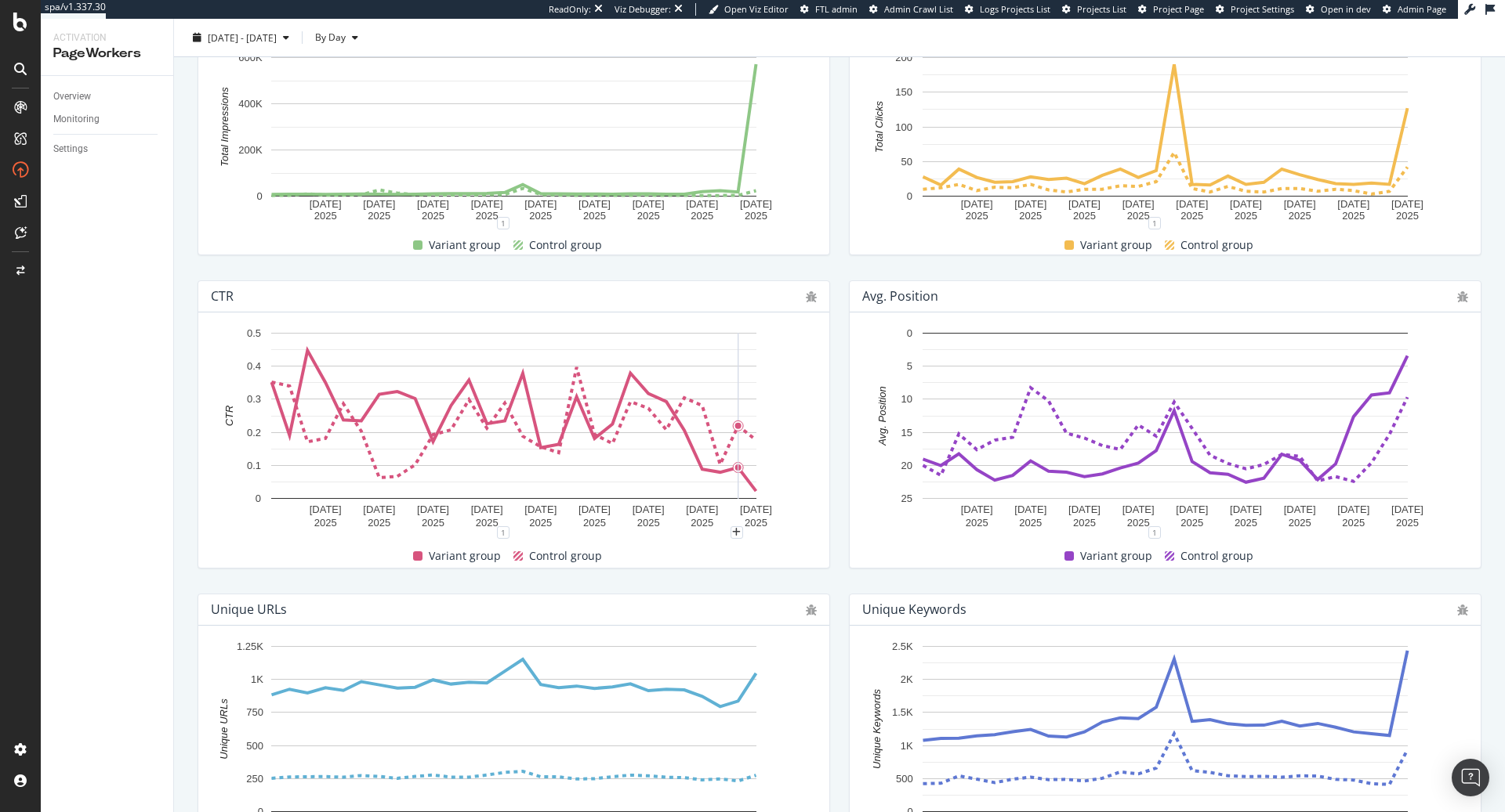
scroll to position [465, 0]
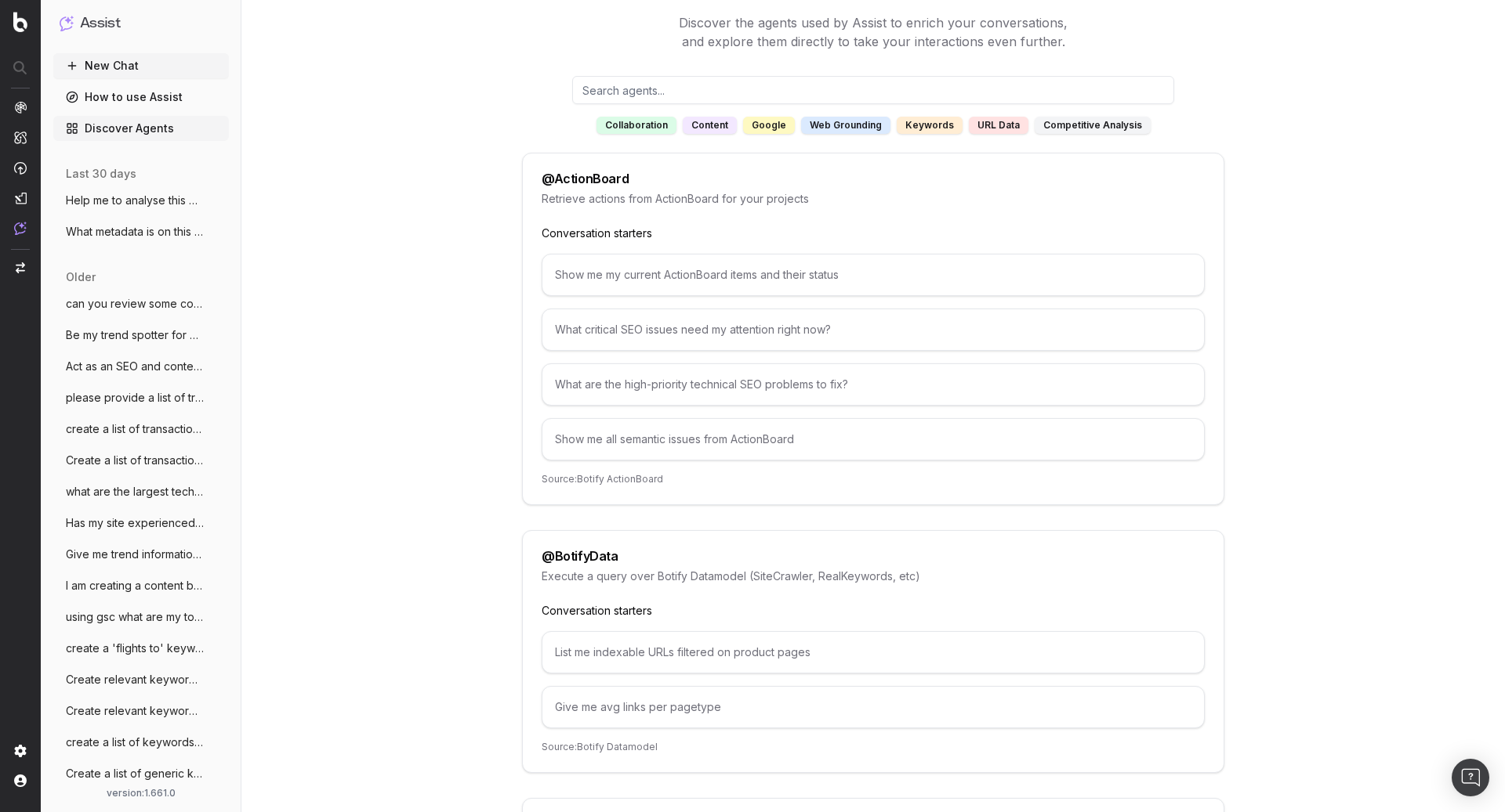
scroll to position [84, 0]
drag, startPoint x: 647, startPoint y: 182, endPoint x: 548, endPoint y: 181, distance: 99.0
click at [548, 181] on div "@ ActionBoard" at bounding box center [873, 180] width 663 height 13
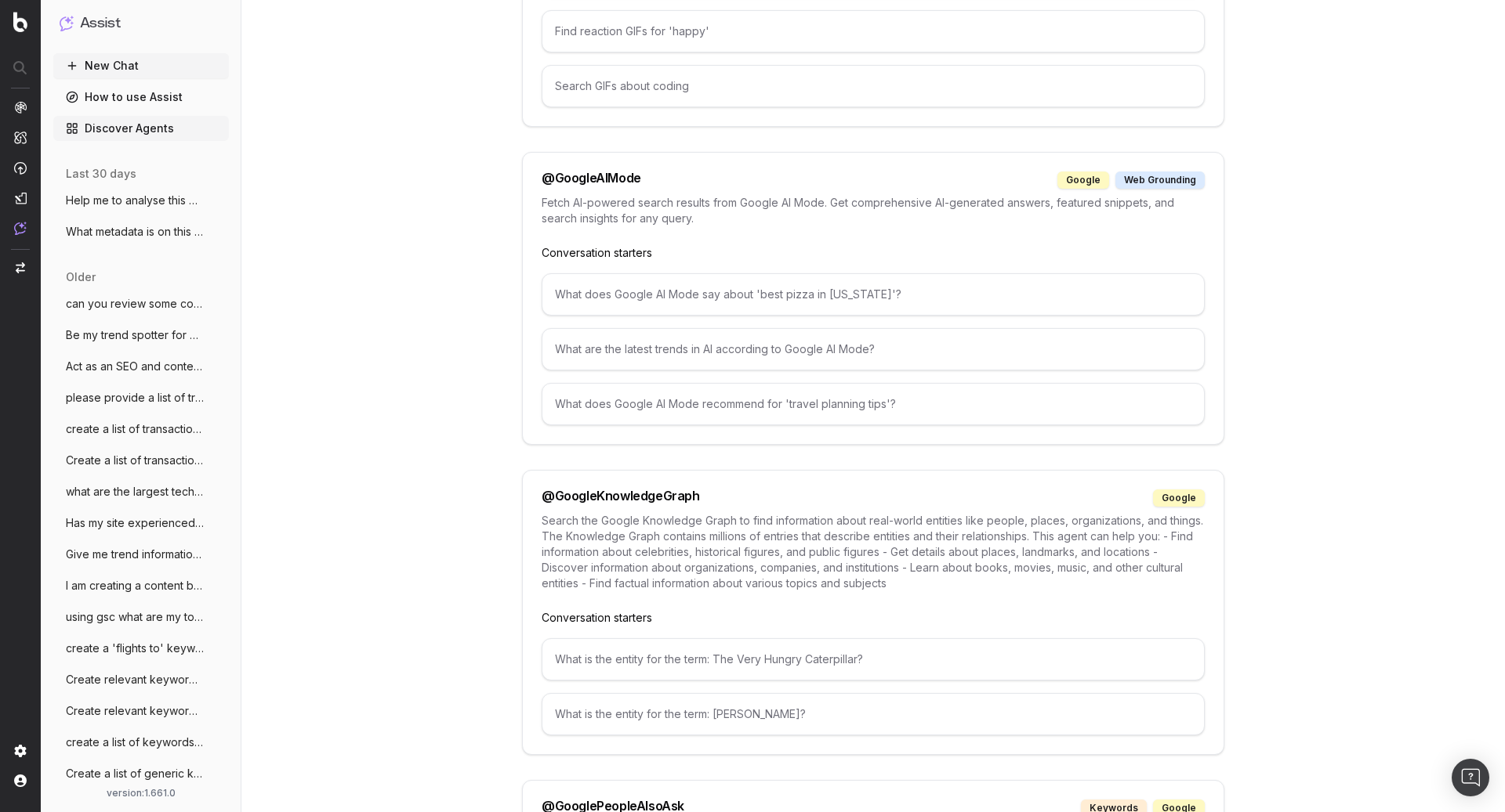
scroll to position [1405, 0]
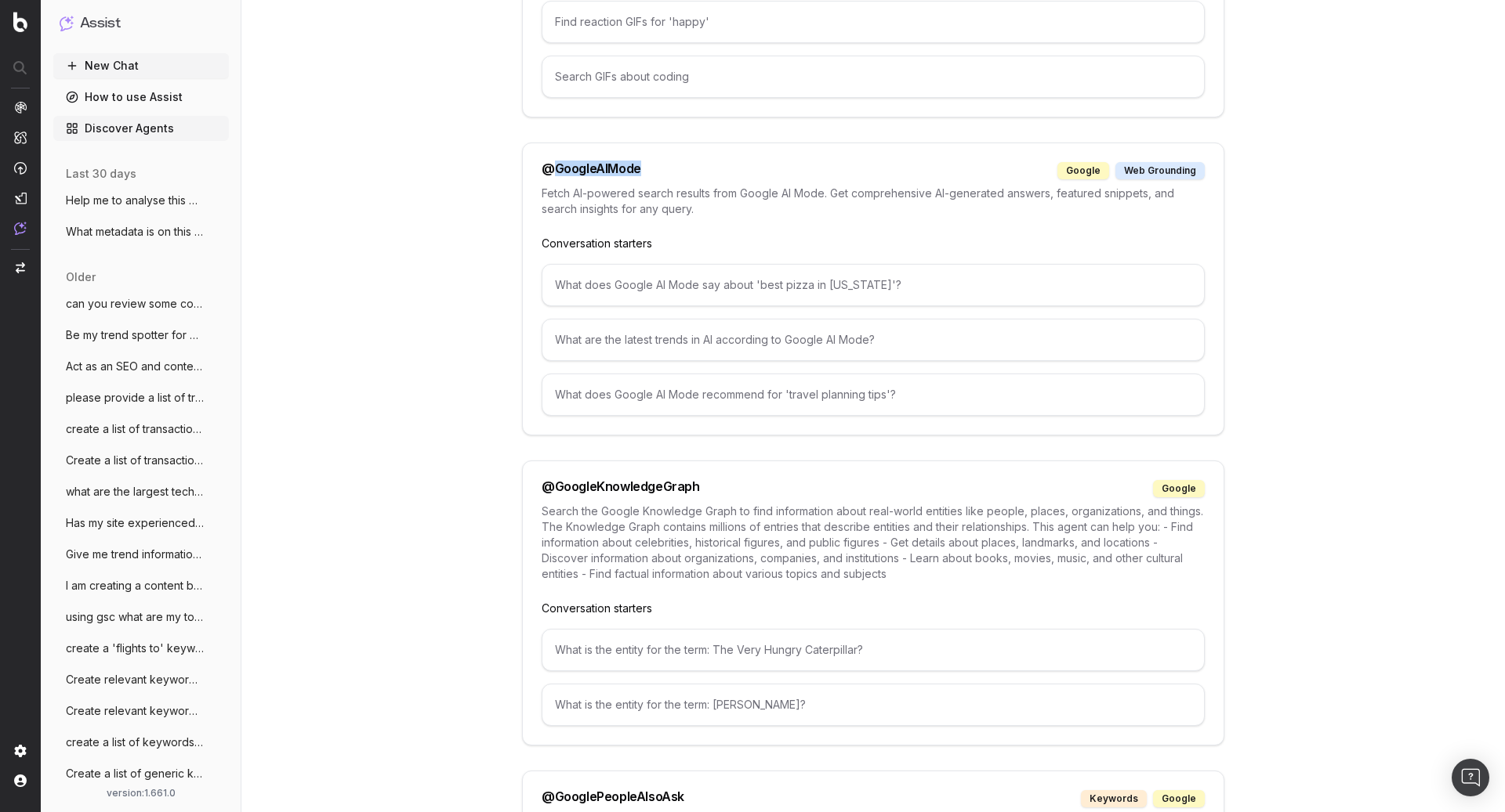
drag, startPoint x: 554, startPoint y: 158, endPoint x: 651, endPoint y: 159, distance: 97.0
click at [651, 162] on div "@ GoogleAIMode google web grounding" at bounding box center [873, 171] width 663 height 17
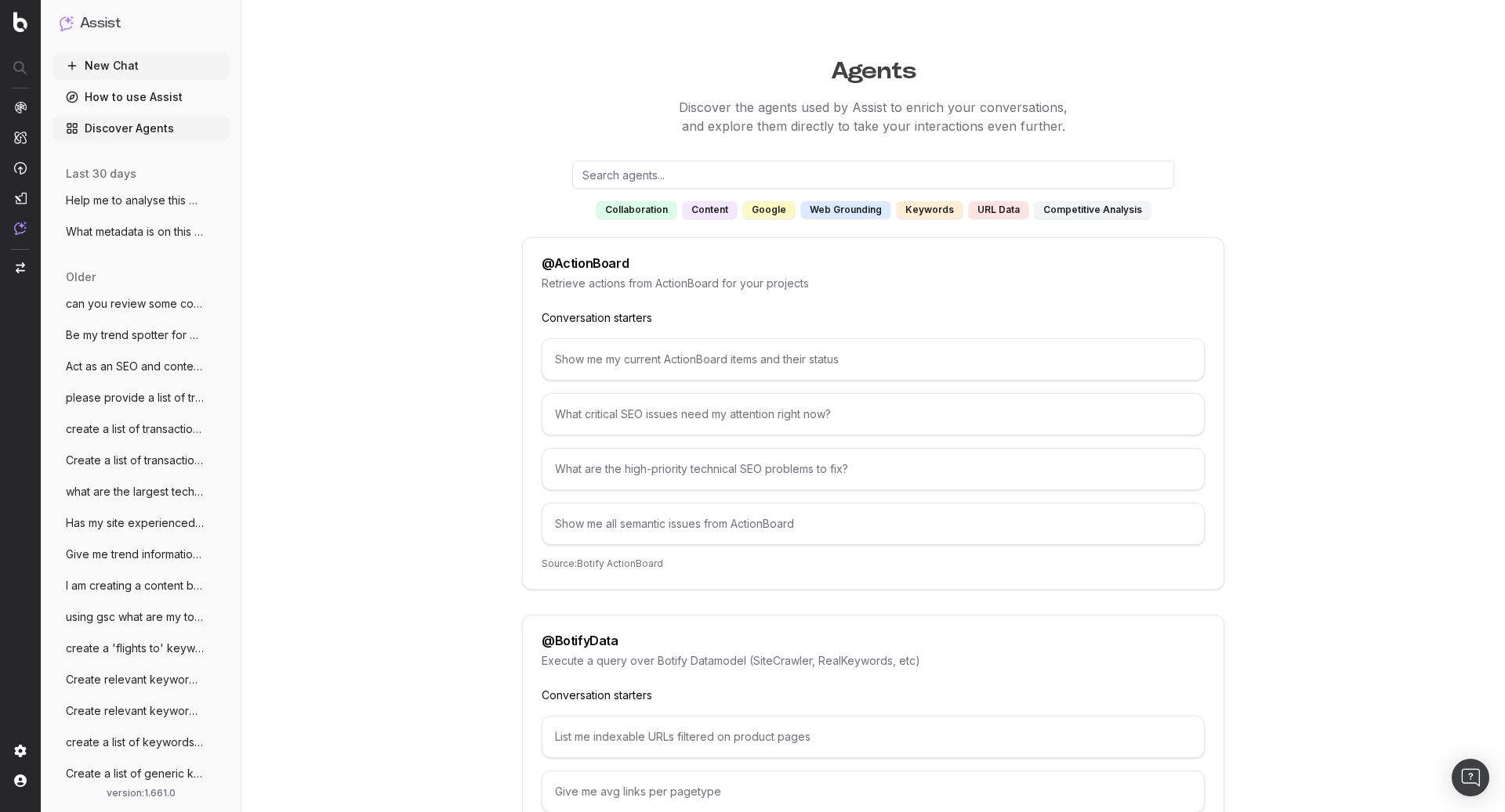
scroll to position [0, 0]
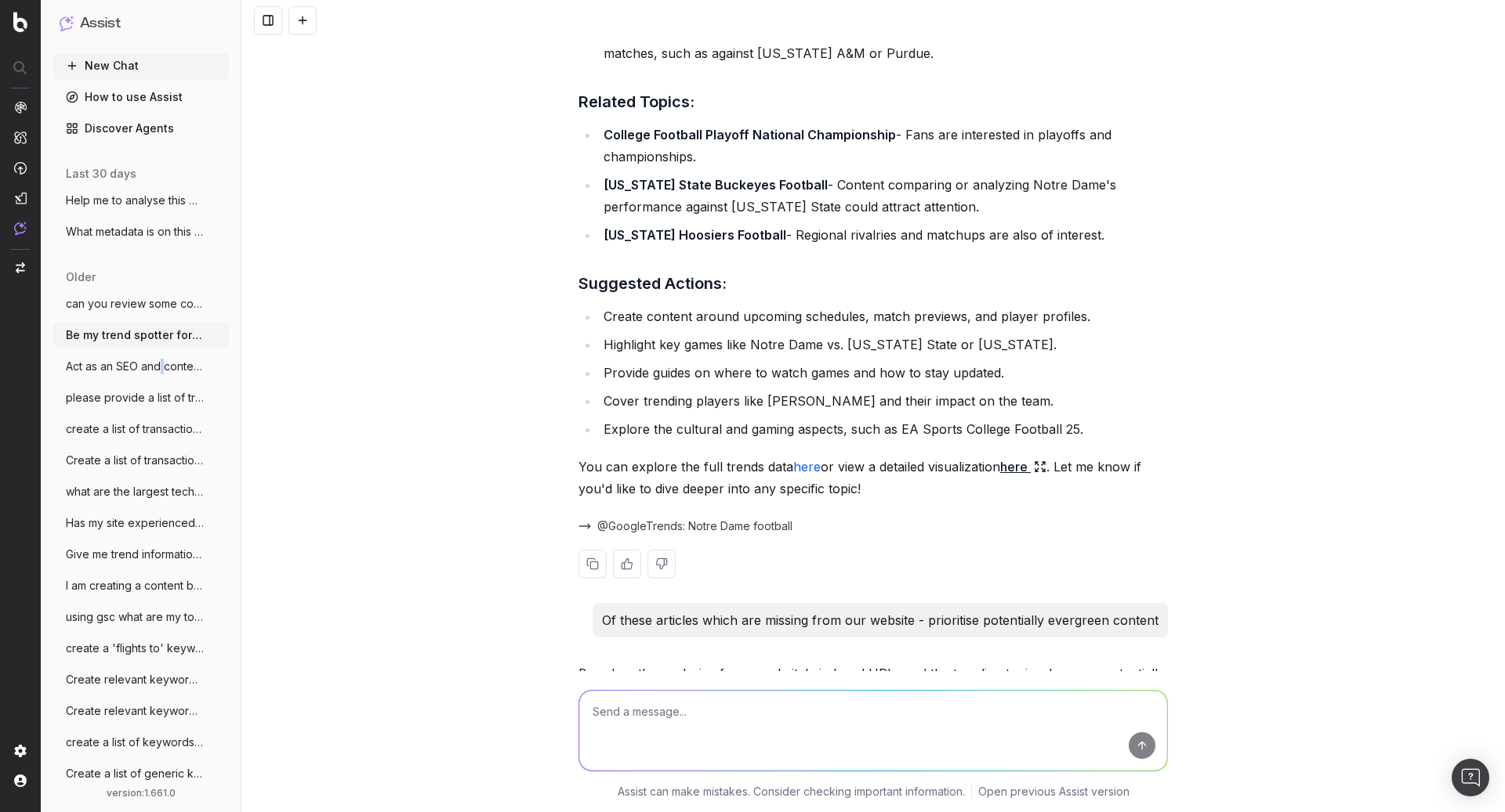
scroll to position [741, 0]
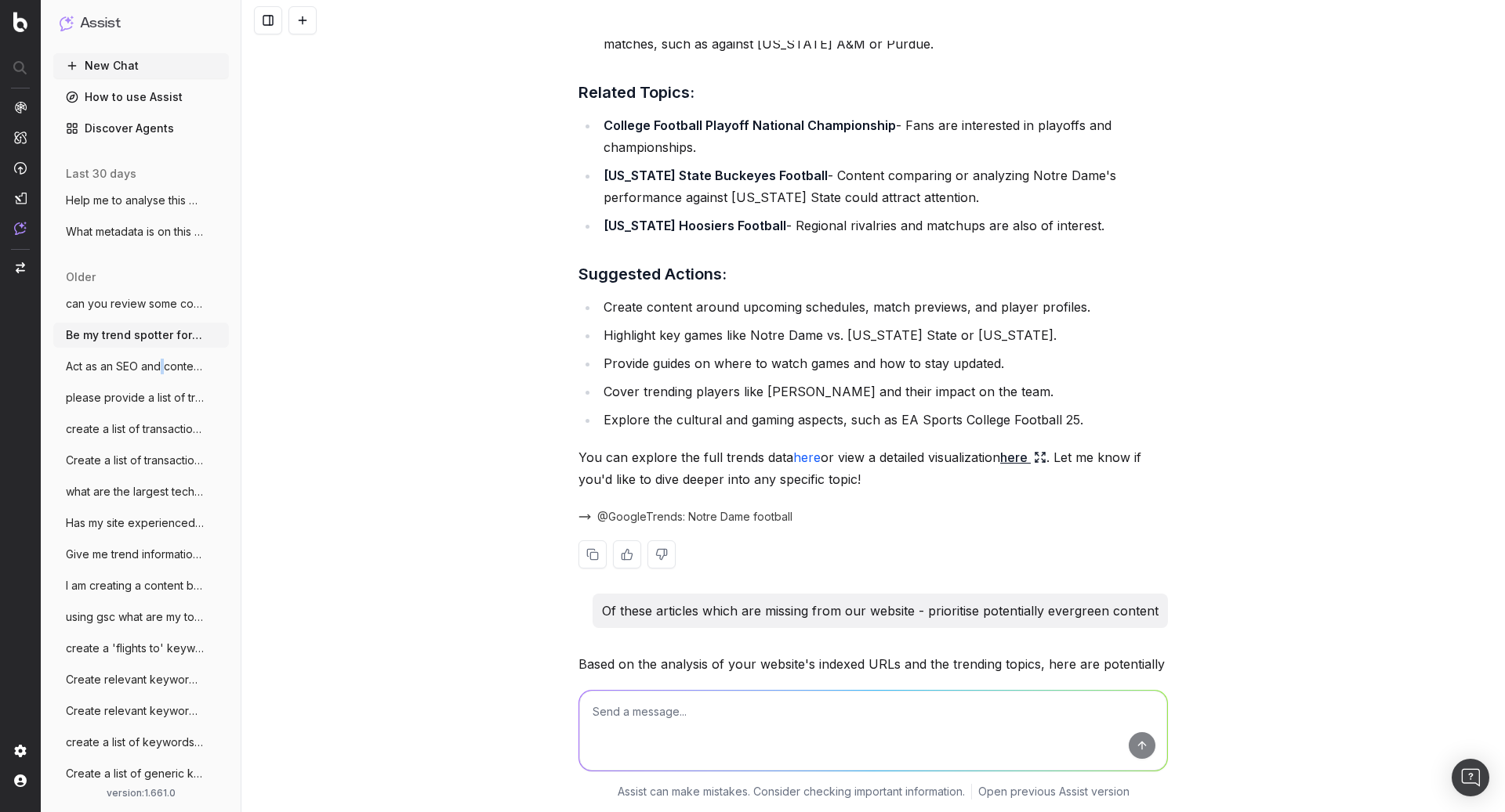
click at [808, 450] on link "here" at bounding box center [807, 457] width 27 height 15
click at [1014, 446] on link "here" at bounding box center [1023, 457] width 46 height 22
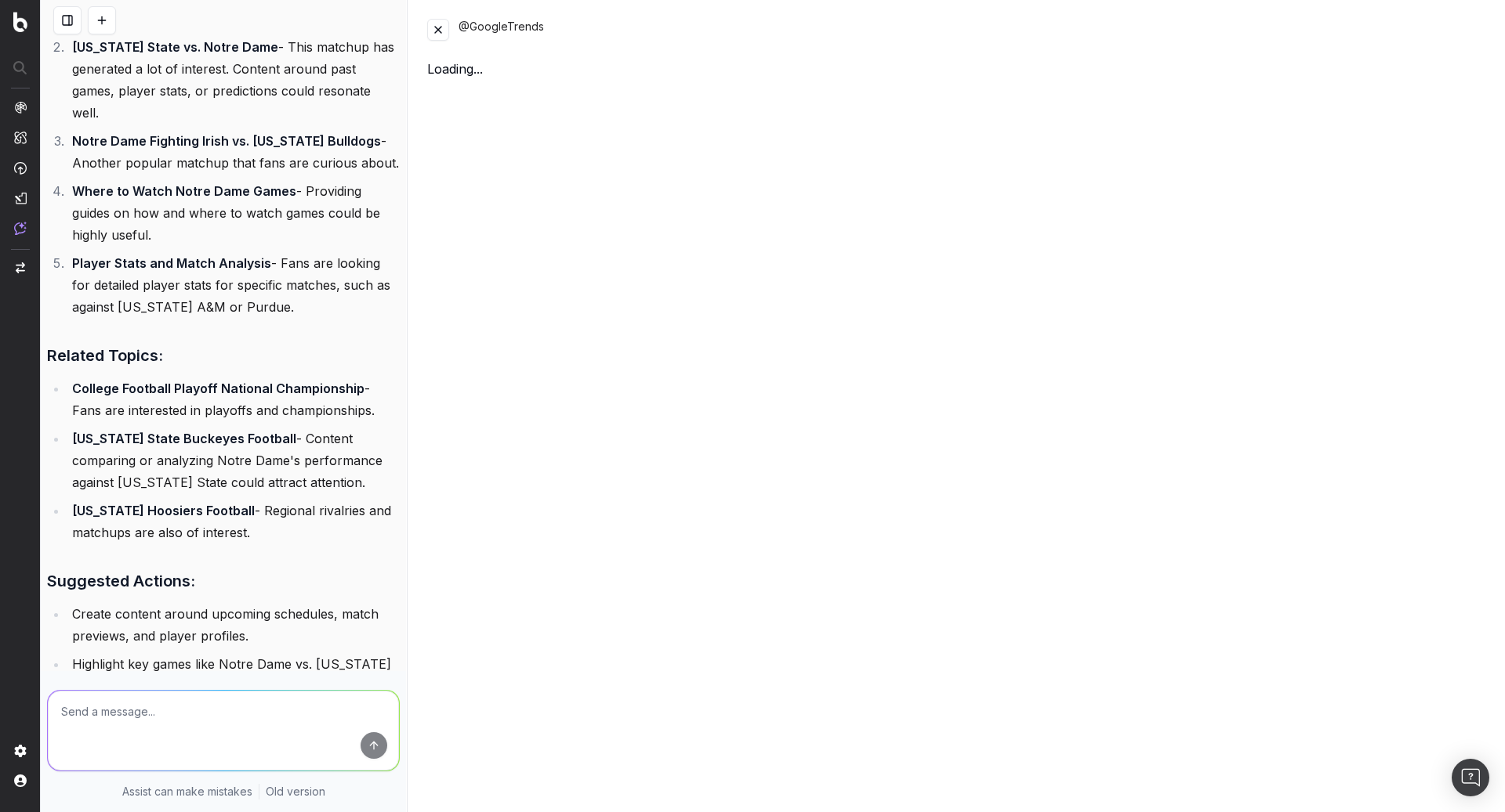
scroll to position [983, 0]
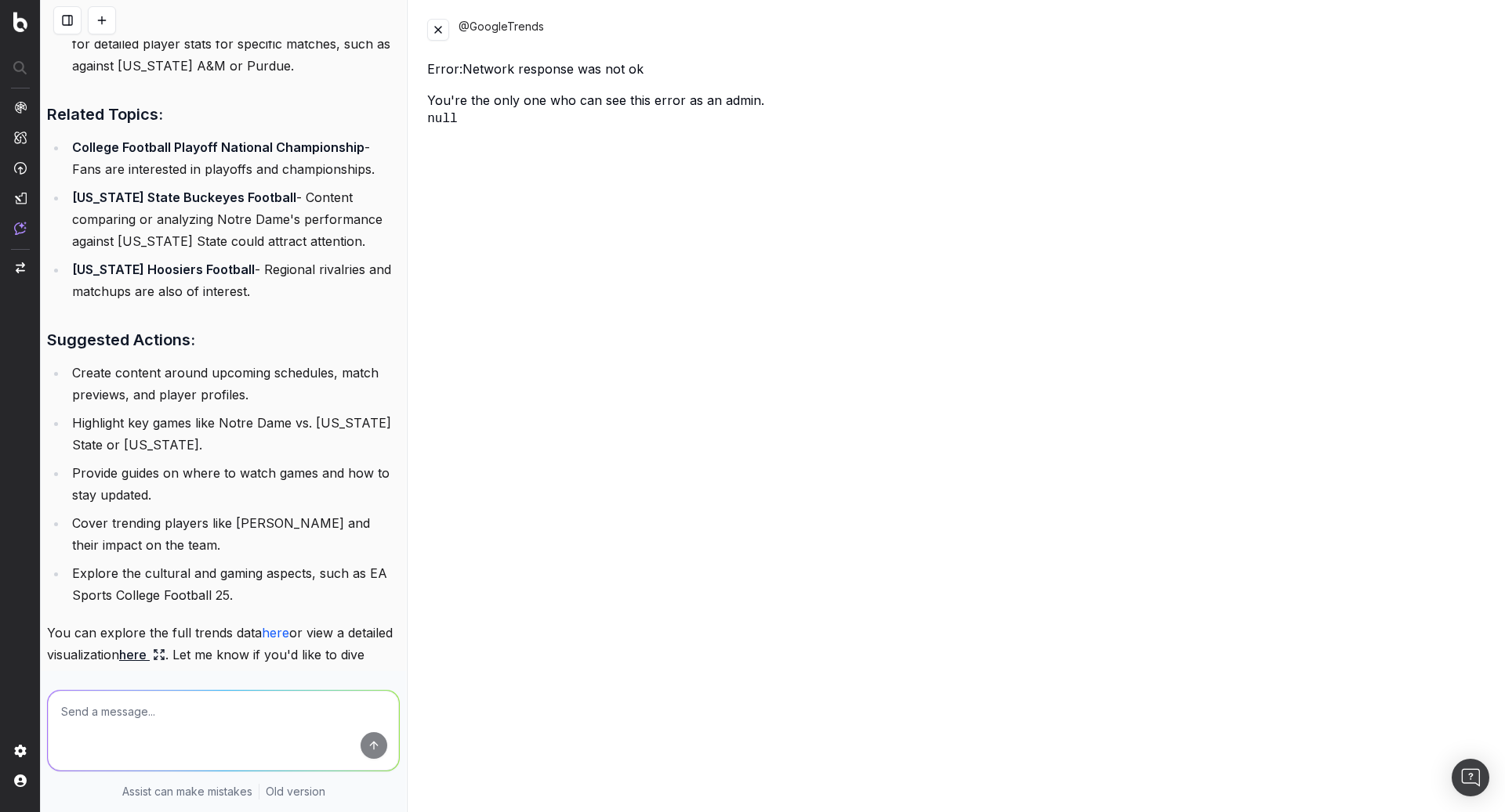
click at [441, 31] on button at bounding box center [438, 30] width 22 height 22
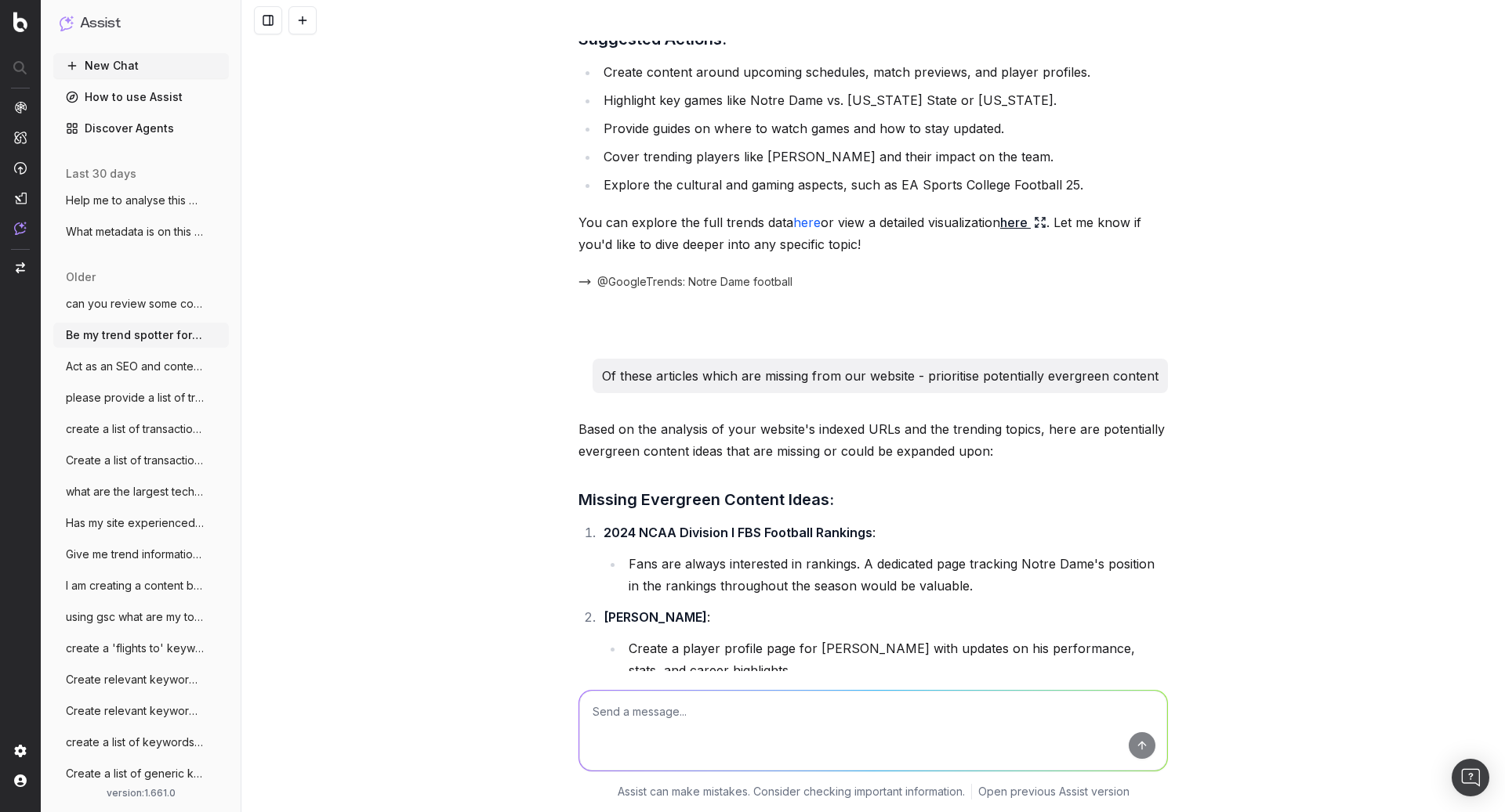
scroll to position [981, 0]
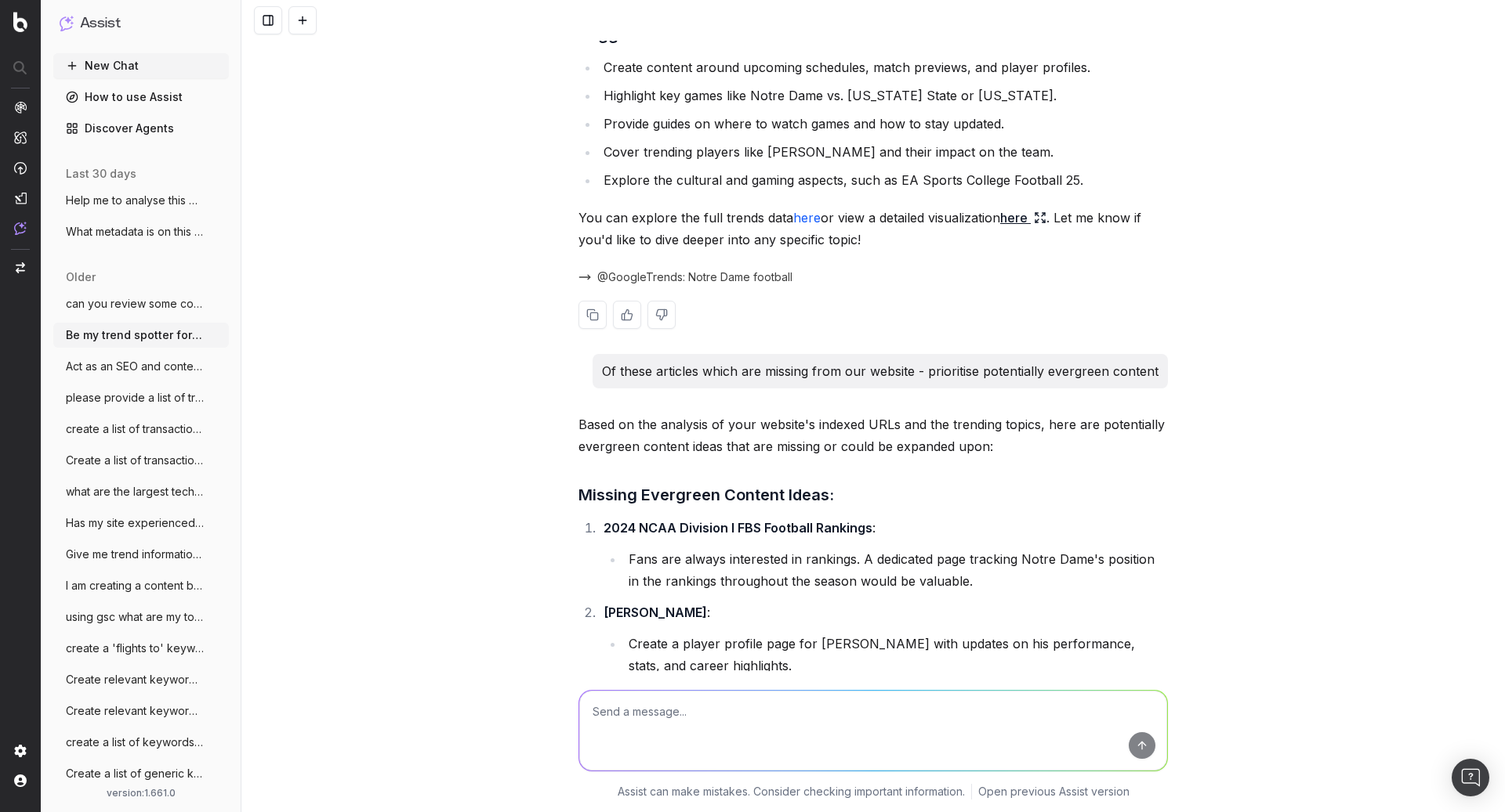
click at [807, 210] on link "here" at bounding box center [807, 217] width 27 height 15
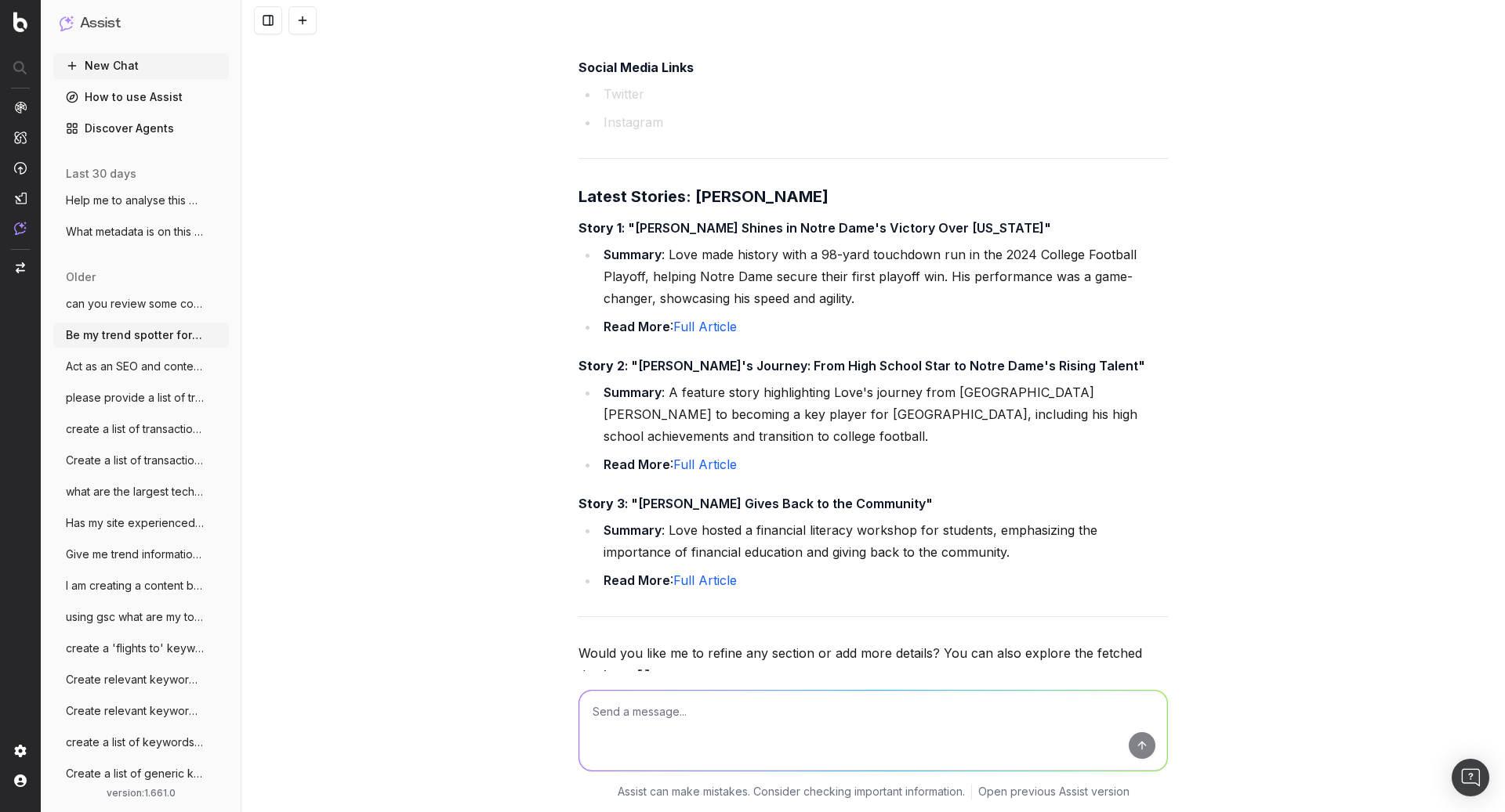
scroll to position [5450, 0]
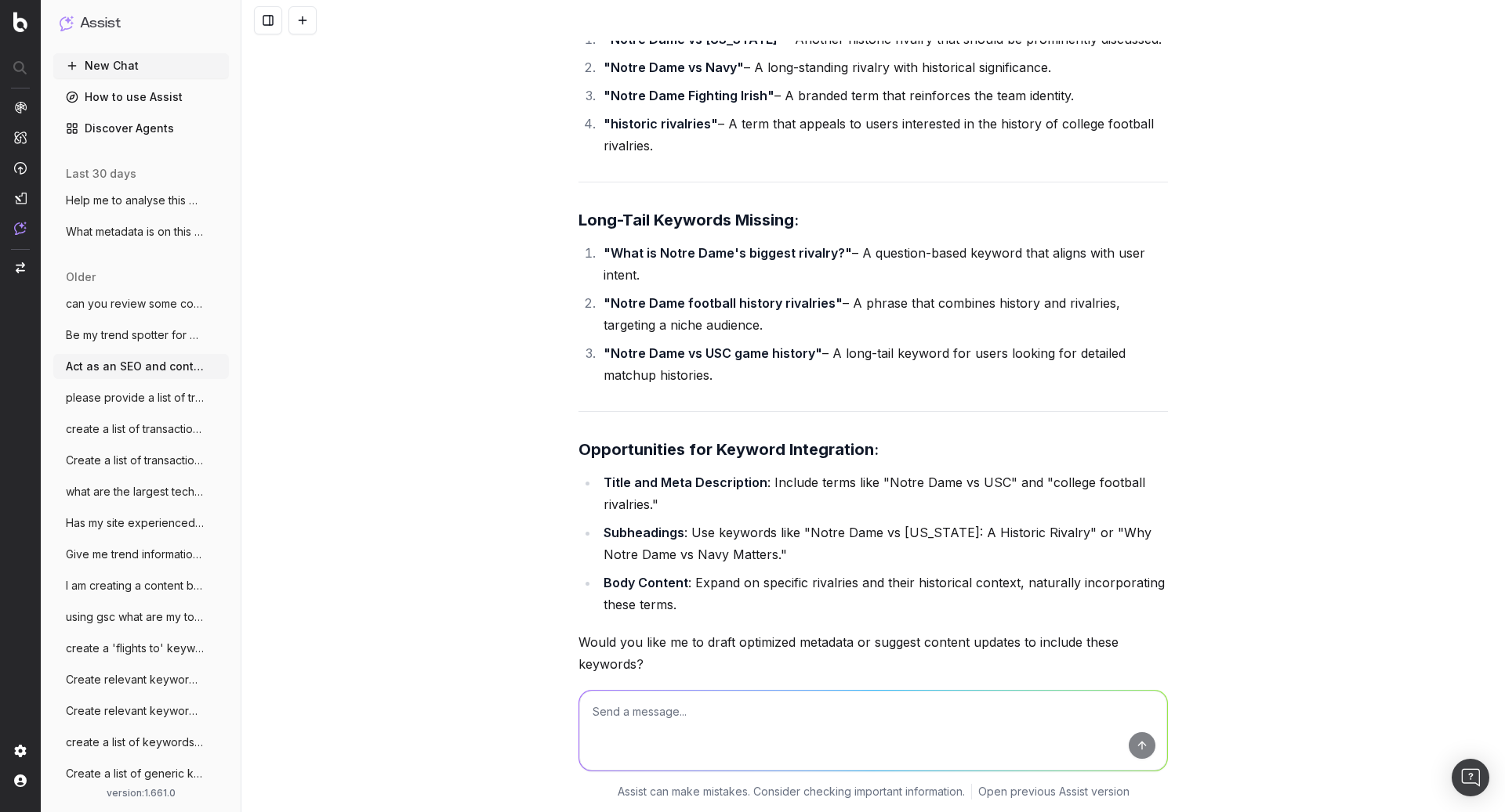
scroll to position [3314, 0]
